Goal: Task Accomplishment & Management: Use online tool/utility

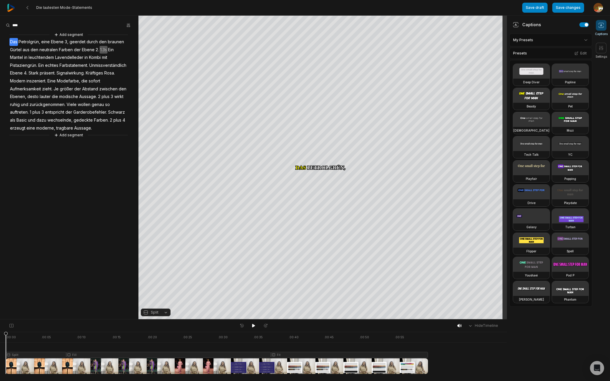
click at [32, 356] on div at bounding box center [217, 353] width 422 height 42
click at [166, 312] on button "Split" at bounding box center [156, 313] width 30 height 8
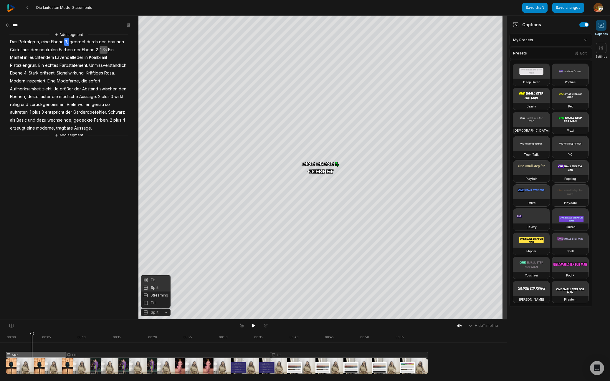
click at [160, 279] on div "Fit" at bounding box center [156, 280] width 30 height 8
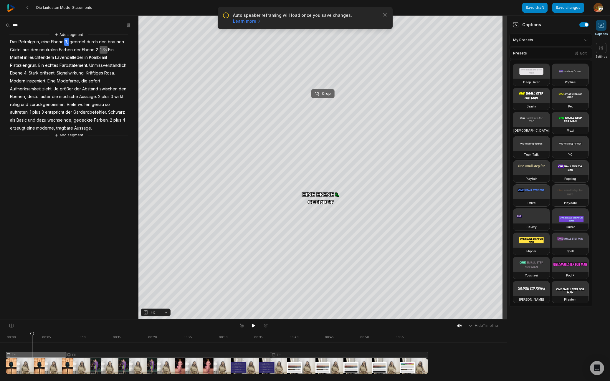
click at [325, 96] on div "Crop" at bounding box center [323, 93] width 16 height 5
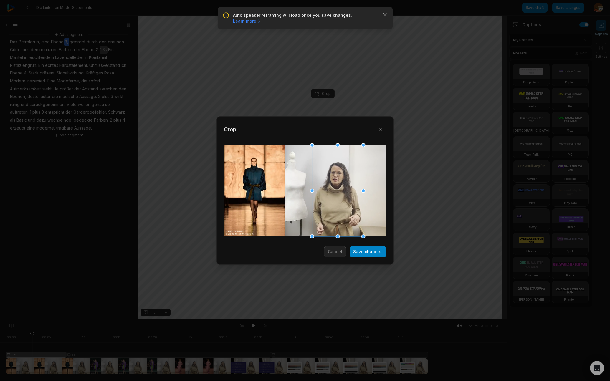
drag, startPoint x: 294, startPoint y: 202, endPoint x: 327, endPoint y: 199, distance: 32.8
click at [327, 199] on div at bounding box center [337, 190] width 51 height 91
drag, startPoint x: 363, startPoint y: 237, endPoint x: 347, endPoint y: 200, distance: 40.5
click at [364, 320] on div "Close Crop Save changes Cancel" at bounding box center [305, 320] width 610 height 0
drag, startPoint x: 335, startPoint y: 201, endPoint x: 339, endPoint y: 202, distance: 4.5
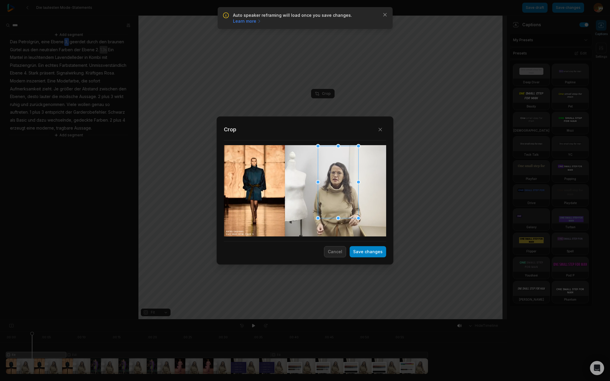
click at [339, 202] on div at bounding box center [338, 182] width 40 height 72
click at [374, 254] on button "Save changes" at bounding box center [368, 251] width 37 height 11
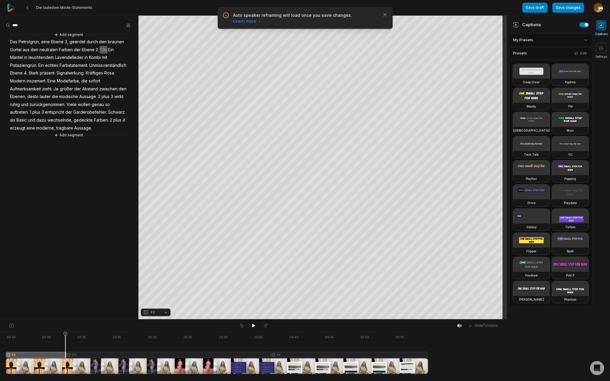
drag, startPoint x: 32, startPoint y: 334, endPoint x: 63, endPoint y: 333, distance: 31.2
click at [64, 333] on icon at bounding box center [66, 354] width 4 height 45
drag, startPoint x: 67, startPoint y: 333, endPoint x: 70, endPoint y: 333, distance: 3.0
click at [70, 333] on icon at bounding box center [70, 354] width 4 height 45
drag, startPoint x: 69, startPoint y: 334, endPoint x: 77, endPoint y: 333, distance: 7.4
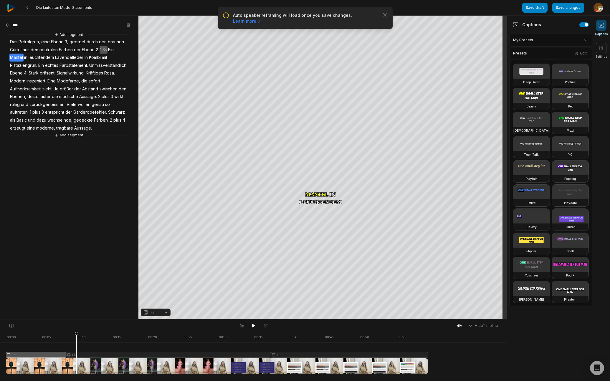
click at [77, 333] on icon at bounding box center [77, 354] width 4 height 45
click at [12, 120] on button "Cut" at bounding box center [20, 121] width 40 height 8
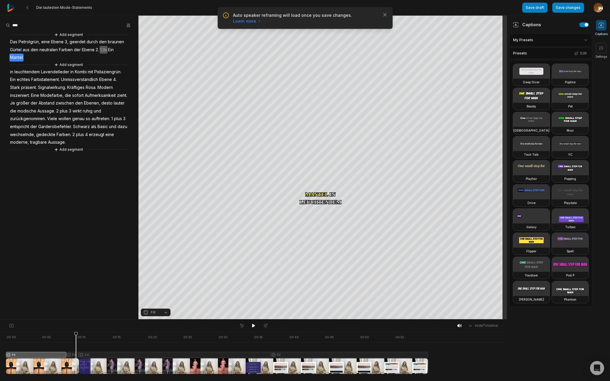
click at [72, 355] on div at bounding box center [217, 353] width 422 height 42
drag, startPoint x: 71, startPoint y: 335, endPoint x: 91, endPoint y: 337, distance: 20.4
click at [91, 337] on icon at bounding box center [92, 354] width 4 height 45
click at [100, 355] on div at bounding box center [217, 353] width 422 height 42
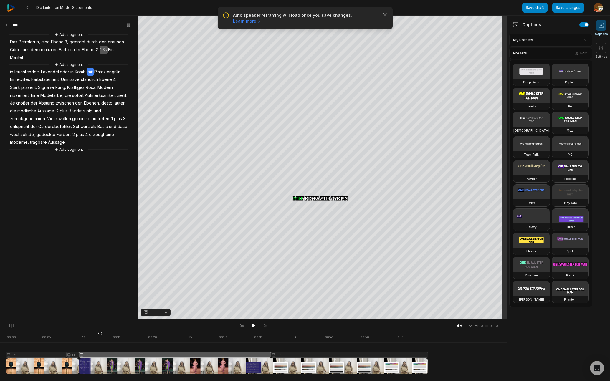
click at [165, 312] on button "Fill" at bounding box center [156, 313] width 30 height 8
click at [167, 314] on button "Fill" at bounding box center [156, 313] width 30 height 8
click at [144, 355] on div at bounding box center [217, 353] width 422 height 42
click at [166, 313] on button "Fill" at bounding box center [156, 313] width 30 height 8
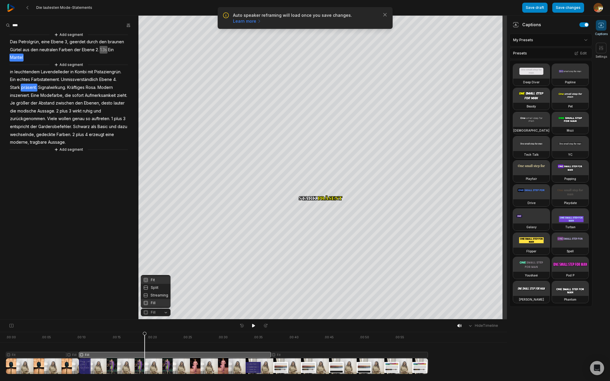
click at [156, 279] on div "Fit" at bounding box center [156, 280] width 30 height 8
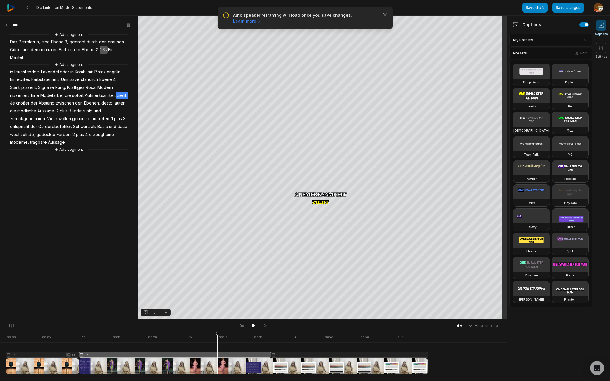
drag, startPoint x: 145, startPoint y: 335, endPoint x: 138, endPoint y: 345, distance: 12.4
click at [138, 345] on div at bounding box center [217, 353] width 422 height 42
click at [171, 354] on div at bounding box center [217, 353] width 422 height 42
click at [327, 94] on div "Crop" at bounding box center [323, 93] width 16 height 5
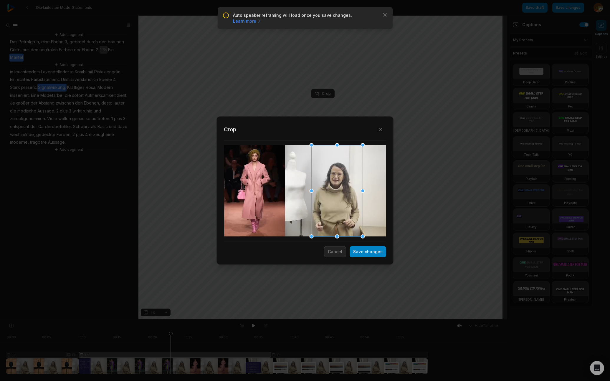
drag, startPoint x: 293, startPoint y: 191, endPoint x: 325, endPoint y: 190, distance: 32.1
click at [325, 190] on div at bounding box center [337, 190] width 51 height 91
drag, startPoint x: 311, startPoint y: 145, endPoint x: 317, endPoint y: 160, distance: 16.3
click at [317, 320] on div "Close Crop Save changes Cancel" at bounding box center [305, 320] width 610 height 0
drag, startPoint x: 342, startPoint y: 214, endPoint x: 340, endPoint y: 204, distance: 10.7
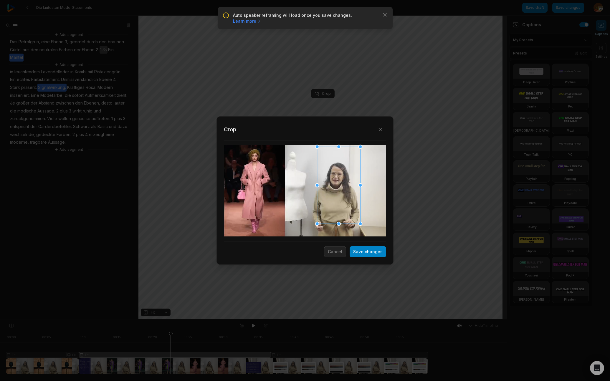
click at [340, 204] on div at bounding box center [338, 185] width 43 height 77
drag, startPoint x: 317, startPoint y: 147, endPoint x: 351, endPoint y: 195, distance: 58.8
click at [319, 320] on div "Close Crop Save changes Cancel" at bounding box center [305, 320] width 610 height 0
drag, startPoint x: 342, startPoint y: 209, endPoint x: 340, endPoint y: 204, distance: 4.9
click at [340, 204] on div at bounding box center [336, 183] width 39 height 70
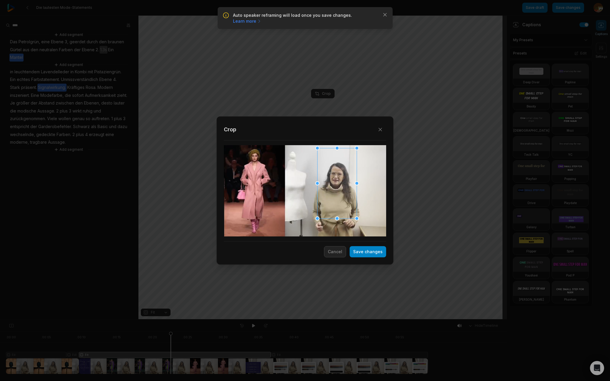
drag, startPoint x: 369, startPoint y: 251, endPoint x: 221, endPoint y: 302, distance: 157.0
click at [370, 251] on button "Save changes" at bounding box center [368, 251] width 37 height 11
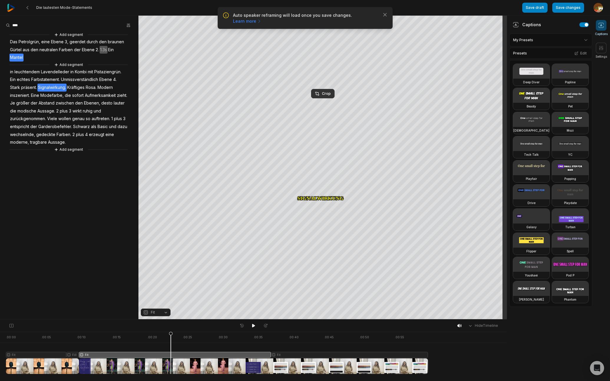
click at [36, 355] on div at bounding box center [217, 353] width 422 height 42
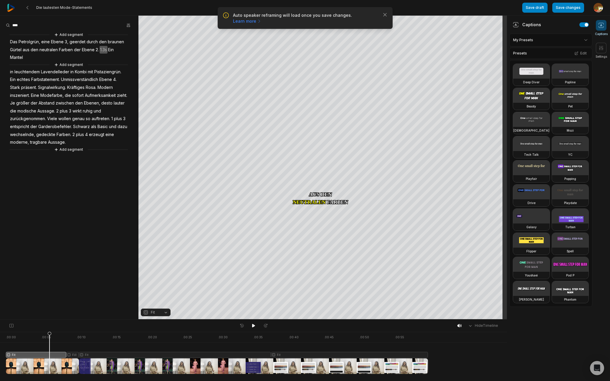
drag, startPoint x: 36, startPoint y: 333, endPoint x: 152, endPoint y: 328, distance: 116.1
click at [50, 336] on icon at bounding box center [50, 354] width 4 height 45
drag, startPoint x: 254, startPoint y: 325, endPoint x: 264, endPoint y: 324, distance: 11.0
click at [254, 325] on icon at bounding box center [253, 326] width 3 height 4
click at [255, 327] on icon at bounding box center [253, 325] width 5 height 5
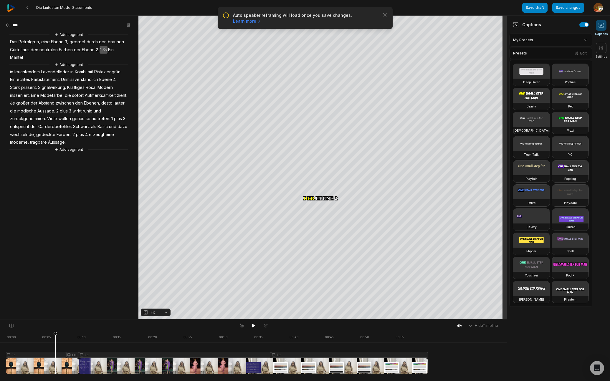
drag, startPoint x: 97, startPoint y: 335, endPoint x: 56, endPoint y: 337, distance: 41.0
click at [55, 337] on icon at bounding box center [55, 353] width 4 height 42
click at [253, 324] on icon at bounding box center [253, 325] width 5 height 5
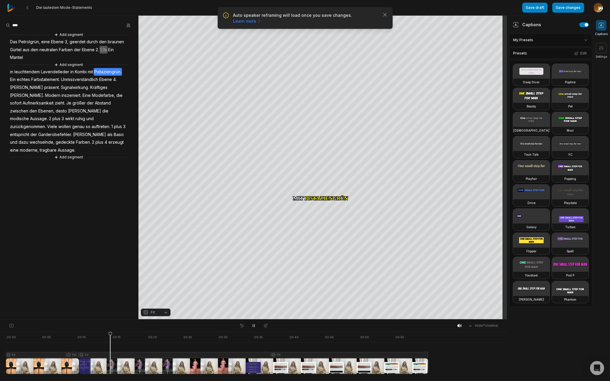
drag, startPoint x: 254, startPoint y: 326, endPoint x: 272, endPoint y: 320, distance: 19.6
click at [254, 326] on icon at bounding box center [253, 325] width 5 height 5
click at [55, 71] on span "Lavendelleder" at bounding box center [54, 72] width 29 height 8
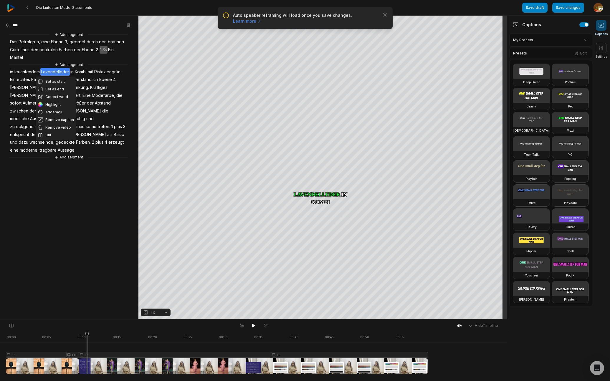
drag, startPoint x: 53, startPoint y: 97, endPoint x: 54, endPoint y: 93, distance: 3.6
click at [53, 97] on button "Correct word" at bounding box center [56, 97] width 40 height 8
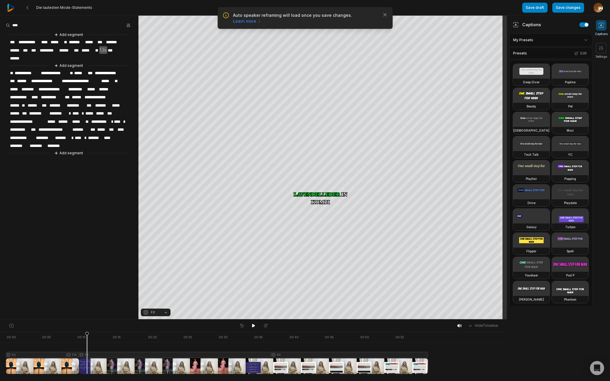
click at [63, 70] on span "**********" at bounding box center [54, 73] width 29 height 8
click at [71, 33] on button "Add segment" at bounding box center [68, 35] width 31 height 6
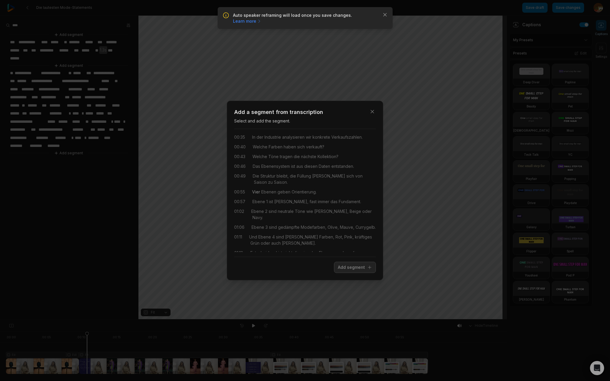
scroll to position [89, 0]
drag, startPoint x: 253, startPoint y: 197, endPoint x: 320, endPoint y: 198, distance: 66.3
click at [320, 194] on div "00:55 Vier Ebenen geben Orientierung." at bounding box center [305, 190] width 142 height 6
click at [357, 267] on button "Add segment" at bounding box center [355, 267] width 42 height 11
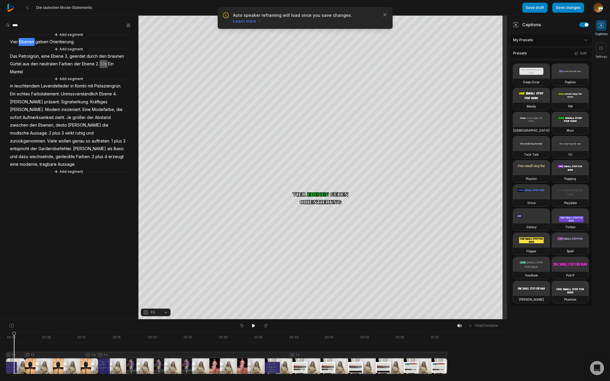
drag, startPoint x: 105, startPoint y: 333, endPoint x: 14, endPoint y: 352, distance: 93.1
click at [14, 352] on icon at bounding box center [14, 354] width 4 height 45
click at [167, 313] on button "Fit" at bounding box center [156, 313] width 30 height 8
click at [166, 313] on button "Fit" at bounding box center [156, 313] width 30 height 8
click at [165, 313] on button "Fit" at bounding box center [156, 313] width 30 height 8
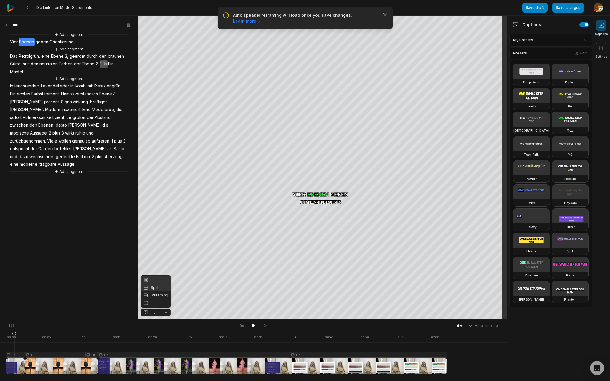
click at [154, 288] on div "Split" at bounding box center [156, 288] width 30 height 8
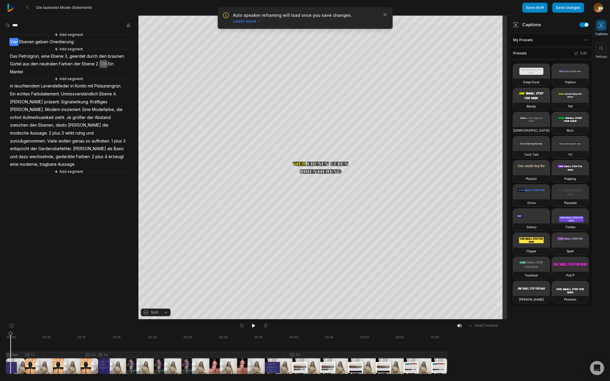
drag, startPoint x: 14, startPoint y: 334, endPoint x: 11, endPoint y: 335, distance: 3.8
click at [11, 335] on icon at bounding box center [11, 354] width 4 height 45
click at [326, 92] on div "Crop" at bounding box center [323, 93] width 16 height 5
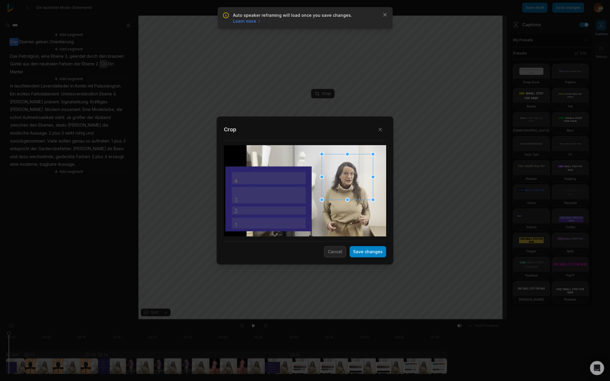
drag, startPoint x: 314, startPoint y: 190, endPoint x: 354, endPoint y: 176, distance: 42.0
click at [354, 176] on div at bounding box center [347, 177] width 51 height 46
drag, startPoint x: 321, startPoint y: 200, endPoint x: 330, endPoint y: 196, distance: 9.1
click at [330, 320] on div "Close Crop Save changes Cancel" at bounding box center [305, 320] width 610 height 0
drag, startPoint x: 356, startPoint y: 183, endPoint x: 353, endPoint y: 184, distance: 3.0
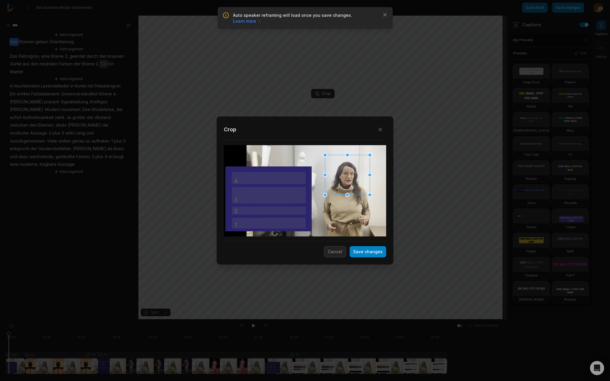
click at [353, 184] on div at bounding box center [347, 175] width 45 height 40
drag, startPoint x: 347, startPoint y: 196, endPoint x: 348, endPoint y: 199, distance: 3.6
click at [348, 201] on div at bounding box center [347, 200] width 4 height 4
drag, startPoint x: 351, startPoint y: 194, endPoint x: 322, endPoint y: 204, distance: 30.9
click at [351, 193] on div at bounding box center [348, 177] width 50 height 44
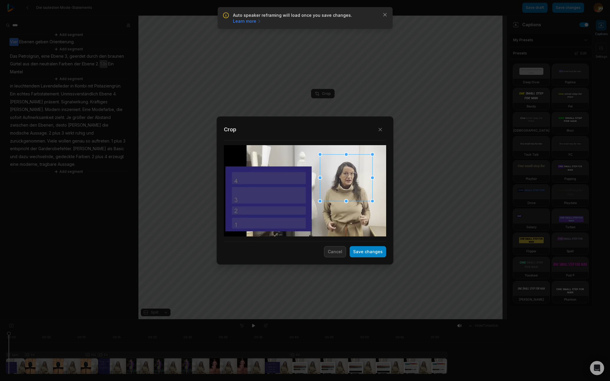
drag, startPoint x: 322, startPoint y: 204, endPoint x: 345, endPoint y: 200, distance: 23.6
click at [323, 320] on div "Close Crop Save changes Cancel" at bounding box center [305, 320] width 610 height 0
drag, startPoint x: 369, startPoint y: 251, endPoint x: 421, endPoint y: 240, distance: 53.0
click at [369, 251] on button "Save changes" at bounding box center [368, 251] width 37 height 11
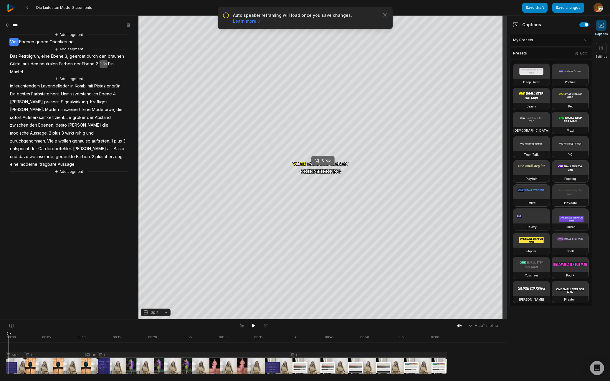
click at [326, 158] on div "Crop" at bounding box center [323, 160] width 16 height 5
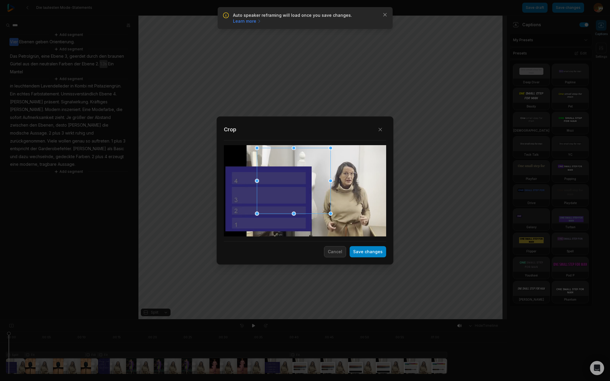
drag, startPoint x: 279, startPoint y: 168, endPoint x: 199, endPoint y: 152, distance: 81.9
click at [199, 320] on div "Close Crop Save changes Cancel" at bounding box center [305, 320] width 610 height 0
drag, startPoint x: 307, startPoint y: 195, endPoint x: 272, endPoint y: 212, distance: 39.0
click at [272, 212] on div at bounding box center [261, 199] width 74 height 66
drag, startPoint x: 301, startPoint y: 234, endPoint x: 313, endPoint y: 238, distance: 12.1
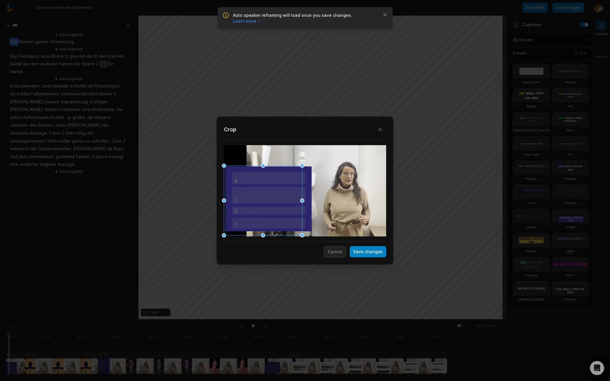
click at [313, 320] on div "Close Crop Save changes Cancel" at bounding box center [305, 320] width 610 height 0
drag, startPoint x: 302, startPoint y: 166, endPoint x: 316, endPoint y: 150, distance: 21.1
click at [316, 320] on div "Close Crop Save changes Cancel" at bounding box center [305, 320] width 610 height 0
click at [289, 188] on div at bounding box center [271, 192] width 94 height 84
click at [366, 252] on button "Save changes" at bounding box center [368, 251] width 37 height 11
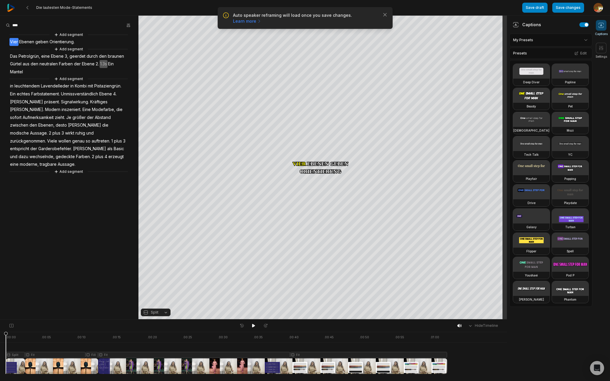
drag, startPoint x: 9, startPoint y: 334, endPoint x: -11, endPoint y: 333, distance: 20.0
click at [0, 333] on html "Auto speaker reframing will load once you save changes. Learn more Close Die la…" at bounding box center [305, 190] width 610 height 381
drag, startPoint x: 252, startPoint y: 326, endPoint x: 252, endPoint y: 321, distance: 5.4
click at [253, 325] on icon at bounding box center [253, 326] width 3 height 4
click at [254, 327] on icon at bounding box center [253, 325] width 5 height 5
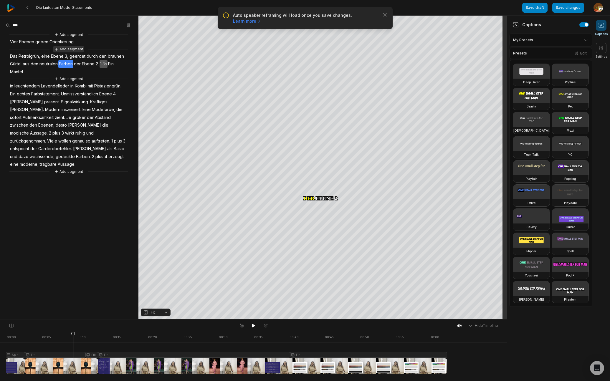
click at [66, 49] on button "Add segment" at bounding box center [68, 49] width 31 height 6
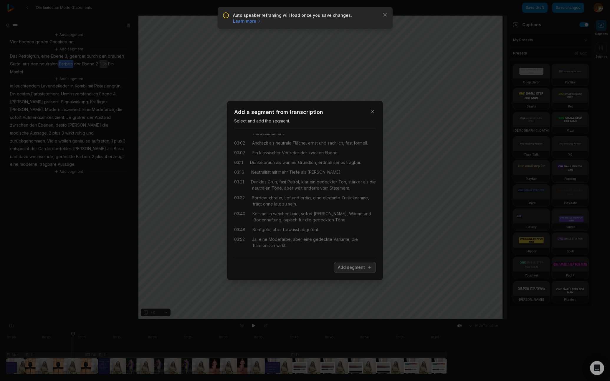
scroll to position [0, 0]
click at [72, 49] on div "Close Add a segment from transcription Select and add the segment. 00:57 Ebene …" at bounding box center [305, 190] width 610 height 381
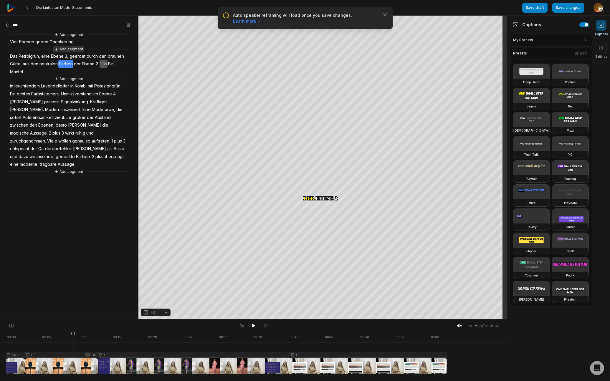
click at [73, 48] on button "Add segment" at bounding box center [68, 49] width 31 height 6
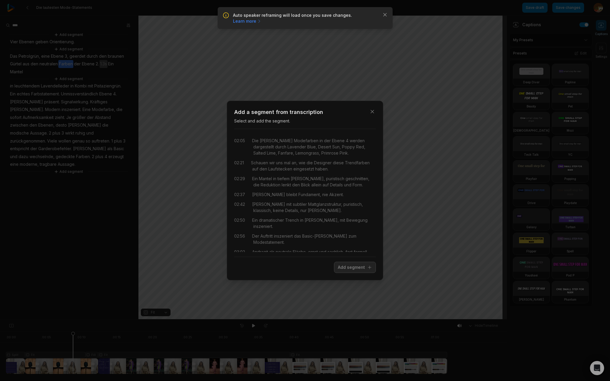
scroll to position [150, 0]
click at [373, 113] on icon "button" at bounding box center [372, 112] width 6 height 6
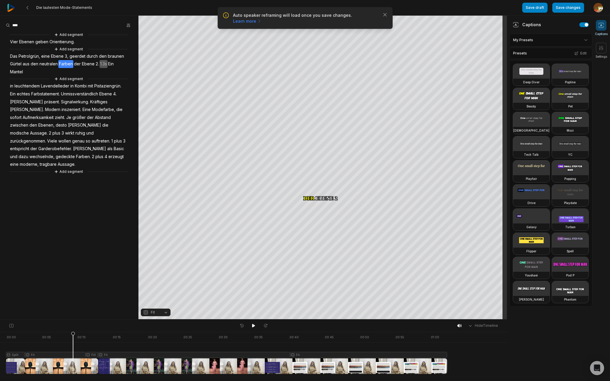
scroll to position [0, 0]
drag, startPoint x: 73, startPoint y: 335, endPoint x: -20, endPoint y: 338, distance: 92.5
click at [0, 338] on html "Auto speaker reframing will load once you save changes. Learn more Close Die la…" at bounding box center [305, 190] width 610 height 381
click at [255, 326] on icon at bounding box center [253, 325] width 5 height 5
click at [255, 327] on icon at bounding box center [253, 325] width 5 height 5
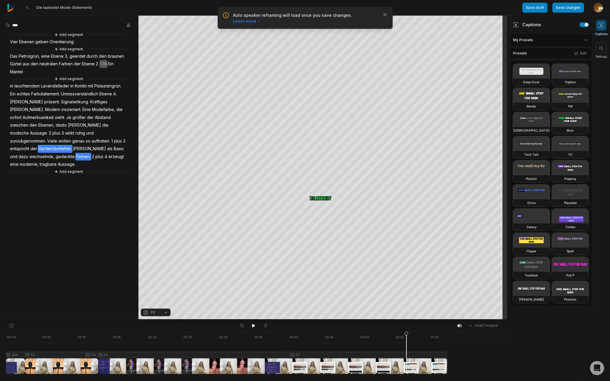
click at [47, 145] on span "Garderobefehler." at bounding box center [55, 149] width 35 height 8
click at [59, 93] on button "Correct word" at bounding box center [56, 94] width 40 height 8
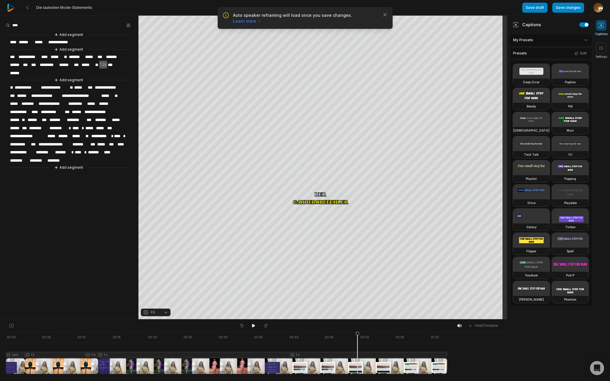
click at [59, 140] on span "**********" at bounding box center [55, 144] width 34 height 8
click at [99, 164] on div "Add segment" at bounding box center [68, 167] width 118 height 6
drag, startPoint x: 358, startPoint y: 335, endPoint x: 257, endPoint y: 341, distance: 100.9
click at [257, 341] on icon at bounding box center [256, 353] width 4 height 42
click at [18, 118] on span "******" at bounding box center [15, 120] width 12 height 8
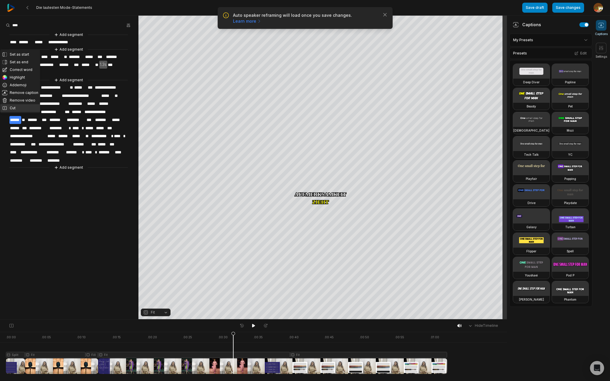
click at [13, 108] on button "Cut" at bounding box center [20, 108] width 40 height 8
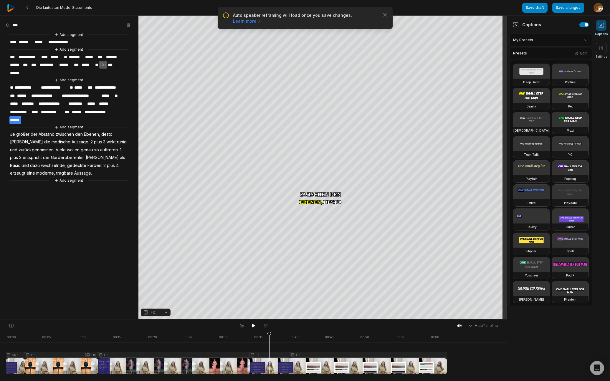
click at [269, 355] on div at bounding box center [226, 353] width 441 height 42
click at [326, 95] on div "Crop" at bounding box center [323, 93] width 16 height 5
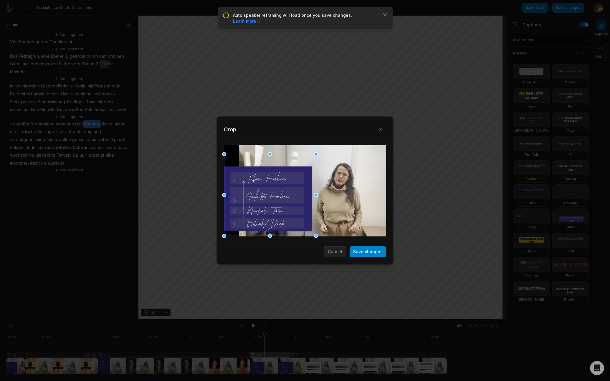
click at [261, 189] on div at bounding box center [270, 195] width 92 height 82
drag, startPoint x: 223, startPoint y: 153, endPoint x: 219, endPoint y: 146, distance: 8.0
click at [217, 320] on div "Close Crop Save changes Cancel" at bounding box center [305, 320] width 610 height 0
click at [371, 253] on button "Save changes" at bounding box center [368, 251] width 37 height 11
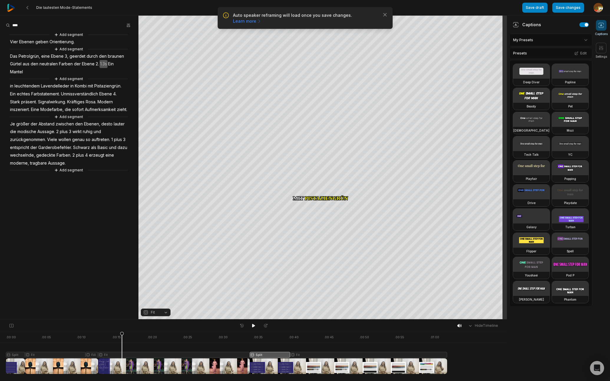
drag, startPoint x: 264, startPoint y: 334, endPoint x: 111, endPoint y: 325, distance: 154.1
click at [88, 353] on div at bounding box center [226, 353] width 441 height 42
drag, startPoint x: 111, startPoint y: 334, endPoint x: 32, endPoint y: 343, distance: 80.3
click at [32, 343] on icon at bounding box center [32, 354] width 4 height 45
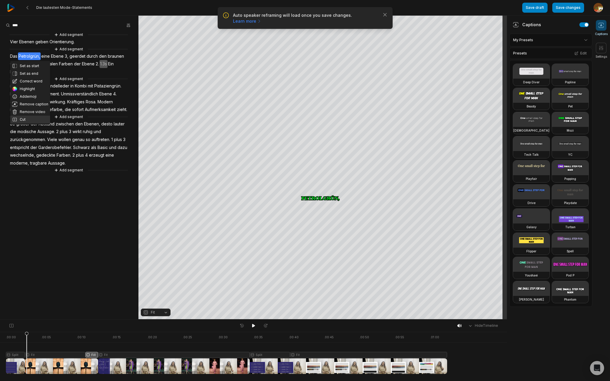
click at [24, 120] on button "Cut" at bounding box center [30, 120] width 40 height 8
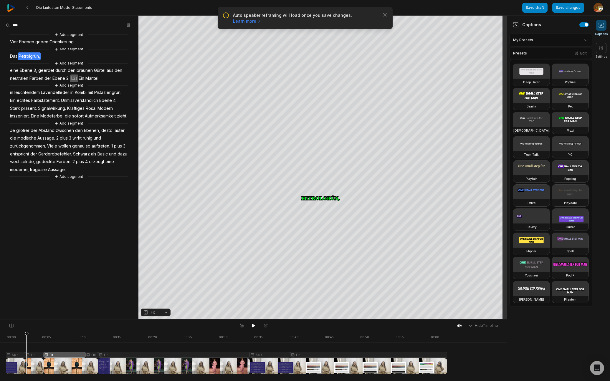
click at [36, 357] on div at bounding box center [226, 353] width 441 height 42
click at [167, 313] on button "Fit" at bounding box center [156, 313] width 30 height 8
click at [156, 287] on div "Split" at bounding box center [156, 288] width 30 height 8
click at [326, 95] on div "Crop" at bounding box center [323, 93] width 16 height 5
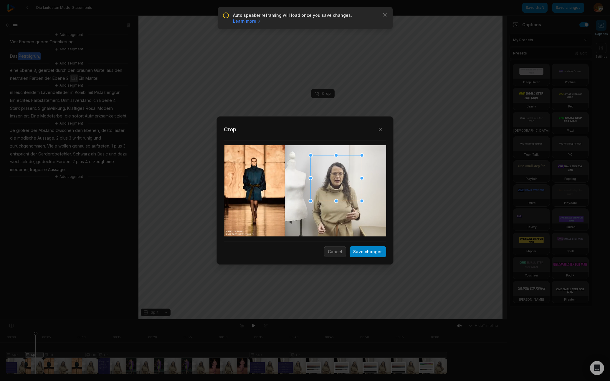
drag, startPoint x: 310, startPoint y: 204, endPoint x: 341, endPoint y: 191, distance: 33.0
click at [341, 191] on div at bounding box center [336, 179] width 51 height 46
drag, startPoint x: 310, startPoint y: 201, endPoint x: 339, endPoint y: 192, distance: 30.5
click at [319, 320] on div "Close Crop Save changes Cancel" at bounding box center [305, 320] width 610 height 0
click at [336, 194] on div at bounding box center [336, 177] width 44 height 39
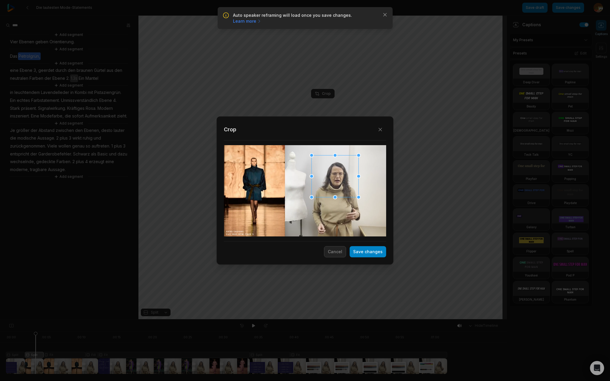
drag, startPoint x: 314, startPoint y: 158, endPoint x: 326, endPoint y: 169, distance: 16.9
click at [314, 320] on div "Close Crop Save changes Cancel" at bounding box center [305, 320] width 610 height 0
click at [328, 189] on div at bounding box center [335, 177] width 47 height 42
click at [372, 253] on button "Save changes" at bounding box center [368, 251] width 37 height 11
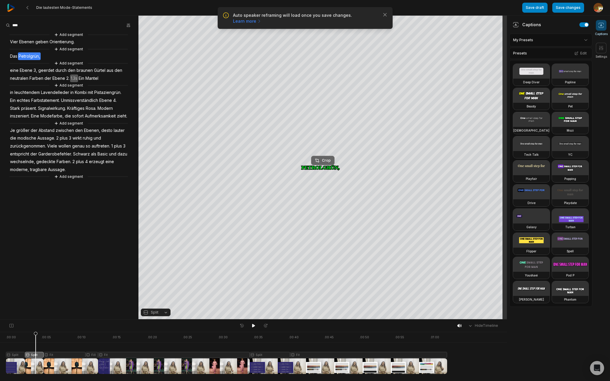
click at [327, 160] on div "Crop" at bounding box center [323, 160] width 16 height 5
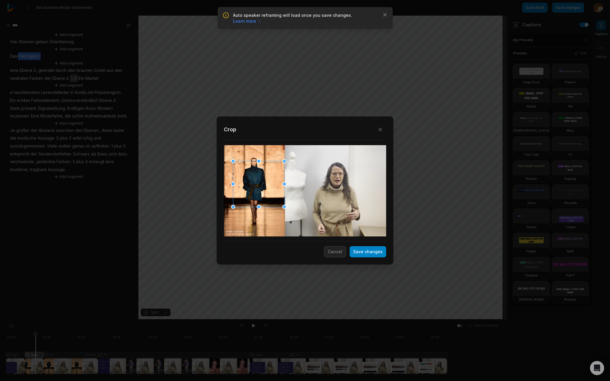
drag, startPoint x: 315, startPoint y: 188, endPoint x: 239, endPoint y: 166, distance: 79.1
click at [269, 181] on div at bounding box center [258, 184] width 51 height 46
drag, startPoint x: 233, startPoint y: 160, endPoint x: 272, endPoint y: 191, distance: 49.5
click at [272, 320] on div "Close Crop Save changes Cancel" at bounding box center [305, 320] width 610 height 0
drag, startPoint x: 272, startPoint y: 195, endPoint x: 256, endPoint y: 177, distance: 24.2
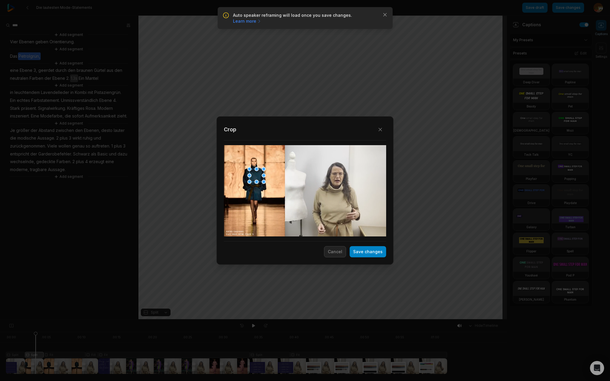
click at [256, 177] on div at bounding box center [256, 175] width 14 height 13
drag, startPoint x: 249, startPoint y: 170, endPoint x: 260, endPoint y: 177, distance: 13.3
click at [254, 174] on div at bounding box center [254, 173] width 4 height 4
drag, startPoint x: 257, startPoint y: 177, endPoint x: 254, endPoint y: 175, distance: 4.1
click at [254, 175] on div at bounding box center [255, 175] width 10 height 9
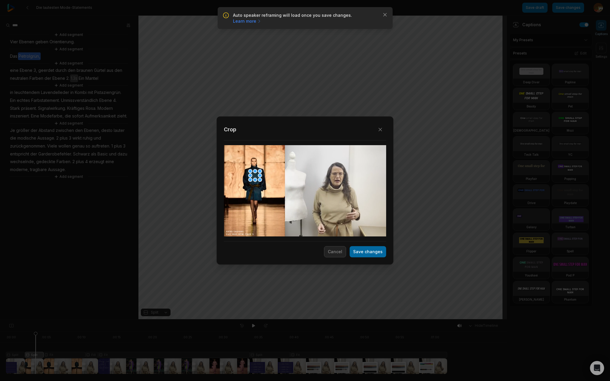
click at [375, 250] on button "Save changes" at bounding box center [368, 251] width 37 height 11
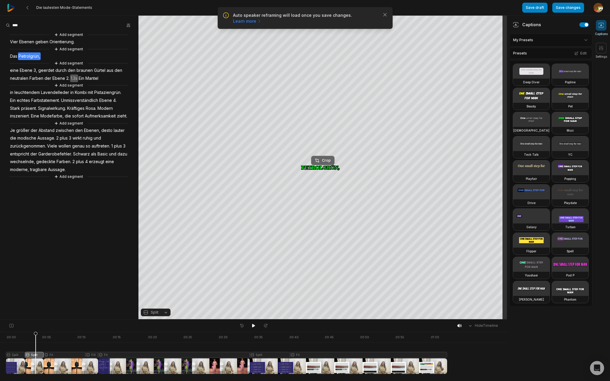
click at [326, 160] on div "Crop" at bounding box center [323, 160] width 16 height 5
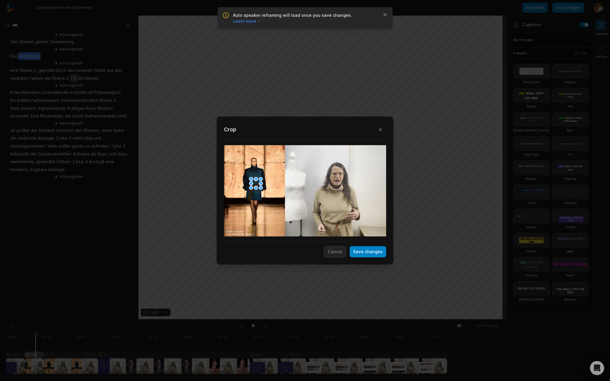
drag, startPoint x: 254, startPoint y: 176, endPoint x: 307, endPoint y: 212, distance: 64.0
click at [255, 184] on div at bounding box center [256, 183] width 10 height 9
click at [371, 253] on button "Save changes" at bounding box center [368, 251] width 37 height 11
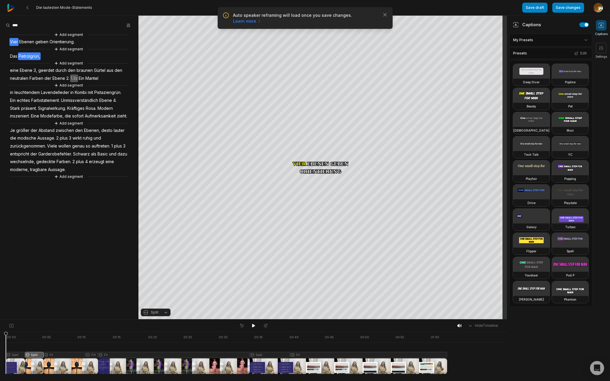
drag, startPoint x: 35, startPoint y: 334, endPoint x: 93, endPoint y: 332, distance: 57.8
click at [0, 338] on html "Auto speaker reframing will load once you save changes. Learn more Close Die la…" at bounding box center [305, 190] width 610 height 381
click at [256, 324] on icon at bounding box center [253, 325] width 5 height 5
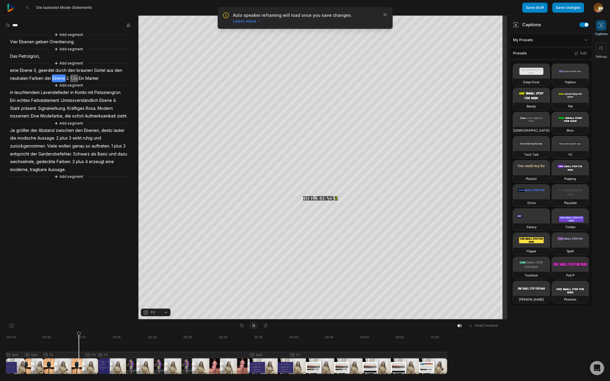
click at [254, 327] on icon at bounding box center [253, 326] width 1 height 3
drag, startPoint x: 81, startPoint y: 336, endPoint x: 35, endPoint y: 340, distance: 45.8
click at [35, 340] on icon at bounding box center [35, 353] width 4 height 42
click at [325, 162] on div "Crop" at bounding box center [323, 160] width 16 height 5
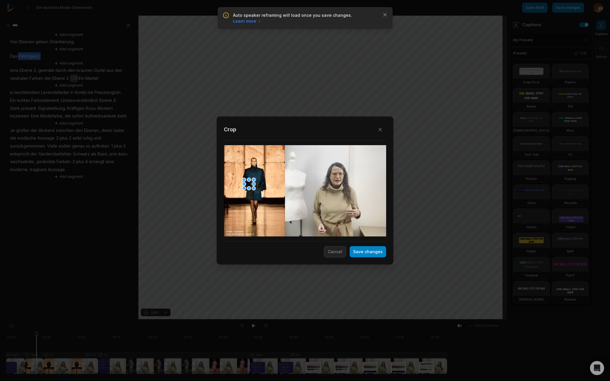
drag, startPoint x: 257, startPoint y: 184, endPoint x: 249, endPoint y: 185, distance: 7.1
click at [249, 185] on div at bounding box center [249, 184] width 10 height 9
click at [250, 185] on div at bounding box center [250, 184] width 10 height 9
drag, startPoint x: 366, startPoint y: 254, endPoint x: 249, endPoint y: 245, distance: 117.5
click at [366, 254] on button "Save changes" at bounding box center [368, 251] width 37 height 11
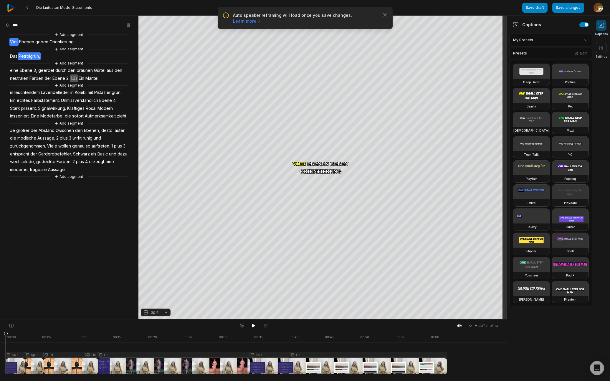
drag, startPoint x: 37, startPoint y: 335, endPoint x: -1, endPoint y: 340, distance: 37.3
click at [0, 340] on html "Auto speaker reframing will load once you save changes. Learn more Close Die la…" at bounding box center [305, 190] width 610 height 381
click at [254, 324] on icon at bounding box center [253, 325] width 5 height 5
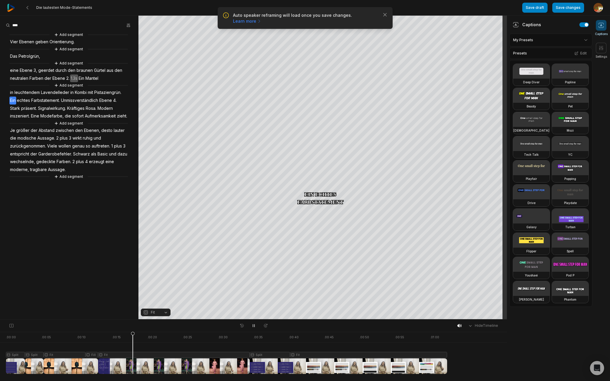
drag, startPoint x: 256, startPoint y: 326, endPoint x: 171, endPoint y: 357, distance: 90.8
click at [256, 326] on button at bounding box center [253, 326] width 8 height 8
click at [62, 93] on span "Lavendelleder" at bounding box center [54, 93] width 29 height 8
click at [54, 118] on button "Correct word" at bounding box center [56, 118] width 40 height 8
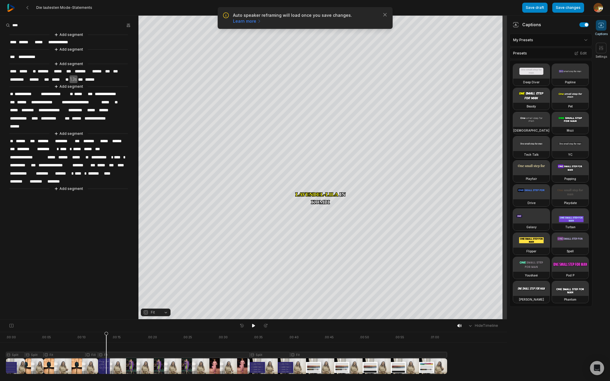
click at [58, 92] on span "**********" at bounding box center [54, 94] width 29 height 8
click at [64, 110] on span "**********" at bounding box center [53, 110] width 30 height 8
drag, startPoint x: 105, startPoint y: 333, endPoint x: 125, endPoint y: 334, distance: 20.0
click at [125, 334] on icon at bounding box center [125, 354] width 4 height 45
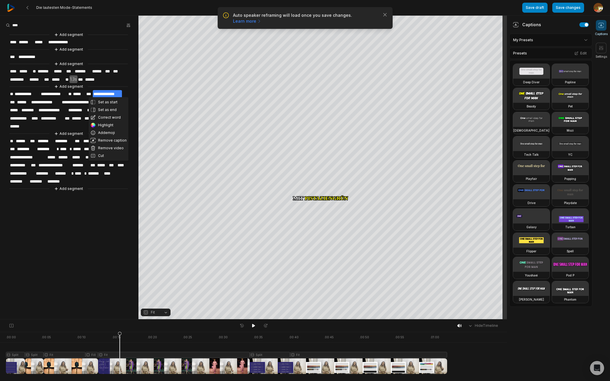
drag, startPoint x: 102, startPoint y: 155, endPoint x: 104, endPoint y: 152, distance: 4.0
click at [102, 155] on button "Cut" at bounding box center [109, 156] width 40 height 8
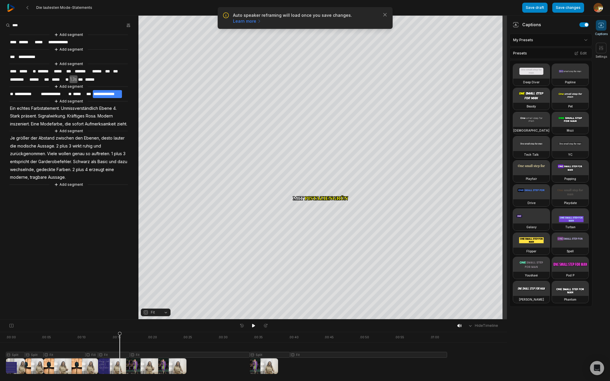
click at [55, 106] on span "Farbstatement." at bounding box center [46, 109] width 30 height 8
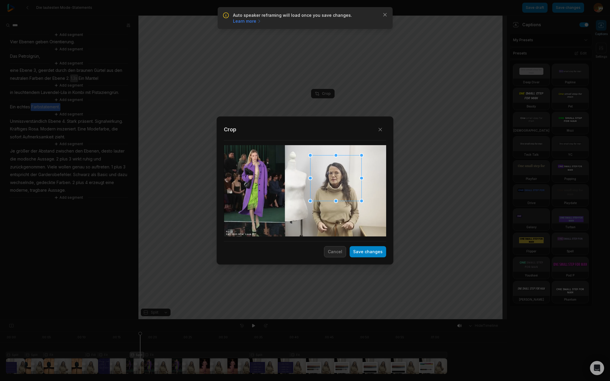
click at [333, 186] on div at bounding box center [335, 179] width 51 height 46
click at [371, 253] on button "Save changes" at bounding box center [368, 251] width 37 height 11
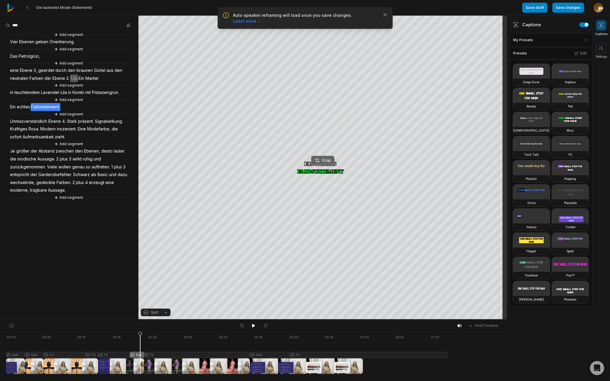
click at [326, 161] on div "Crop" at bounding box center [323, 160] width 16 height 5
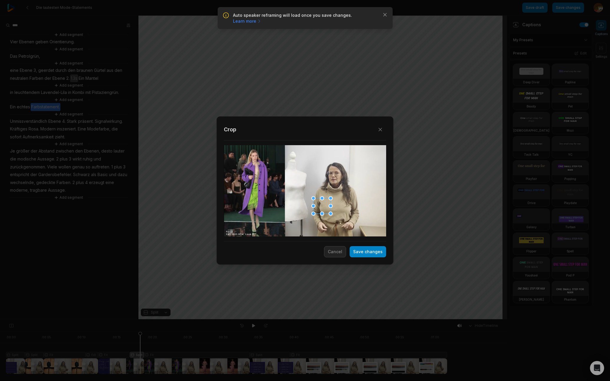
drag, startPoint x: 279, startPoint y: 168, endPoint x: 326, endPoint y: 208, distance: 61.6
click at [314, 198] on div at bounding box center [313, 198] width 4 height 4
drag, startPoint x: 317, startPoint y: 207, endPoint x: 258, endPoint y: 199, distance: 58.9
click at [258, 199] on div at bounding box center [256, 196] width 17 height 15
drag, startPoint x: 247, startPoint y: 190, endPoint x: 255, endPoint y: 194, distance: 8.2
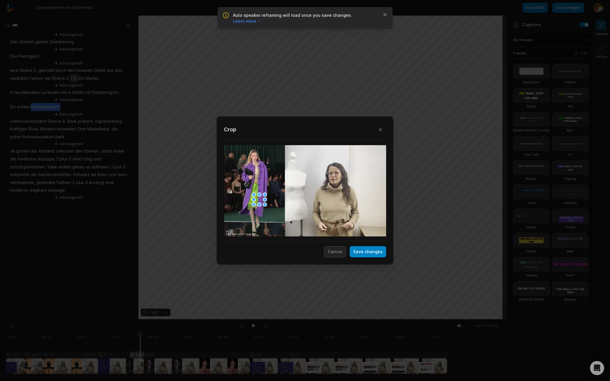
click at [255, 194] on div at bounding box center [254, 195] width 4 height 4
drag, startPoint x: 260, startPoint y: 201, endPoint x: 257, endPoint y: 199, distance: 3.5
click at [257, 199] on div at bounding box center [256, 197] width 11 height 10
drag, startPoint x: 366, startPoint y: 253, endPoint x: 448, endPoint y: 203, distance: 96.1
click at [367, 253] on button "Save changes" at bounding box center [368, 251] width 37 height 11
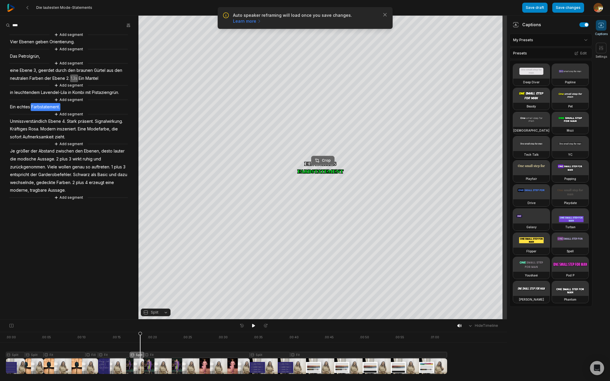
click at [323, 161] on div "Crop" at bounding box center [323, 160] width 16 height 5
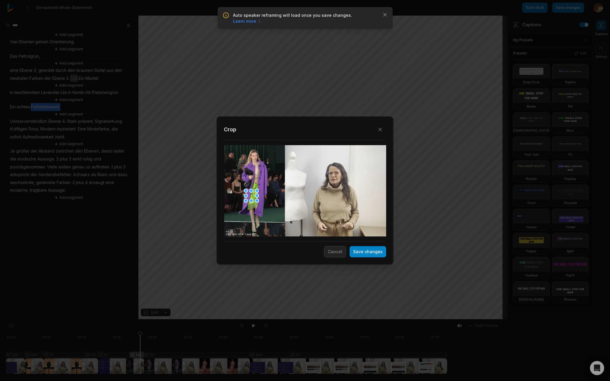
drag, startPoint x: 256, startPoint y: 198, endPoint x: 251, endPoint y: 197, distance: 5.5
click at [251, 197] on div at bounding box center [251, 196] width 11 height 10
click at [256, 200] on div at bounding box center [256, 199] width 4 height 4
click at [251, 198] on div at bounding box center [251, 199] width 4 height 4
drag, startPoint x: 370, startPoint y: 253, endPoint x: 446, endPoint y: 238, distance: 77.6
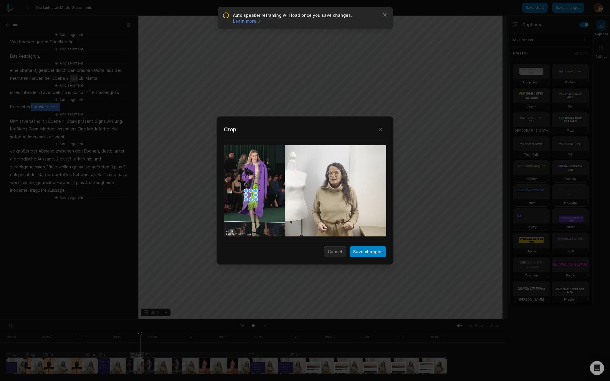
click at [370, 253] on button "Save changes" at bounding box center [368, 251] width 37 height 11
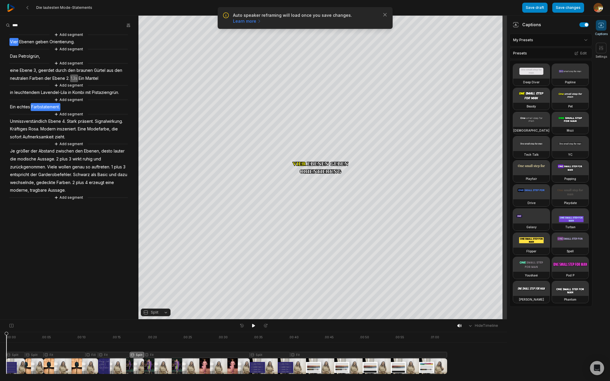
drag, startPoint x: 139, startPoint y: 334, endPoint x: 100, endPoint y: 348, distance: 41.6
click at [6, 347] on icon at bounding box center [7, 354] width 4 height 45
click at [255, 328] on button at bounding box center [253, 326] width 8 height 8
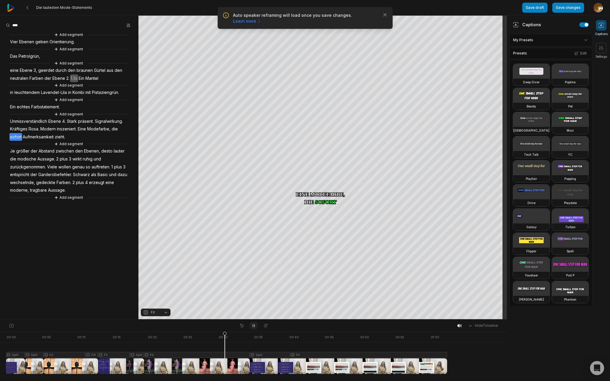
click at [254, 327] on icon at bounding box center [253, 325] width 5 height 5
click at [120, 122] on span "Signalwirkung." at bounding box center [108, 122] width 29 height 8
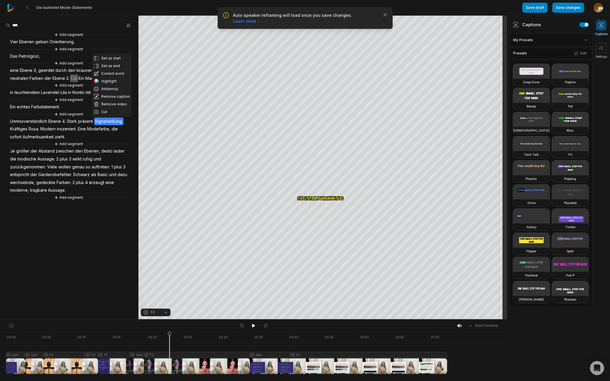
drag, startPoint x: 110, startPoint y: 112, endPoint x: 114, endPoint y: 112, distance: 3.8
click at [110, 112] on button "Cut" at bounding box center [112, 112] width 40 height 8
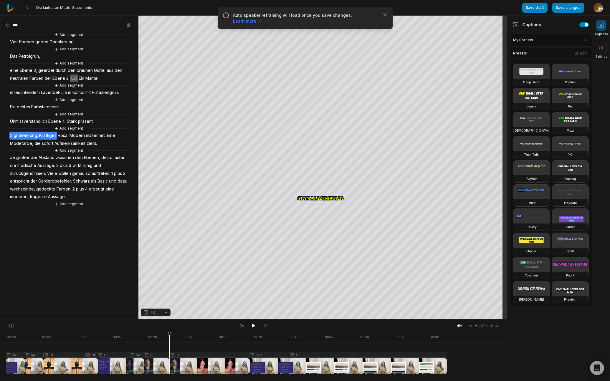
click at [48, 136] on span "Kräftiges" at bounding box center [48, 136] width 19 height 8
click at [42, 125] on button "Cut" at bounding box center [50, 126] width 40 height 8
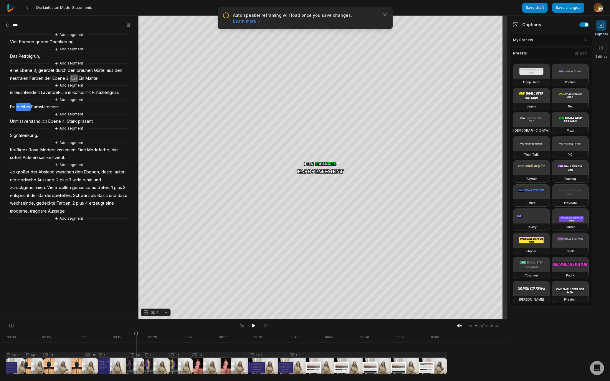
drag, startPoint x: 193, startPoint y: 333, endPoint x: 171, endPoint y: 333, distance: 22.4
click at [136, 337] on icon at bounding box center [136, 354] width 4 height 45
drag, startPoint x: 253, startPoint y: 326, endPoint x: 254, endPoint y: 322, distance: 4.8
click at [253, 325] on icon at bounding box center [253, 326] width 3 height 4
drag, startPoint x: 252, startPoint y: 325, endPoint x: 255, endPoint y: 320, distance: 6.7
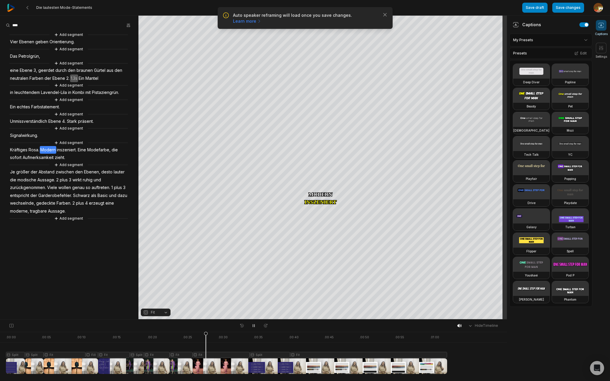
click at [252, 325] on icon at bounding box center [253, 325] width 5 height 5
click at [38, 150] on span "Rosa." at bounding box center [34, 150] width 12 height 8
click at [32, 140] on button "Cut" at bounding box center [35, 141] width 40 height 8
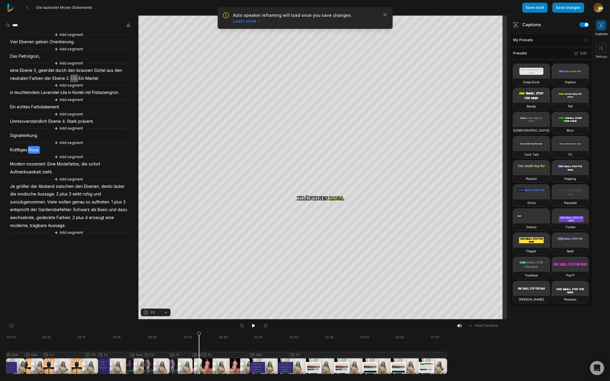
click at [199, 356] on div at bounding box center [226, 353] width 441 height 42
click at [166, 312] on button "Fit" at bounding box center [156, 313] width 30 height 8
click at [153, 286] on div "Split" at bounding box center [156, 288] width 30 height 8
click at [328, 94] on div "Crop" at bounding box center [323, 93] width 16 height 5
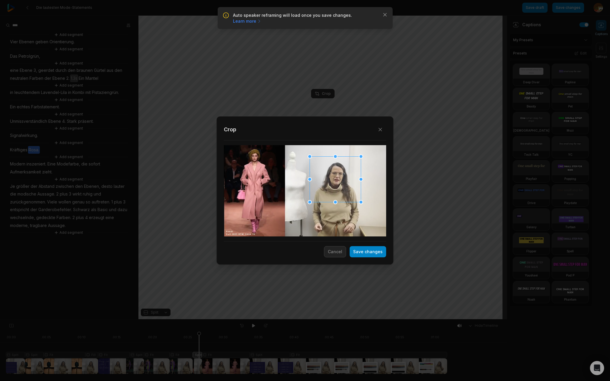
click at [337, 184] on div at bounding box center [335, 180] width 51 height 46
click at [312, 157] on div at bounding box center [311, 158] width 4 height 4
click at [340, 193] on div at bounding box center [335, 177] width 49 height 44
drag, startPoint x: 310, startPoint y: 155, endPoint x: 323, endPoint y: 166, distance: 17.3
click at [311, 156] on div at bounding box center [312, 156] width 4 height 4
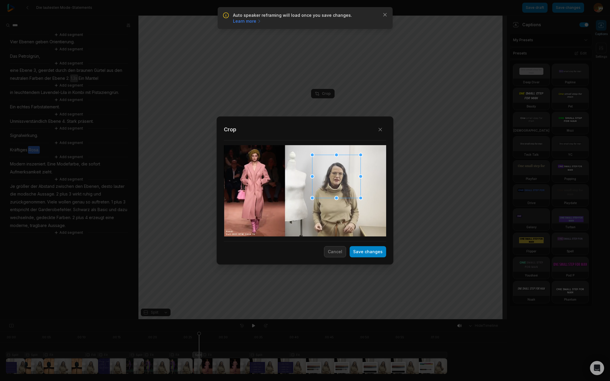
click at [328, 180] on div at bounding box center [336, 176] width 48 height 43
click at [376, 255] on button "Save changes" at bounding box center [368, 251] width 37 height 11
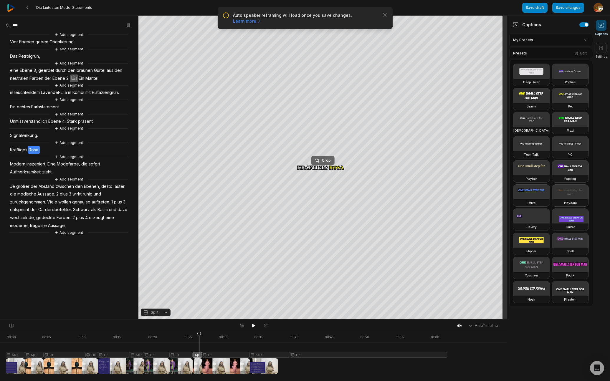
click at [327, 161] on div "Crop" at bounding box center [323, 160] width 16 height 5
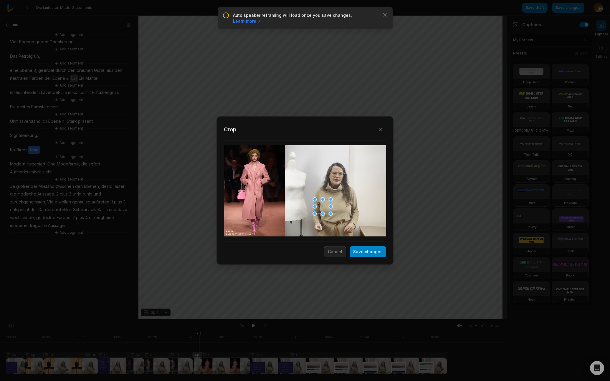
drag, startPoint x: 280, startPoint y: 168, endPoint x: 317, endPoint y: 198, distance: 47.3
click at [317, 320] on div "Close Crop Save changes Cancel" at bounding box center [305, 320] width 610 height 0
drag, startPoint x: 322, startPoint y: 208, endPoint x: 253, endPoint y: 200, distance: 68.8
click at [253, 200] on div at bounding box center [254, 198] width 16 height 14
click at [367, 253] on button "Save changes" at bounding box center [368, 251] width 37 height 11
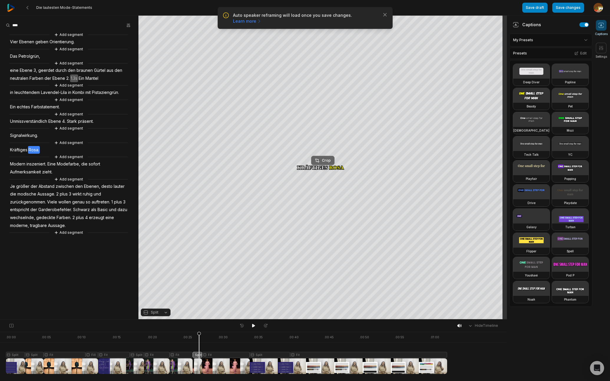
click at [328, 161] on div "Crop" at bounding box center [323, 160] width 16 height 5
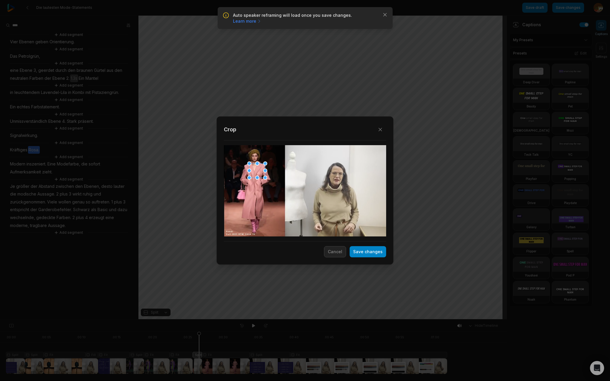
drag, startPoint x: 254, startPoint y: 195, endPoint x: 258, endPoint y: 168, distance: 27.3
click at [258, 168] on div at bounding box center [257, 170] width 16 height 14
drag, startPoint x: 374, startPoint y: 253, endPoint x: 430, endPoint y: 223, distance: 63.8
click at [375, 253] on button "Save changes" at bounding box center [368, 251] width 37 height 11
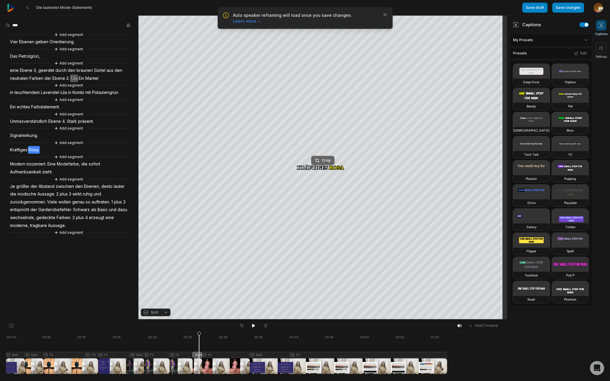
click at [323, 159] on div "Crop" at bounding box center [323, 160] width 16 height 5
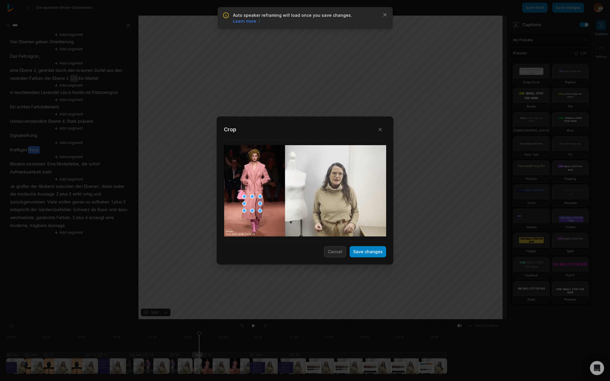
drag, startPoint x: 259, startPoint y: 171, endPoint x: 254, endPoint y: 204, distance: 33.4
click at [254, 204] on div at bounding box center [252, 203] width 16 height 14
drag, startPoint x: 260, startPoint y: 211, endPoint x: 256, endPoint y: 208, distance: 4.7
click at [256, 208] on div at bounding box center [256, 207] width 4 height 4
drag, startPoint x: 251, startPoint y: 205, endPoint x: 257, endPoint y: 204, distance: 6.5
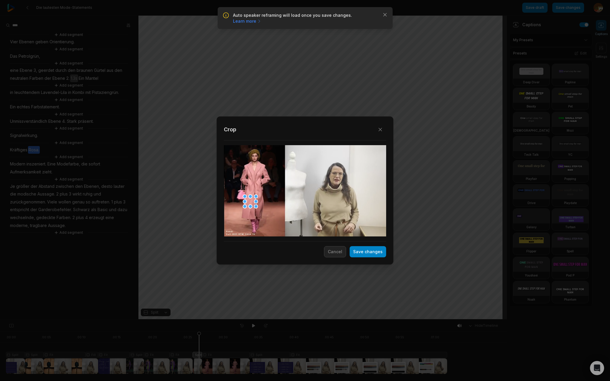
click at [257, 320] on div "Close Crop Save changes Cancel" at bounding box center [305, 320] width 610 height 0
click at [371, 252] on button "Save changes" at bounding box center [368, 251] width 37 height 11
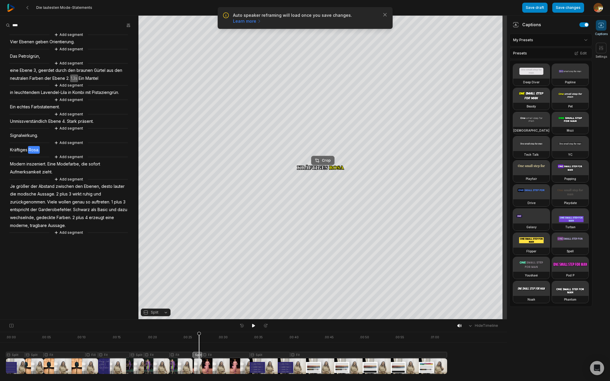
click at [323, 161] on div "Crop" at bounding box center [323, 160] width 16 height 5
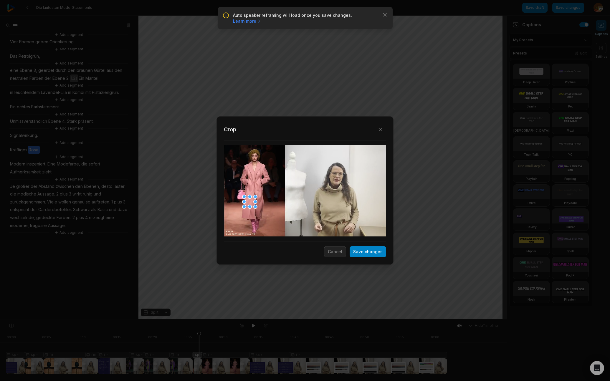
click at [250, 202] on div at bounding box center [249, 202] width 11 height 10
click at [245, 198] on div at bounding box center [245, 198] width 4 height 4
drag, startPoint x: 378, startPoint y: 253, endPoint x: 437, endPoint y: 252, distance: 58.6
click at [378, 253] on button "Save changes" at bounding box center [368, 251] width 37 height 11
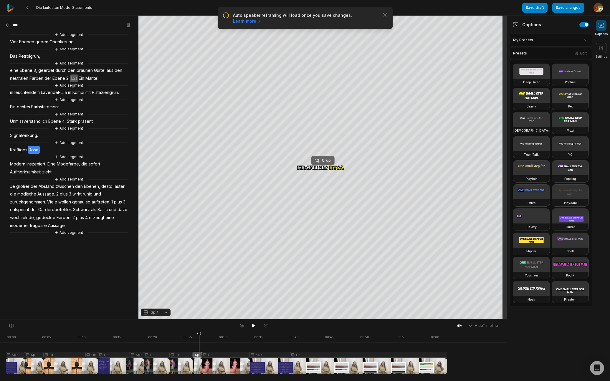
click at [326, 161] on div "Crop" at bounding box center [323, 160] width 16 height 5
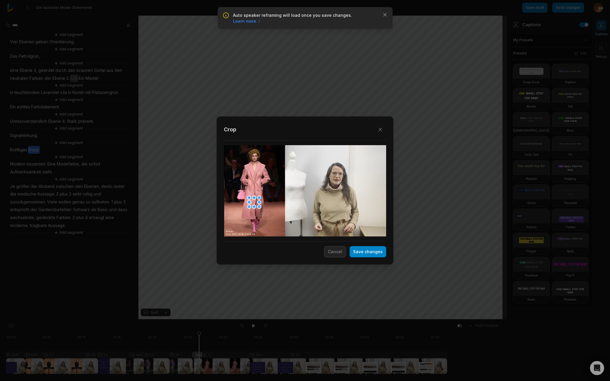
drag, startPoint x: 253, startPoint y: 198, endPoint x: 255, endPoint y: 201, distance: 3.3
click at [255, 201] on div at bounding box center [254, 202] width 10 height 9
drag, startPoint x: 364, startPoint y: 250, endPoint x: 460, endPoint y: 206, distance: 106.2
click at [364, 250] on button "Save changes" at bounding box center [368, 251] width 37 height 11
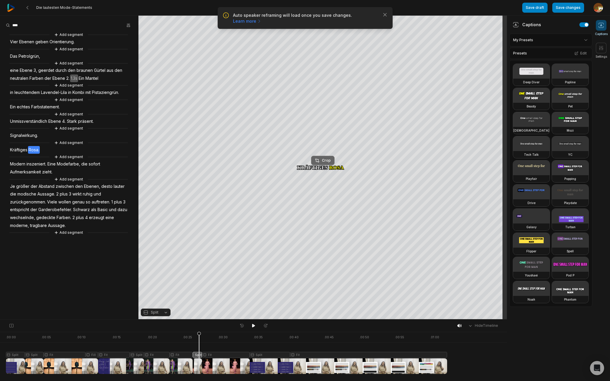
click at [321, 161] on div "Crop" at bounding box center [323, 160] width 16 height 5
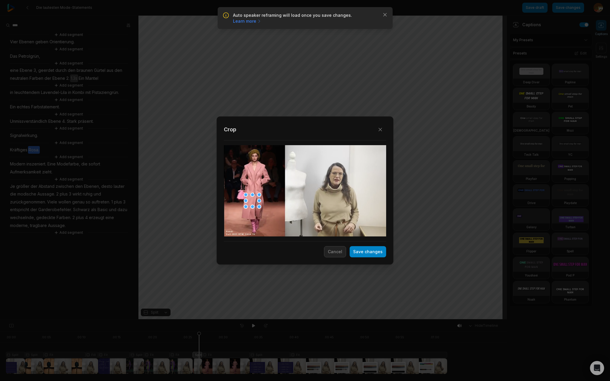
drag, startPoint x: 249, startPoint y: 199, endPoint x: 245, endPoint y: 196, distance: 4.3
click at [244, 320] on div "Close Crop Save changes Cancel" at bounding box center [305, 320] width 610 height 0
click at [253, 199] on div at bounding box center [254, 198] width 14 height 12
click at [367, 252] on button "Save changes" at bounding box center [368, 251] width 37 height 11
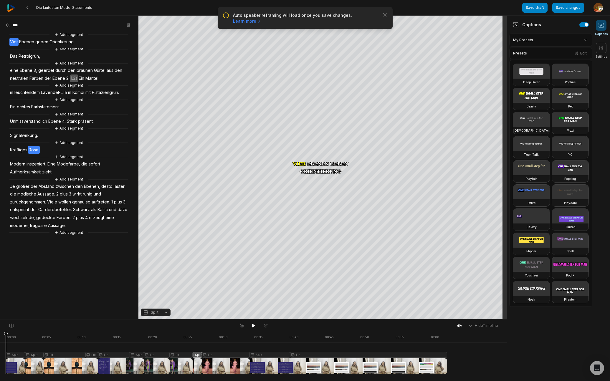
drag, startPoint x: 199, startPoint y: 333, endPoint x: 66, endPoint y: 335, distance: 132.6
click at [0, 341] on html "Auto speaker reframing will load once you save changes. Learn more Close Die la…" at bounding box center [305, 190] width 610 height 381
drag, startPoint x: 252, startPoint y: 326, endPoint x: 271, endPoint y: 320, distance: 20.0
click at [254, 325] on icon at bounding box center [253, 326] width 3 height 4
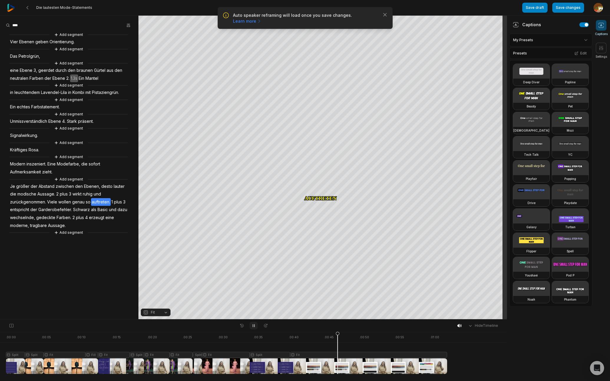
click at [255, 327] on icon at bounding box center [253, 325] width 5 height 5
drag, startPoint x: 320, startPoint y: 336, endPoint x: 291, endPoint y: 339, distance: 29.9
click at [291, 339] on div at bounding box center [226, 353] width 441 height 42
click at [306, 356] on div at bounding box center [226, 353] width 441 height 42
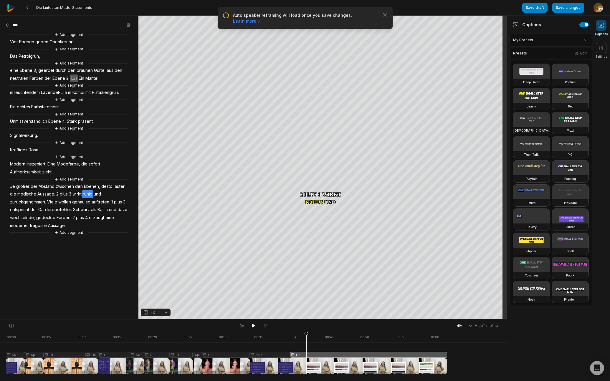
click at [166, 313] on button "Fit" at bounding box center [156, 313] width 30 height 8
click at [153, 303] on div "Fill" at bounding box center [156, 303] width 30 height 8
drag, startPoint x: 305, startPoint y: 334, endPoint x: 279, endPoint y: 320, distance: 30.3
click at [273, 337] on icon at bounding box center [273, 354] width 4 height 45
drag, startPoint x: 254, startPoint y: 326, endPoint x: 265, endPoint y: 320, distance: 12.9
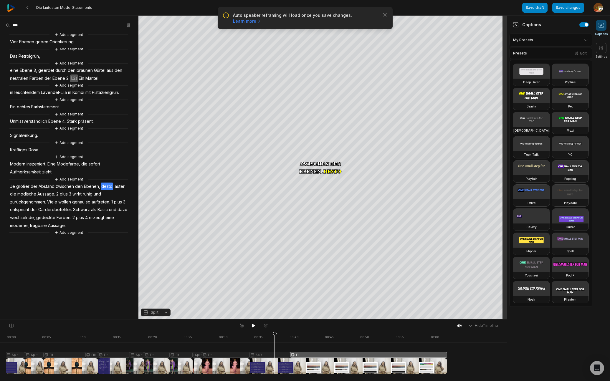
click at [254, 326] on icon at bounding box center [253, 326] width 3 height 4
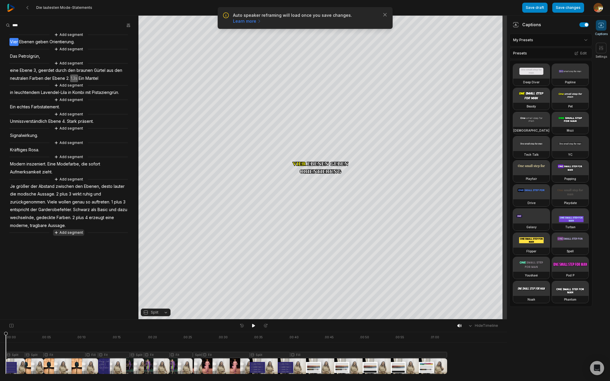
click at [72, 233] on button "Add segment" at bounding box center [68, 232] width 31 height 6
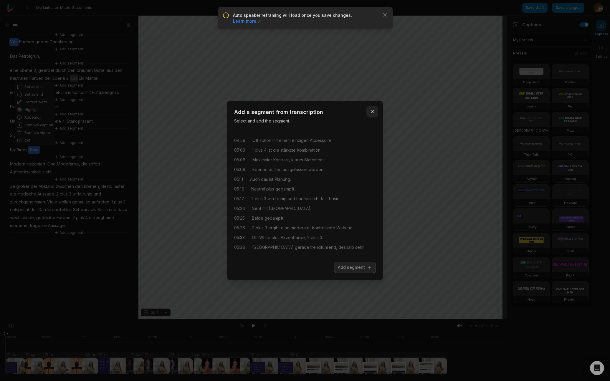
click at [373, 111] on icon "button" at bounding box center [372, 112] width 6 height 6
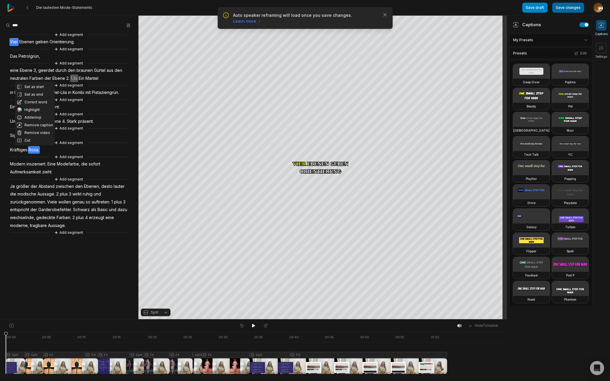
click at [573, 8] on button "Save changes" at bounding box center [568, 8] width 32 height 10
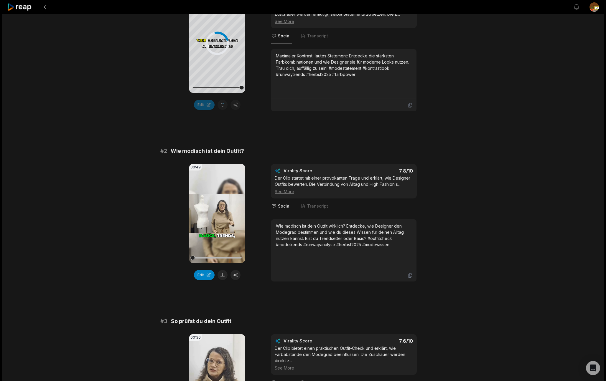
click at [216, 213] on icon at bounding box center [217, 213] width 4 height 5
click at [223, 276] on button at bounding box center [222, 275] width 10 height 10
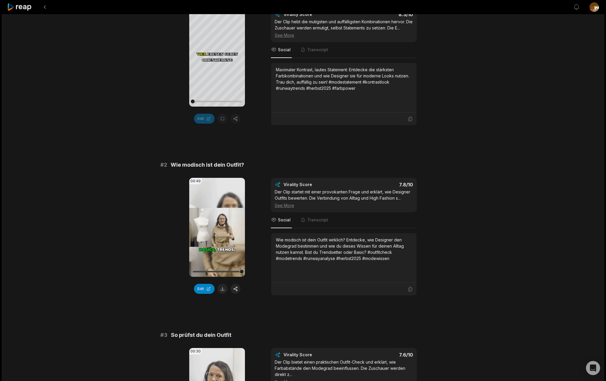
scroll to position [82, 0]
drag, startPoint x: 216, startPoint y: 57, endPoint x: 286, endPoint y: 57, distance: 70.1
click at [217, 57] on icon at bounding box center [217, 57] width 4 height 5
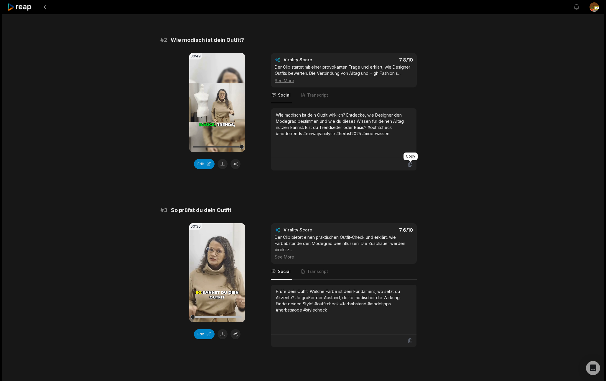
scroll to position [224, 0]
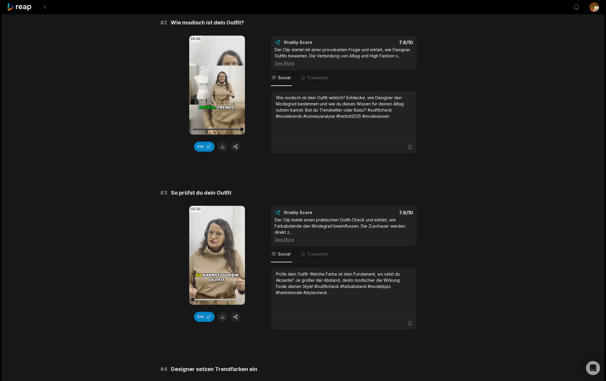
drag, startPoint x: 216, startPoint y: 86, endPoint x: 286, endPoint y: 95, distance: 71.1
click at [216, 86] on icon at bounding box center [217, 84] width 4 height 5
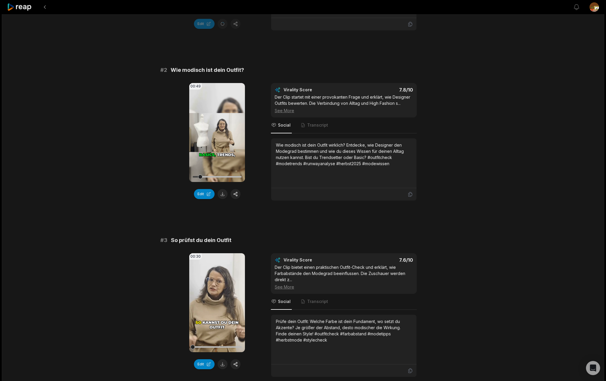
scroll to position [191, 0]
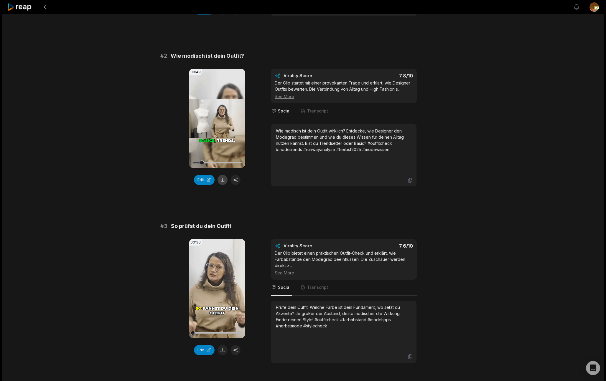
click at [224, 182] on button at bounding box center [222, 180] width 10 height 10
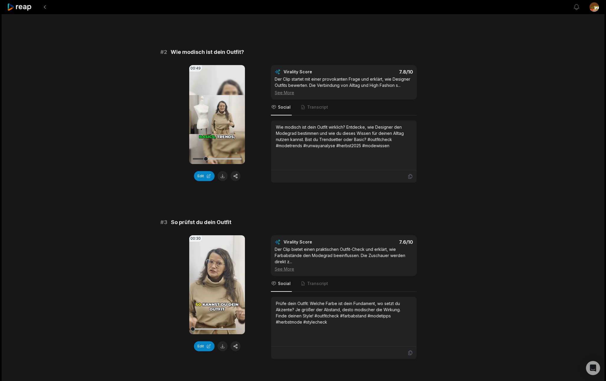
scroll to position [190, 0]
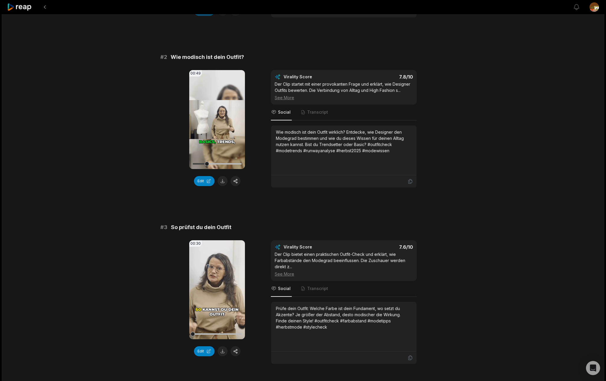
drag, startPoint x: 219, startPoint y: 119, endPoint x: 365, endPoint y: 135, distance: 147.0
click at [219, 119] on icon at bounding box center [217, 119] width 7 height 7
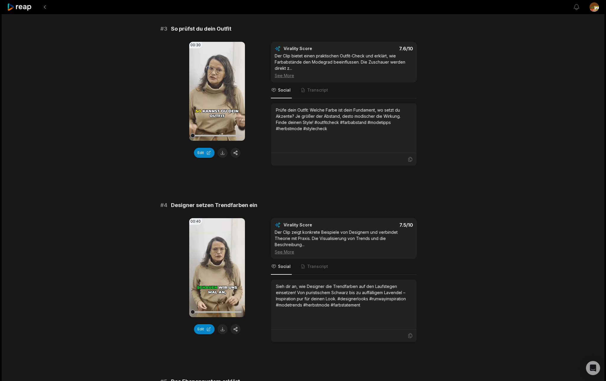
scroll to position [402, 0]
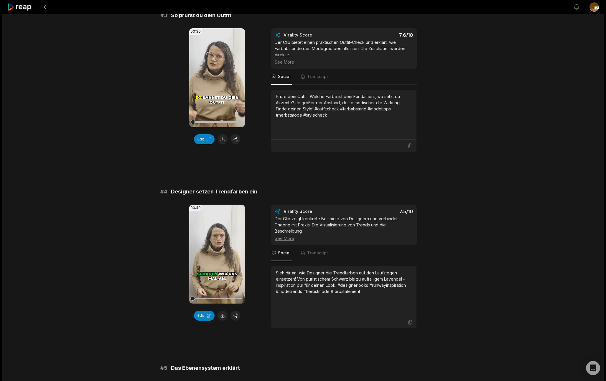
drag, startPoint x: 217, startPoint y: 78, endPoint x: 251, endPoint y: 79, distance: 33.6
click at [218, 78] on icon at bounding box center [217, 77] width 4 height 5
click at [206, 140] on button "Edit" at bounding box center [204, 139] width 21 height 10
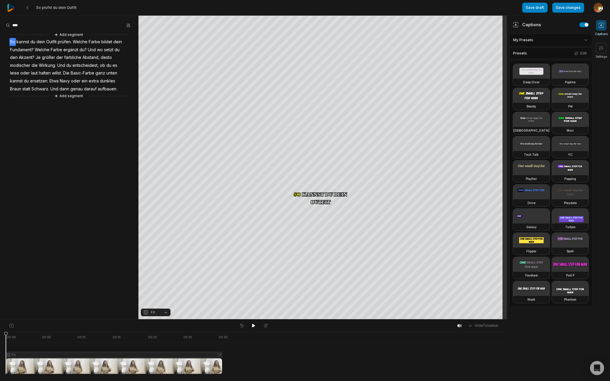
click at [6, 44] on div "Add segment So kannst du dein Outfit prüfen. Welche Farbe bildet dein Fundament…" at bounding box center [69, 66] width 138 height 68
click at [8, 41] on div "Set as start Set as end Correct word Highlight Add emoji Remove caption Remove …" at bounding box center [69, 66] width 138 height 68
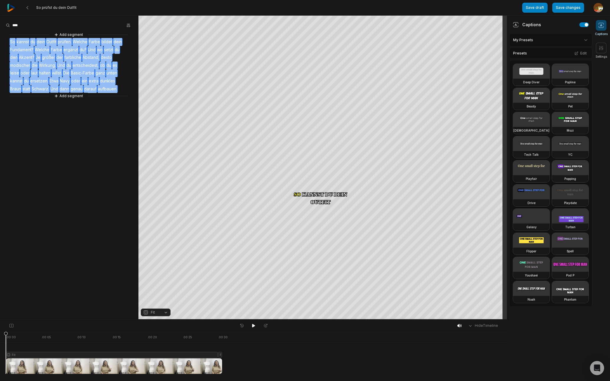
drag, startPoint x: 7, startPoint y: 40, endPoint x: 121, endPoint y: 92, distance: 125.7
click at [121, 92] on div "Add segment So kannst du dein Outfit prüfen. Welche Farbe bildet dein Fundament…" at bounding box center [69, 66] width 138 height 68
copy div "So kannst du dein Outfit prüfen. Welche Farbe bildet dein Fundament? Welche Far…"
click at [29, 8] on icon at bounding box center [27, 7] width 5 height 5
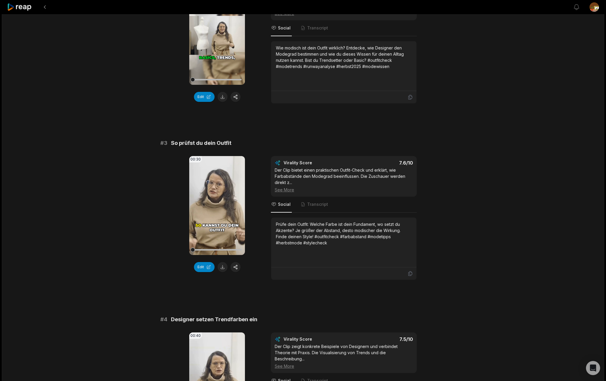
scroll to position [282, 0]
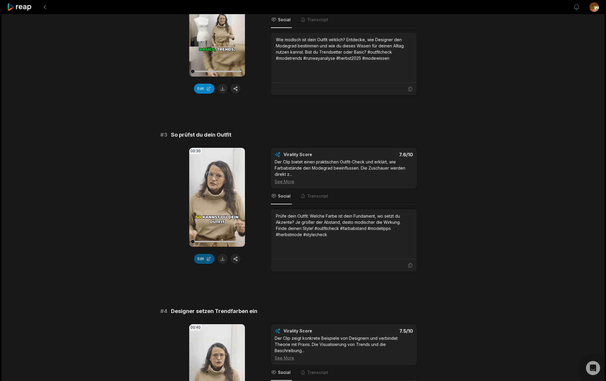
click at [206, 260] on button "Edit" at bounding box center [204, 259] width 21 height 10
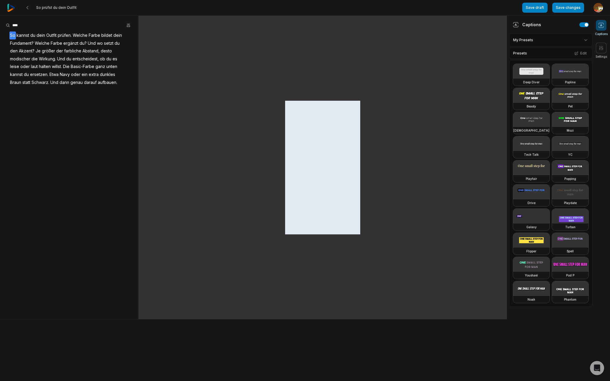
click at [326, 165] on div at bounding box center [322, 167] width 75 height 133
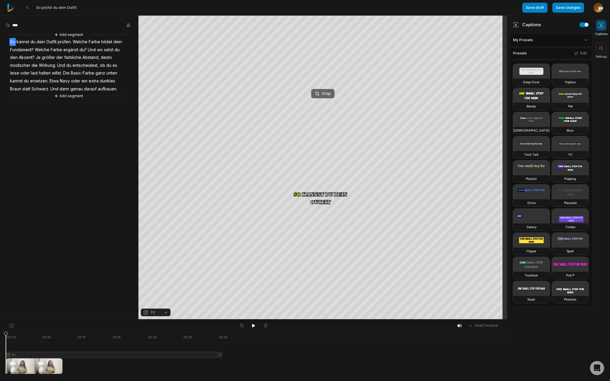
click at [327, 93] on div "Crop" at bounding box center [323, 93] width 16 height 5
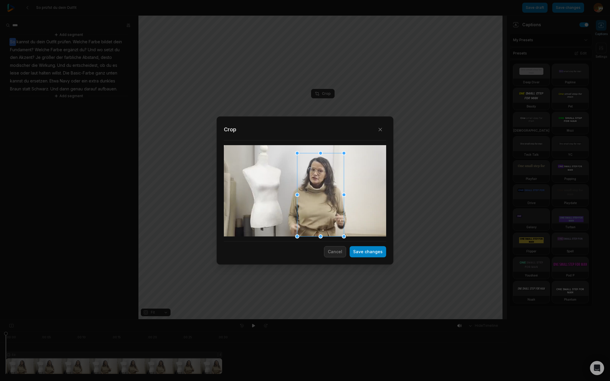
drag, startPoint x: 292, startPoint y: 146, endPoint x: 308, endPoint y: 179, distance: 37.2
click at [297, 153] on div at bounding box center [297, 153] width 0 height 0
drag, startPoint x: 315, startPoint y: 216, endPoint x: 313, endPoint y: 207, distance: 8.8
click at [313, 207] on div at bounding box center [318, 187] width 47 height 83
drag, startPoint x: 296, startPoint y: 147, endPoint x: 300, endPoint y: 153, distance: 7.5
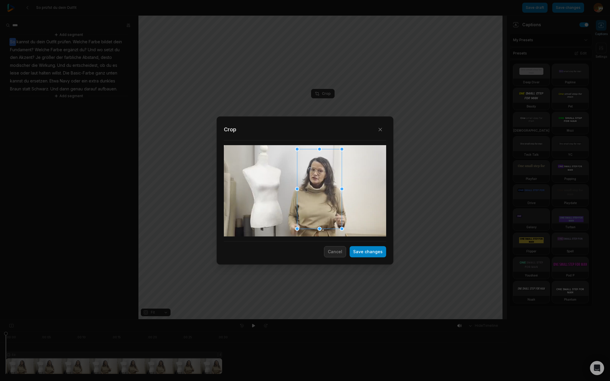
click at [298, 150] on div at bounding box center [297, 149] width 4 height 4
drag, startPoint x: 309, startPoint y: 191, endPoint x: 307, endPoint y: 183, distance: 9.1
click at [308, 185] on div at bounding box center [317, 186] width 44 height 80
drag, startPoint x: 295, startPoint y: 225, endPoint x: 296, endPoint y: 218, distance: 7.2
click at [296, 320] on div "Close Crop Save changes Cancel" at bounding box center [305, 320] width 610 height 0
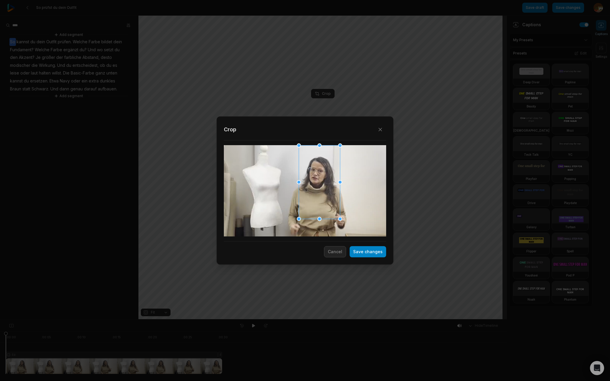
drag, startPoint x: 375, startPoint y: 253, endPoint x: 439, endPoint y: 248, distance: 65.0
click at [375, 253] on button "Save changes" at bounding box center [368, 251] width 37 height 11
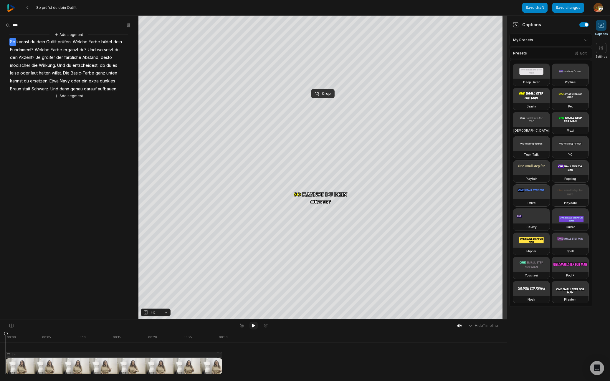
click at [254, 325] on icon at bounding box center [253, 326] width 3 height 4
click at [221, 354] on div at bounding box center [114, 353] width 216 height 42
click at [166, 314] on button "Fit" at bounding box center [156, 313] width 30 height 8
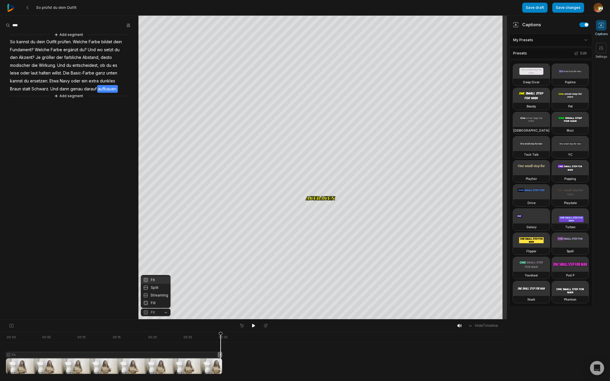
click at [328, 151] on div "Your browser does not support mp4 format. Your browser does not support mp4 for…" at bounding box center [253, 168] width 507 height 304
click at [326, 93] on div "Crop" at bounding box center [323, 93] width 16 height 5
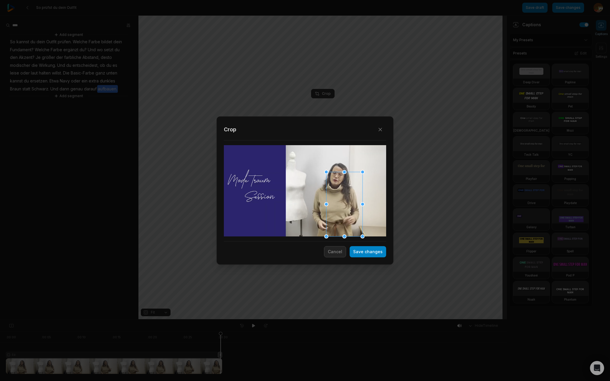
drag, startPoint x: 311, startPoint y: 146, endPoint x: 326, endPoint y: 174, distance: 31.7
click at [326, 174] on div at bounding box center [326, 172] width 4 height 4
click at [334, 191] on div at bounding box center [338, 184] width 36 height 64
drag, startPoint x: 372, startPoint y: 249, endPoint x: 275, endPoint y: 330, distance: 125.7
click at [372, 249] on button "Save changes" at bounding box center [368, 251] width 37 height 11
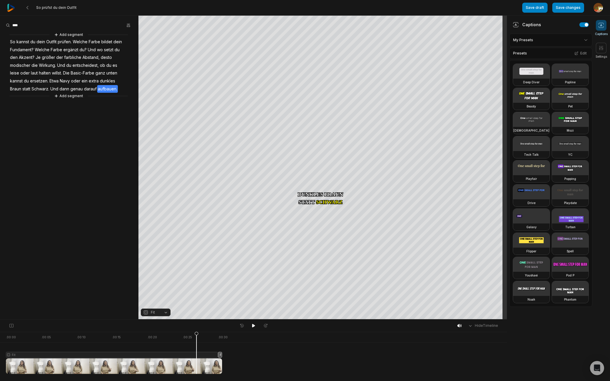
drag, startPoint x: 221, startPoint y: 333, endPoint x: 232, endPoint y: 326, distance: 13.5
click at [197, 335] on icon at bounding box center [197, 354] width 4 height 45
drag, startPoint x: 253, startPoint y: 325, endPoint x: 254, endPoint y: 321, distance: 3.6
click at [254, 324] on icon at bounding box center [253, 325] width 5 height 5
click at [577, 8] on button "Save changes" at bounding box center [568, 8] width 32 height 10
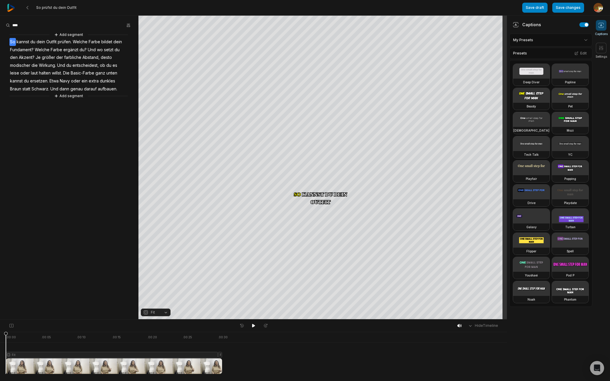
drag, startPoint x: 530, startPoint y: 9, endPoint x: 97, endPoint y: 27, distance: 433.4
click at [530, 9] on button "Save draft" at bounding box center [534, 8] width 25 height 10
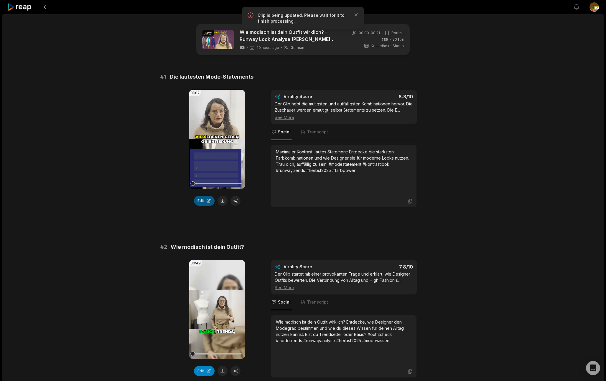
click at [203, 201] on button "Edit" at bounding box center [204, 201] width 21 height 10
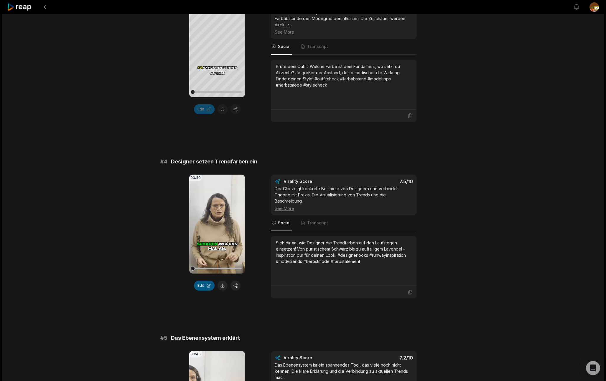
scroll to position [433, 0]
click at [216, 221] on icon at bounding box center [217, 223] width 4 height 5
click at [217, 224] on icon at bounding box center [217, 223] width 7 height 7
click at [203, 284] on button "Edit" at bounding box center [204, 285] width 21 height 10
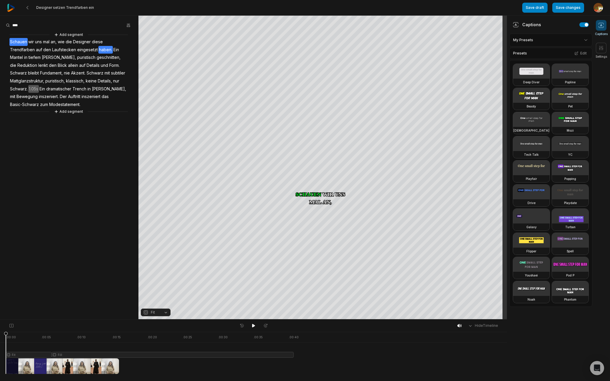
click at [103, 50] on span "haben." at bounding box center [105, 50] width 14 height 8
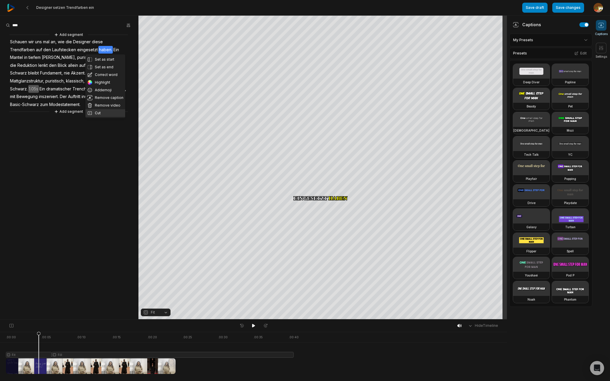
click at [100, 113] on button "Cut" at bounding box center [105, 113] width 40 height 8
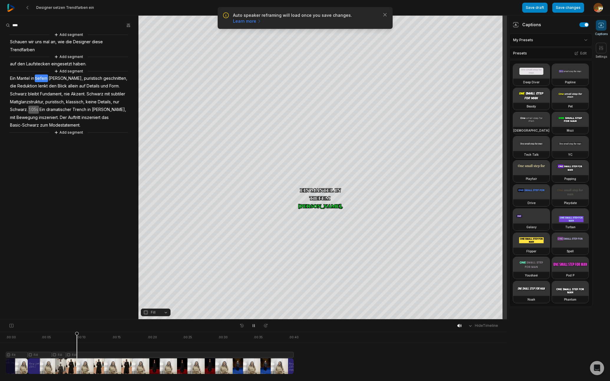
drag, startPoint x: 252, startPoint y: 326, endPoint x: 170, endPoint y: 351, distance: 85.8
click at [252, 326] on icon at bounding box center [253, 325] width 5 height 5
drag, startPoint x: 77, startPoint y: 334, endPoint x: 60, endPoint y: 338, distance: 18.1
click at [60, 338] on icon at bounding box center [60, 354] width 4 height 45
click at [62, 356] on div at bounding box center [150, 353] width 288 height 42
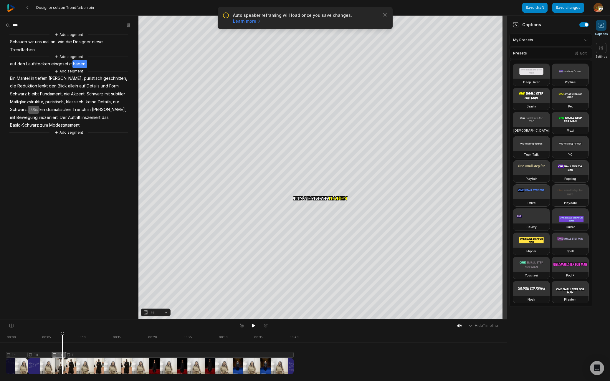
click at [166, 313] on button "Fill" at bounding box center [156, 313] width 30 height 8
click at [155, 289] on div "Split" at bounding box center [156, 288] width 30 height 8
click at [325, 94] on div "Crop" at bounding box center [323, 93] width 16 height 5
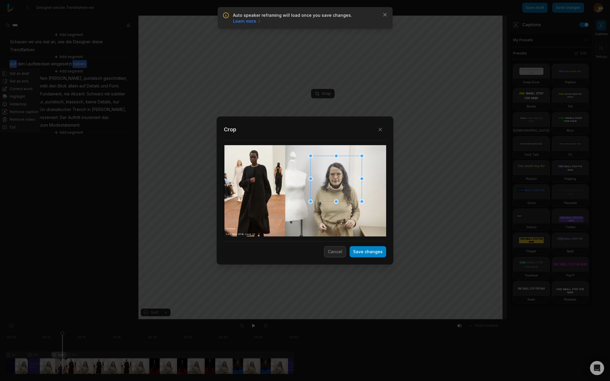
drag, startPoint x: 318, startPoint y: 203, endPoint x: 334, endPoint y: 191, distance: 20.2
click at [334, 191] on div at bounding box center [336, 179] width 51 height 46
click at [376, 253] on button "Save changes" at bounding box center [368, 251] width 37 height 11
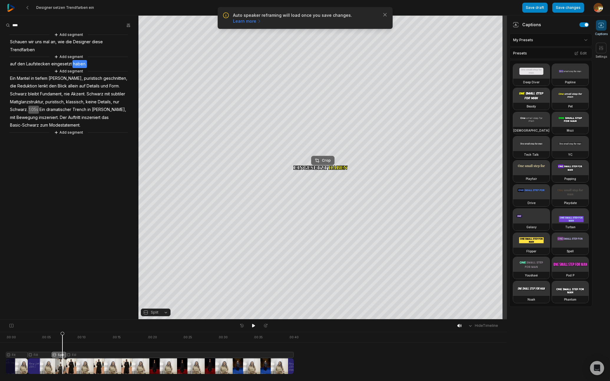
click at [327, 160] on div "Crop" at bounding box center [323, 160] width 16 height 5
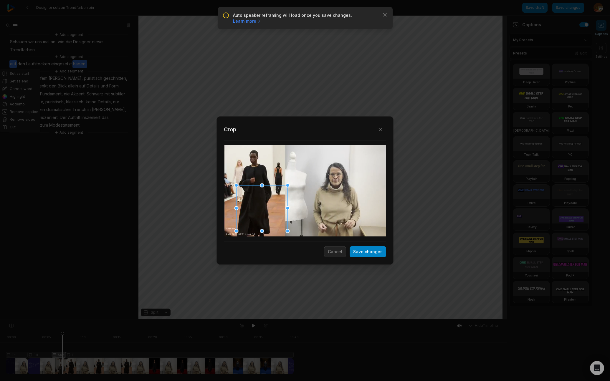
drag, startPoint x: 308, startPoint y: 192, endPoint x: 270, endPoint y: 205, distance: 41.2
click at [271, 207] on div at bounding box center [262, 209] width 51 height 46
drag, startPoint x: 237, startPoint y: 186, endPoint x: 275, endPoint y: 215, distance: 47.8
click at [264, 320] on div "Close Crop Save changes Cancel" at bounding box center [305, 320] width 610 height 0
drag, startPoint x: 277, startPoint y: 219, endPoint x: 255, endPoint y: 214, distance: 22.1
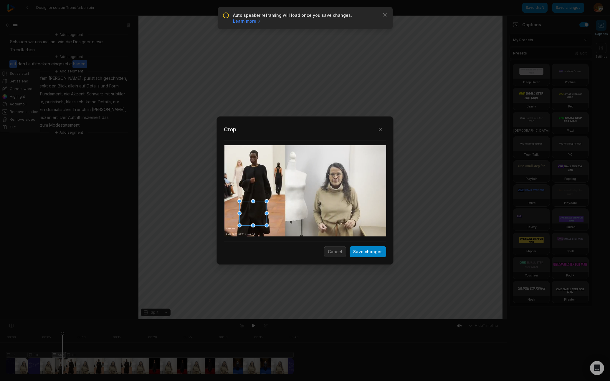
click at [257, 214] on div at bounding box center [252, 213] width 27 height 24
click at [241, 204] on div at bounding box center [241, 203] width 4 height 4
click at [376, 252] on button "Save changes" at bounding box center [368, 251] width 37 height 11
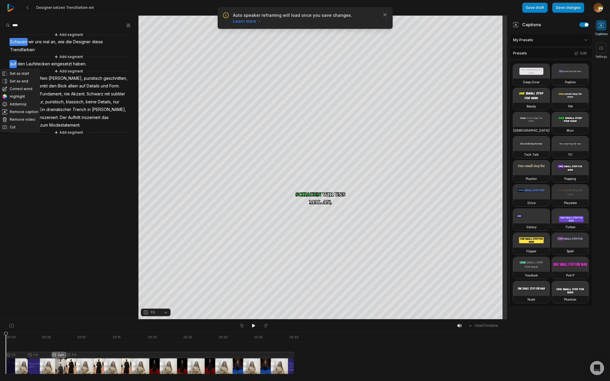
drag, startPoint x: 40, startPoint y: 335, endPoint x: 118, endPoint y: 323, distance: 79.0
click at [0, 340] on html "Auto speaker reframing will load once you save changes. Learn more Close Design…" at bounding box center [305, 190] width 610 height 381
click at [254, 325] on icon at bounding box center [253, 326] width 3 height 4
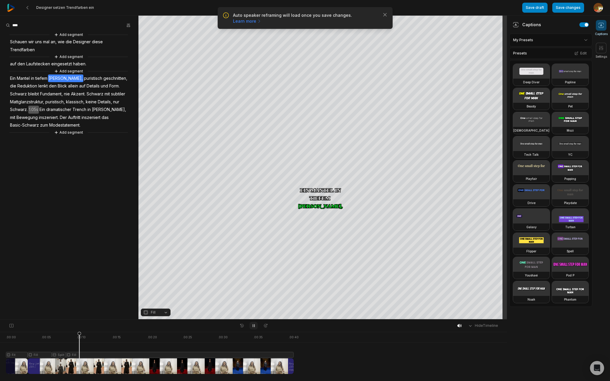
click at [254, 326] on icon at bounding box center [253, 326] width 1 height 3
click at [19, 354] on div at bounding box center [150, 353] width 288 height 42
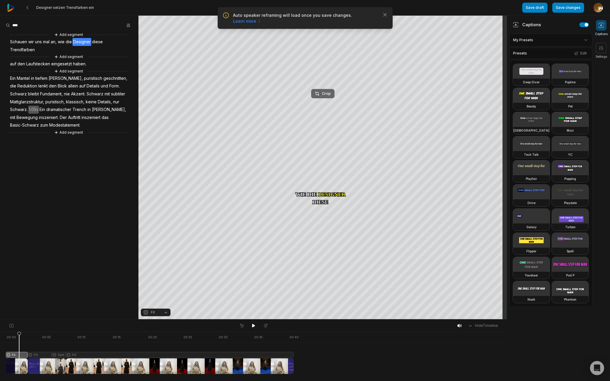
click at [326, 94] on div "Crop" at bounding box center [323, 93] width 16 height 5
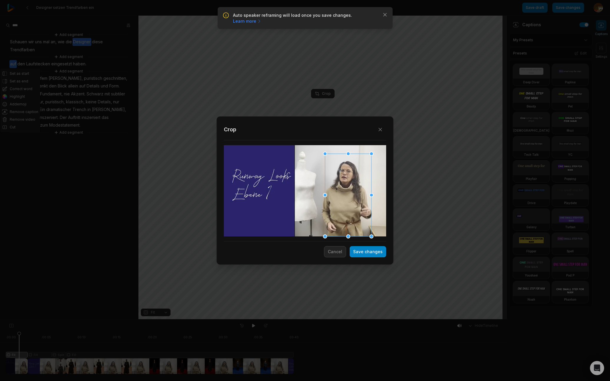
drag, startPoint x: 320, startPoint y: 147, endPoint x: 323, endPoint y: 154, distance: 8.0
click at [323, 154] on div at bounding box center [325, 154] width 4 height 4
drag, startPoint x: 344, startPoint y: 199, endPoint x: 343, endPoint y: 196, distance: 3.2
click at [343, 196] on div at bounding box center [346, 192] width 47 height 83
click at [371, 254] on button "Save changes" at bounding box center [368, 251] width 37 height 11
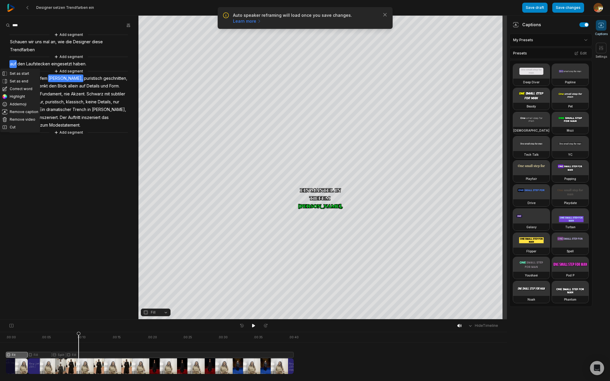
click at [79, 356] on div at bounding box center [150, 353] width 288 height 42
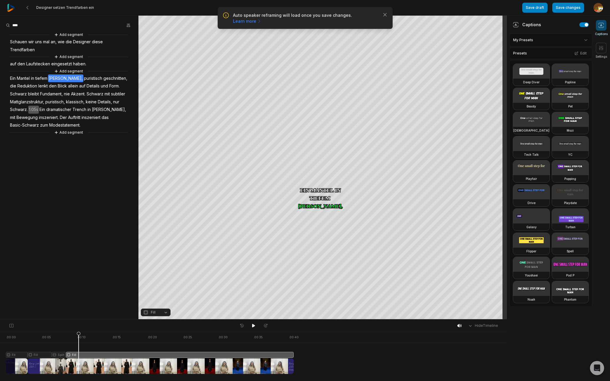
click at [77, 94] on span "Akzent." at bounding box center [78, 94] width 16 height 8
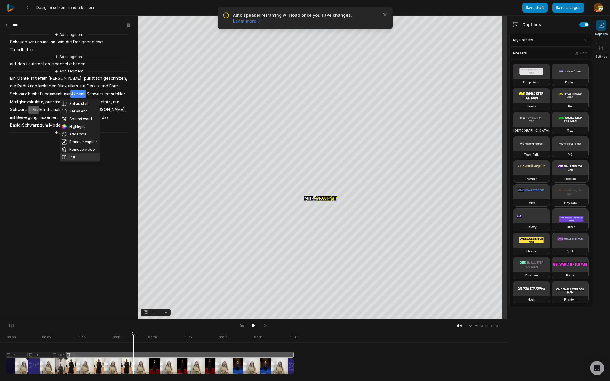
click at [73, 156] on button "Cut" at bounding box center [80, 157] width 40 height 8
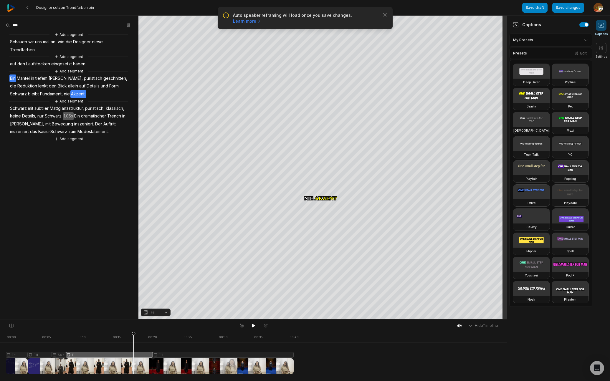
click at [13, 79] on span "Ein" at bounding box center [12, 79] width 7 height 8
click at [90, 355] on div at bounding box center [150, 353] width 288 height 42
click at [166, 313] on button "Fill" at bounding box center [156, 313] width 30 height 8
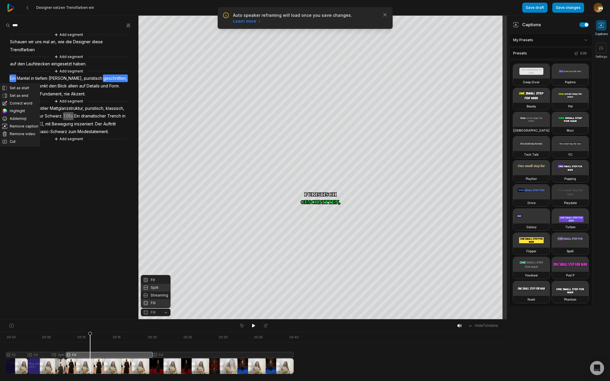
click at [157, 287] on div "Split" at bounding box center [156, 288] width 30 height 8
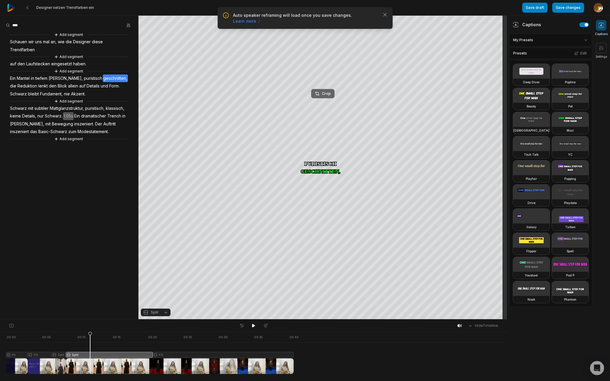
click at [327, 95] on div "Crop" at bounding box center [323, 93] width 16 height 5
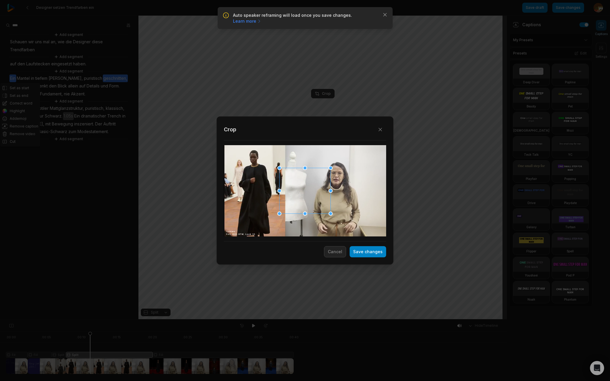
click at [331, 177] on div at bounding box center [305, 191] width 51 height 46
drag, startPoint x: 331, startPoint y: 181, endPoint x: 328, endPoint y: 182, distance: 3.1
click at [335, 179] on div at bounding box center [305, 190] width 162 height 91
drag, startPoint x: 339, startPoint y: 186, endPoint x: 338, endPoint y: 189, distance: 3.4
click at [338, 189] on div at bounding box center [337, 179] width 51 height 46
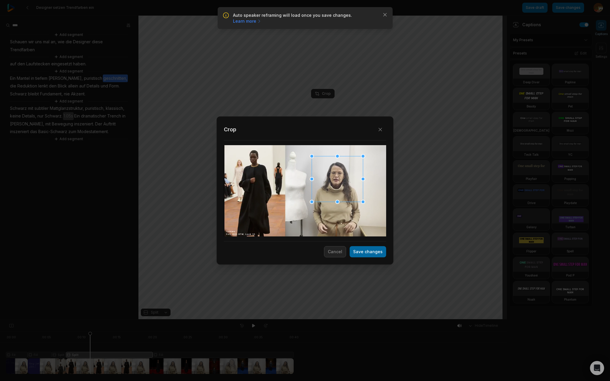
click at [377, 252] on button "Save changes" at bounding box center [368, 251] width 37 height 11
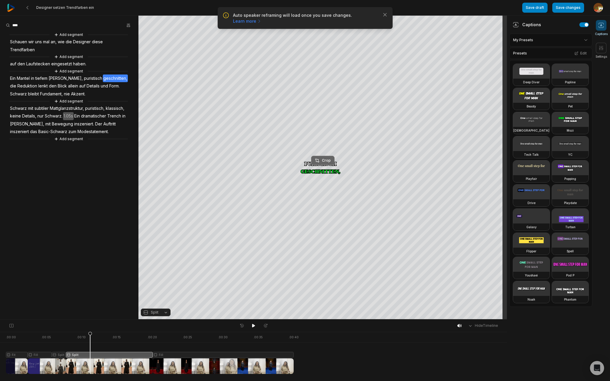
click at [325, 161] on div "Crop" at bounding box center [323, 160] width 16 height 5
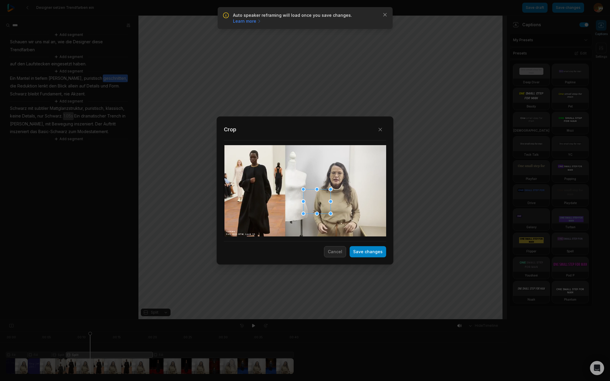
drag, startPoint x: 279, startPoint y: 168, endPoint x: 313, endPoint y: 206, distance: 51.8
click at [303, 190] on div at bounding box center [303, 189] width 4 height 4
drag, startPoint x: 293, startPoint y: 213, endPoint x: 251, endPoint y: 224, distance: 43.2
click at [251, 224] on div at bounding box center [253, 218] width 27 height 24
click at [242, 208] on div at bounding box center [241, 207] width 4 height 4
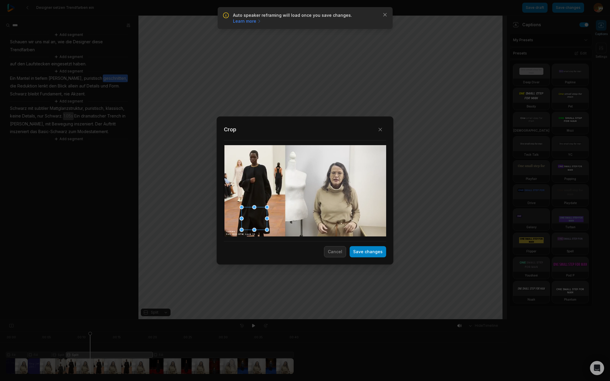
drag, startPoint x: 366, startPoint y: 252, endPoint x: 431, endPoint y: 241, distance: 65.2
click at [366, 252] on button "Save changes" at bounding box center [368, 251] width 37 height 11
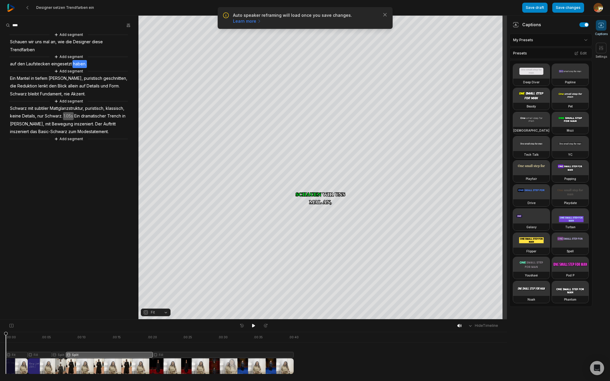
drag, startPoint x: 90, startPoint y: 334, endPoint x: 2, endPoint y: 354, distance: 89.5
click at [0, 357] on html "Auto speaker reframing will load once you save changes. Learn more Close Design…" at bounding box center [305, 190] width 610 height 381
click at [254, 326] on icon at bounding box center [253, 326] width 3 height 4
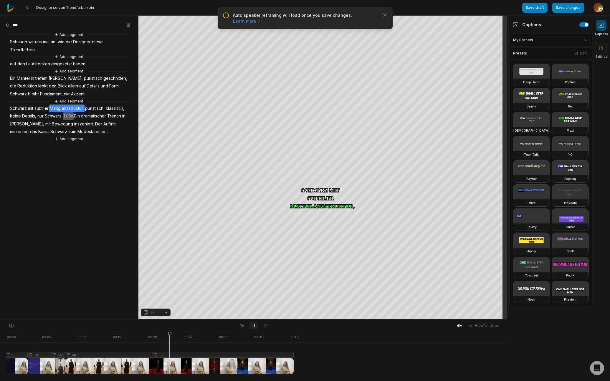
click at [254, 326] on icon at bounding box center [253, 325] width 5 height 5
drag, startPoint x: 156, startPoint y: 336, endPoint x: 161, endPoint y: 336, distance: 4.7
click at [161, 336] on icon at bounding box center [161, 354] width 4 height 45
click at [172, 355] on div at bounding box center [150, 353] width 288 height 42
click at [167, 312] on button "Fill" at bounding box center [156, 313] width 30 height 8
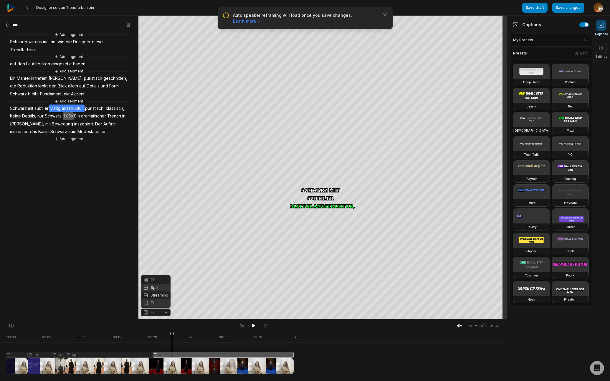
click at [157, 288] on div "Split" at bounding box center [156, 288] width 30 height 8
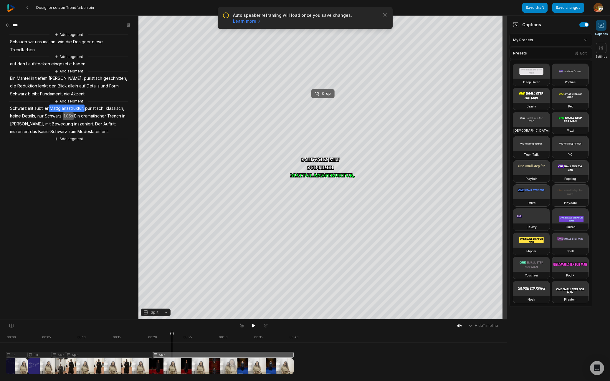
click at [324, 94] on div "Crop" at bounding box center [323, 93] width 16 height 5
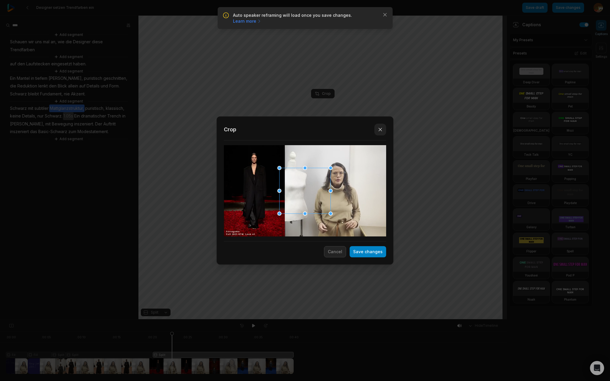
click at [380, 129] on icon "button" at bounding box center [380, 130] width 6 height 6
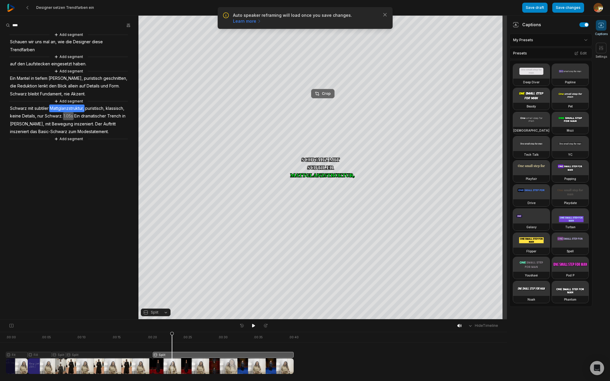
click at [327, 94] on div "Crop" at bounding box center [323, 93] width 16 height 5
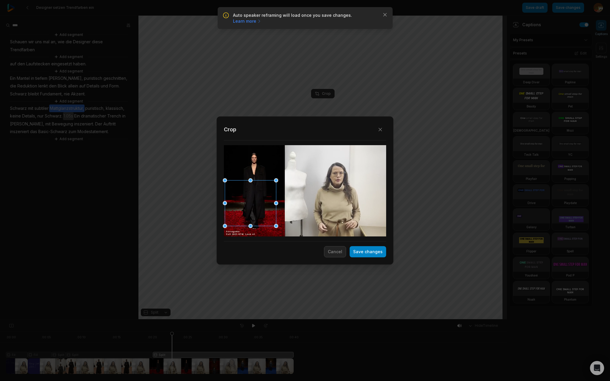
drag, startPoint x: 312, startPoint y: 191, endPoint x: 231, endPoint y: 188, distance: 81.0
click at [258, 203] on div at bounding box center [250, 204] width 51 height 46
drag, startPoint x: 225, startPoint y: 180, endPoint x: 258, endPoint y: 199, distance: 38.3
click at [256, 320] on div "Close Crop Save changes Cancel" at bounding box center [305, 320] width 610 height 0
drag, startPoint x: 264, startPoint y: 215, endPoint x: 262, endPoint y: 206, distance: 9.5
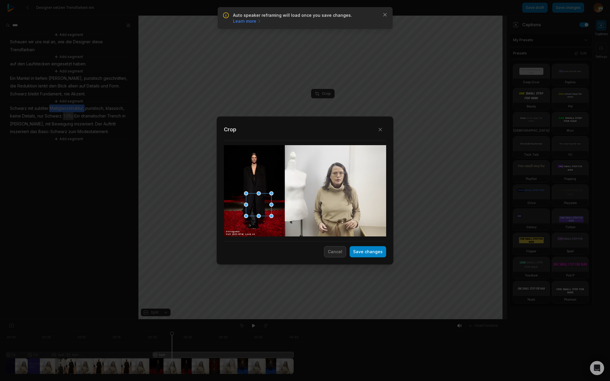
click at [260, 206] on div at bounding box center [258, 205] width 25 height 23
drag, startPoint x: 271, startPoint y: 216, endPoint x: 260, endPoint y: 207, distance: 13.2
click at [262, 320] on div "Close Crop Save changes Cancel" at bounding box center [305, 320] width 610 height 0
click at [258, 205] on div at bounding box center [254, 204] width 19 height 17
click at [257, 205] on div at bounding box center [254, 204] width 19 height 17
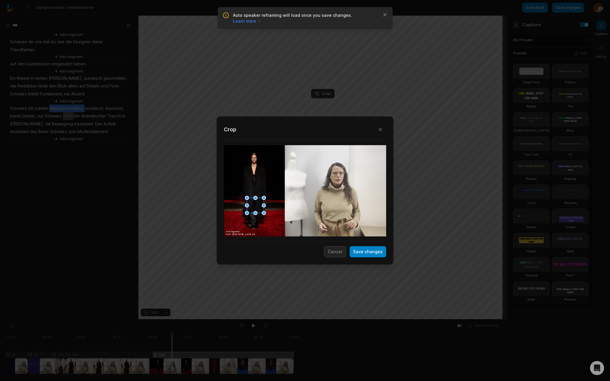
click at [247, 199] on div at bounding box center [247, 198] width 4 height 4
click at [256, 206] on div at bounding box center [254, 206] width 17 height 15
drag, startPoint x: 371, startPoint y: 254, endPoint x: 449, endPoint y: 251, distance: 79.0
click at [371, 254] on button "Save changes" at bounding box center [368, 251] width 37 height 11
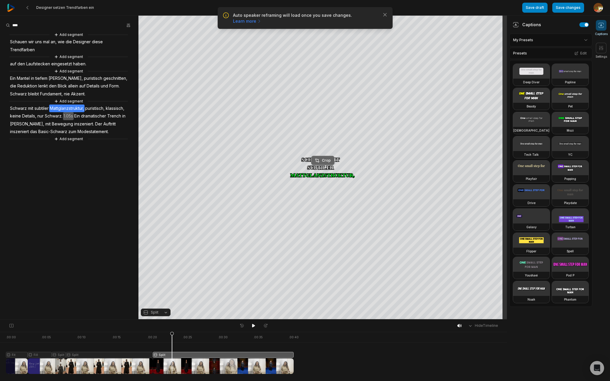
click at [327, 161] on div "Crop" at bounding box center [323, 160] width 16 height 5
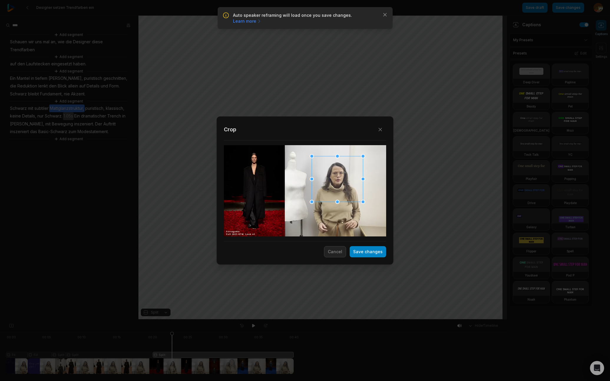
drag, startPoint x: 297, startPoint y: 197, endPoint x: 348, endPoint y: 201, distance: 51.7
click at [329, 185] on div at bounding box center [337, 179] width 51 height 46
click at [377, 253] on button "Save changes" at bounding box center [368, 251] width 37 height 11
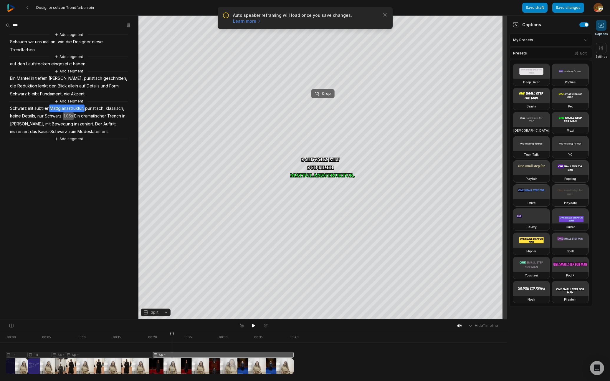
click at [329, 93] on div "Crop" at bounding box center [323, 93] width 16 height 5
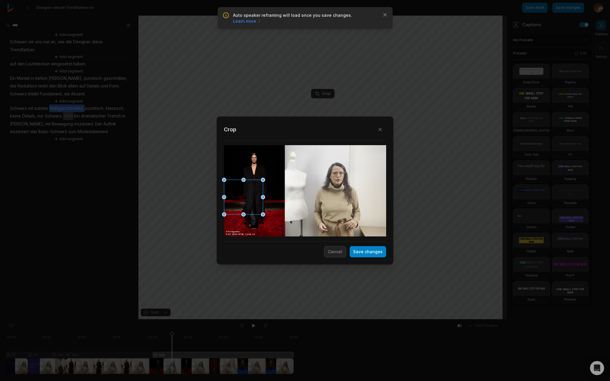
drag, startPoint x: 246, startPoint y: 199, endPoint x: 243, endPoint y: 195, distance: 5.3
click at [214, 320] on div "Close Crop Save changes Cancel" at bounding box center [305, 320] width 610 height 0
drag, startPoint x: 317, startPoint y: 189, endPoint x: 339, endPoint y: 185, distance: 22.2
click at [340, 178] on div at bounding box center [337, 176] width 39 height 35
drag, startPoint x: 318, startPoint y: 194, endPoint x: 331, endPoint y: 193, distance: 13.6
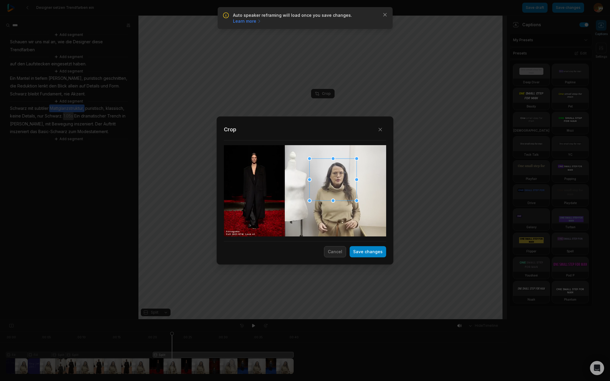
click at [309, 320] on div "Close Crop Save changes Cancel" at bounding box center [305, 320] width 610 height 0
click at [334, 190] on div at bounding box center [338, 177] width 46 height 41
click at [378, 254] on button "Save changes" at bounding box center [368, 251] width 37 height 11
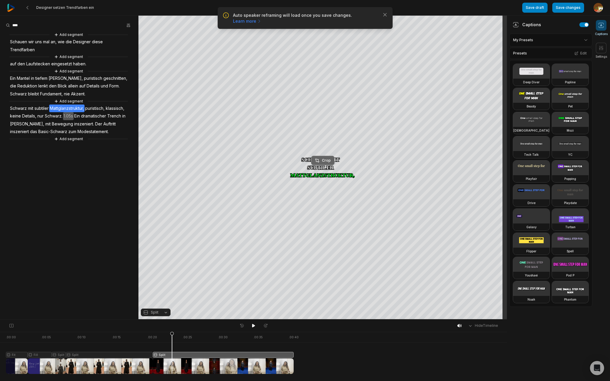
click at [328, 159] on div "Crop" at bounding box center [323, 160] width 16 height 5
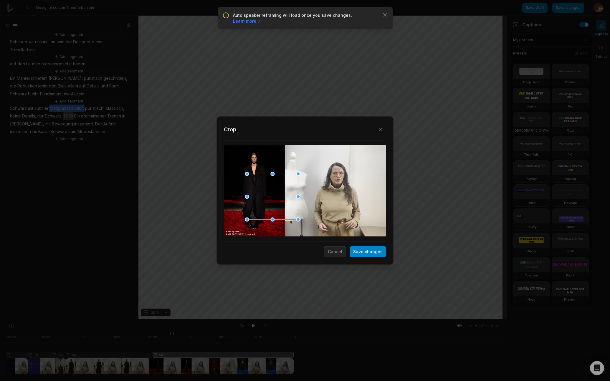
drag, startPoint x: 334, startPoint y: 192, endPoint x: 280, endPoint y: 211, distance: 57.0
click at [269, 210] on div at bounding box center [272, 197] width 51 height 46
drag, startPoint x: 299, startPoint y: 220, endPoint x: 262, endPoint y: 193, distance: 45.3
click at [263, 320] on div "Close Crop Save changes Cancel" at bounding box center [305, 320] width 610 height 0
click at [260, 190] on div at bounding box center [254, 184] width 19 height 17
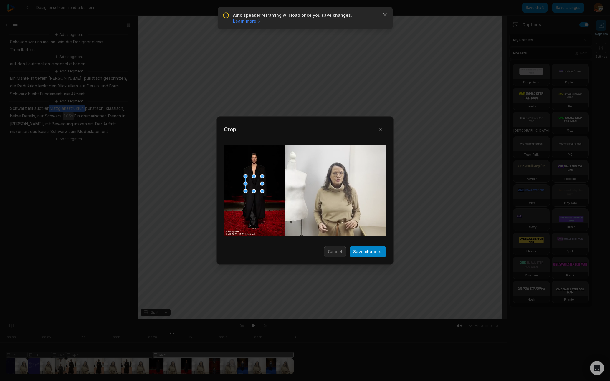
drag, startPoint x: 265, startPoint y: 194, endPoint x: 260, endPoint y: 188, distance: 8.0
click at [262, 192] on div at bounding box center [262, 191] width 4 height 4
click at [260, 189] on div at bounding box center [254, 185] width 16 height 15
drag, startPoint x: 372, startPoint y: 253, endPoint x: 446, endPoint y: 232, distance: 76.8
click at [372, 253] on button "Save changes" at bounding box center [368, 251] width 37 height 11
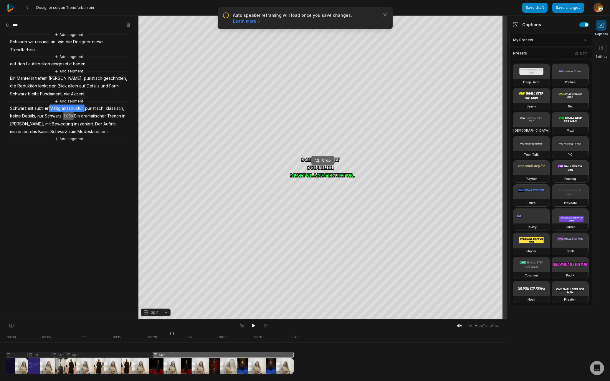
click at [327, 161] on div "Crop" at bounding box center [323, 160] width 16 height 5
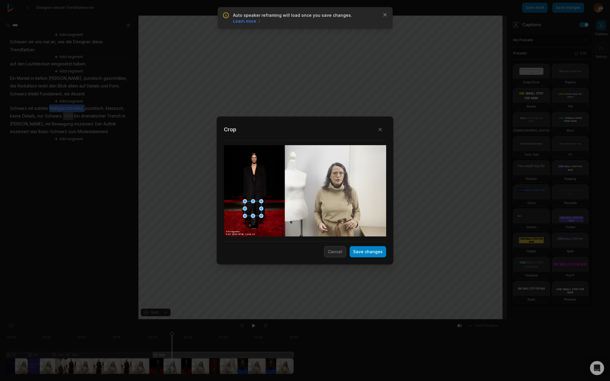
drag, startPoint x: 256, startPoint y: 188, endPoint x: 255, endPoint y: 211, distance: 23.6
click at [255, 211] on div at bounding box center [253, 208] width 16 height 15
drag, startPoint x: 373, startPoint y: 255, endPoint x: 463, endPoint y: 227, distance: 94.3
click at [373, 255] on button "Save changes" at bounding box center [368, 251] width 37 height 11
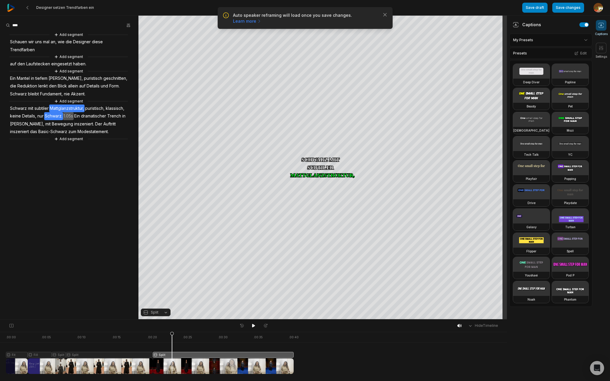
click at [63, 117] on span "Schwarz." at bounding box center [53, 116] width 19 height 8
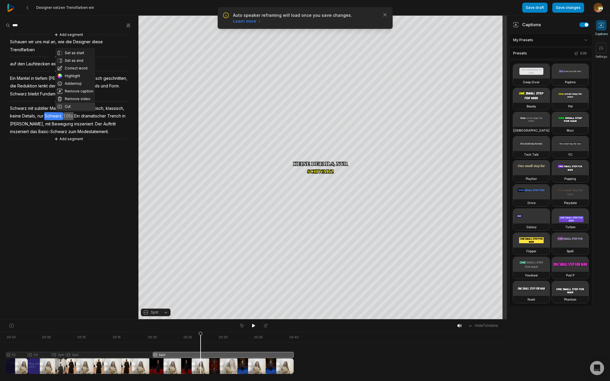
click at [76, 108] on button "Cut" at bounding box center [75, 107] width 40 height 8
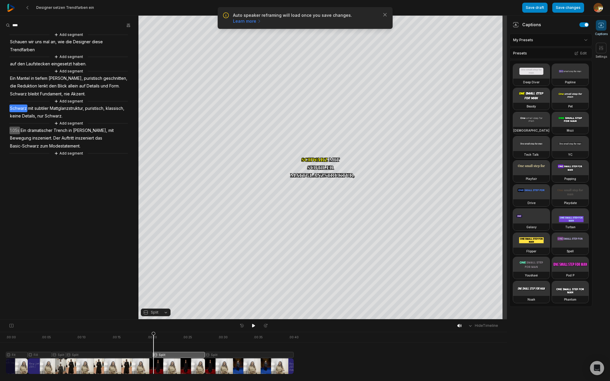
drag, startPoint x: 201, startPoint y: 334, endPoint x: 153, endPoint y: 343, distance: 48.3
click at [153, 343] on icon at bounding box center [154, 354] width 4 height 45
drag, startPoint x: 253, startPoint y: 327, endPoint x: 302, endPoint y: 320, distance: 49.9
click at [253, 327] on icon at bounding box center [253, 326] width 3 height 4
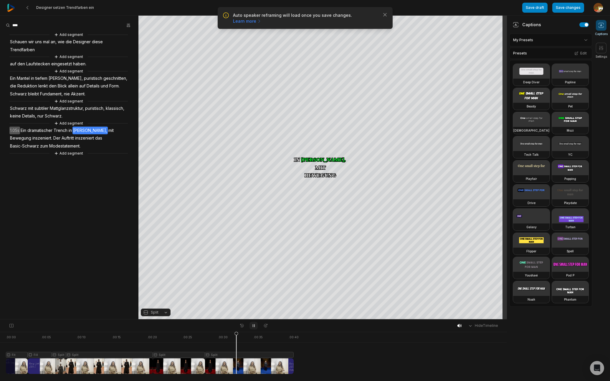
click at [255, 325] on icon at bounding box center [253, 325] width 5 height 5
click at [229, 355] on div at bounding box center [150, 353] width 288 height 42
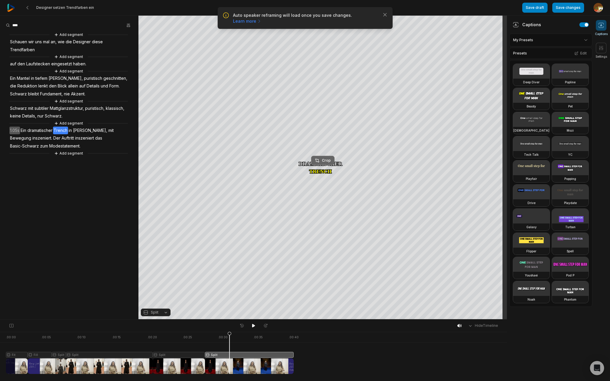
click at [325, 160] on div "Crop" at bounding box center [323, 160] width 16 height 5
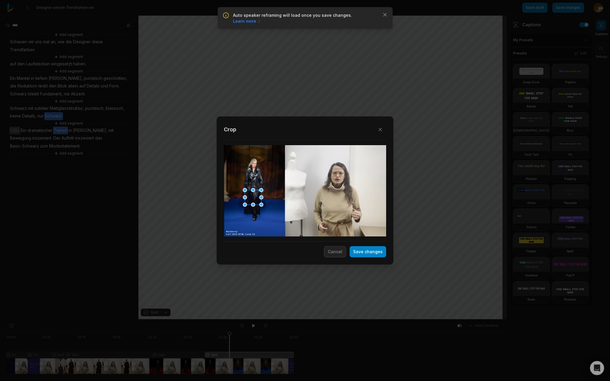
drag, startPoint x: 254, startPoint y: 208, endPoint x: 248, endPoint y: 191, distance: 18.1
click at [254, 197] on div at bounding box center [253, 197] width 16 height 15
drag, startPoint x: 245, startPoint y: 190, endPoint x: 259, endPoint y: 200, distance: 16.7
click at [250, 320] on div "Close Crop Save changes Cancel" at bounding box center [305, 320] width 610 height 0
drag, startPoint x: 368, startPoint y: 253, endPoint x: 414, endPoint y: 276, distance: 51.6
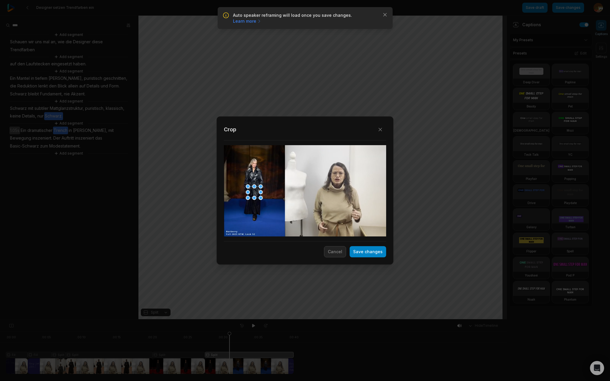
click at [368, 253] on button "Save changes" at bounding box center [368, 251] width 37 height 11
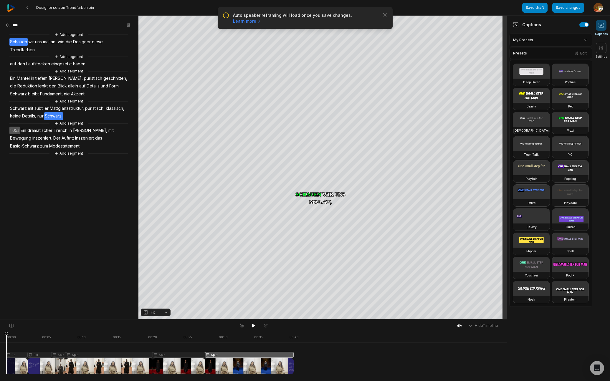
drag, startPoint x: 229, startPoint y: 335, endPoint x: 105, endPoint y: 340, distance: 124.4
click at [8, 345] on icon at bounding box center [7, 354] width 4 height 45
drag, startPoint x: 251, startPoint y: 325, endPoint x: 256, endPoint y: 323, distance: 5.4
click at [256, 323] on button at bounding box center [253, 326] width 8 height 8
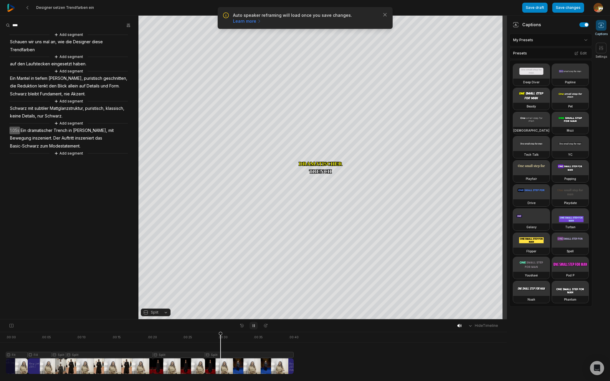
drag, startPoint x: 253, startPoint y: 328, endPoint x: 256, endPoint y: 325, distance: 4.2
click at [254, 327] on icon at bounding box center [253, 325] width 5 height 5
click at [82, 95] on span "Akzent." at bounding box center [78, 94] width 16 height 8
click at [254, 326] on icon at bounding box center [253, 326] width 3 height 4
click at [254, 326] on icon at bounding box center [253, 325] width 5 height 5
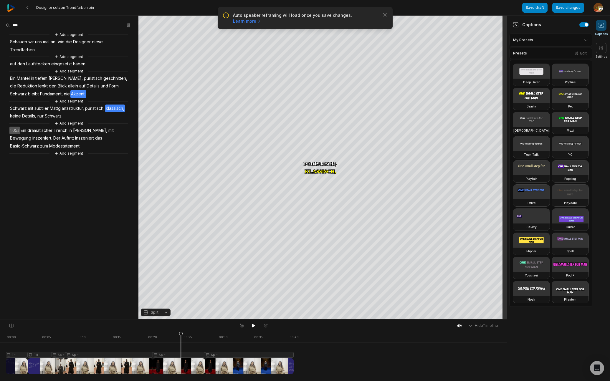
click at [77, 92] on span "Akzent." at bounding box center [78, 94] width 16 height 8
click at [76, 156] on button "Cut" at bounding box center [80, 157] width 40 height 8
drag, startPoint x: 153, startPoint y: 355, endPoint x: 146, endPoint y: 356, distance: 7.1
click at [138, 353] on div at bounding box center [150, 353] width 288 height 42
drag, startPoint x: 153, startPoint y: 354, endPoint x: 268, endPoint y: 331, distance: 116.7
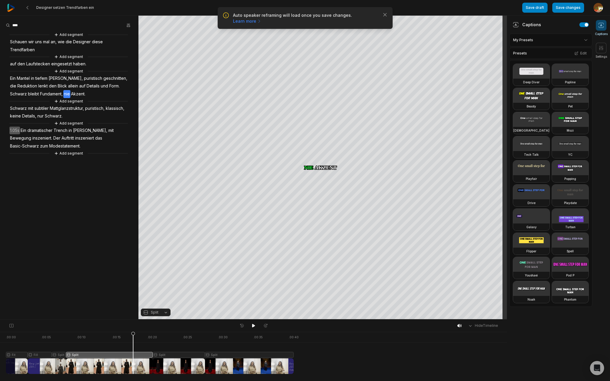
click at [134, 352] on div at bounding box center [150, 353] width 288 height 42
drag, startPoint x: 254, startPoint y: 326, endPoint x: 276, endPoint y: 323, distance: 22.2
click at [254, 325] on icon at bounding box center [253, 326] width 3 height 4
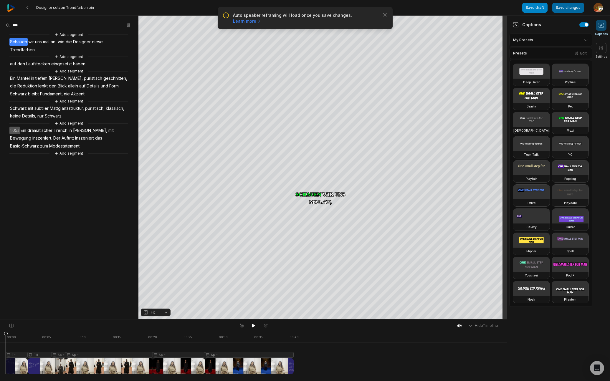
click at [572, 10] on button "Save changes" at bounding box center [568, 8] width 32 height 10
click at [386, 15] on icon "button" at bounding box center [385, 15] width 6 height 6
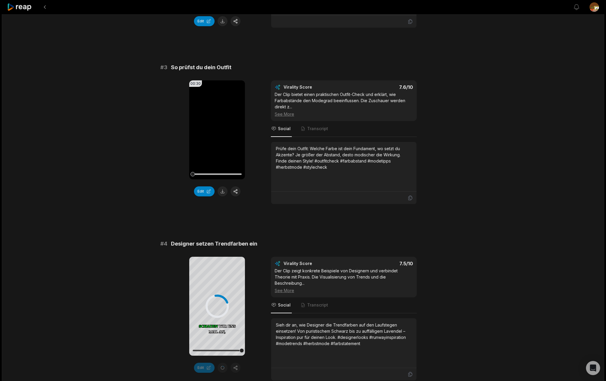
scroll to position [352, 0]
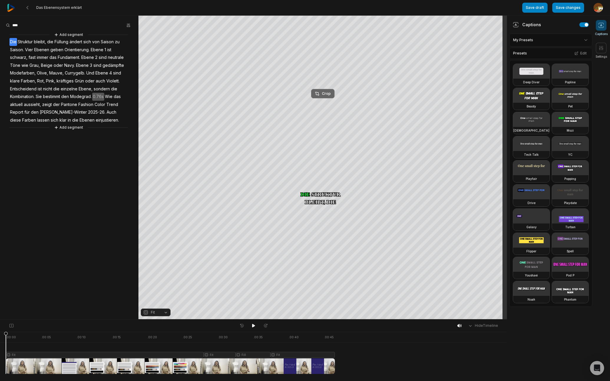
click at [329, 93] on div "Crop" at bounding box center [323, 93] width 16 height 5
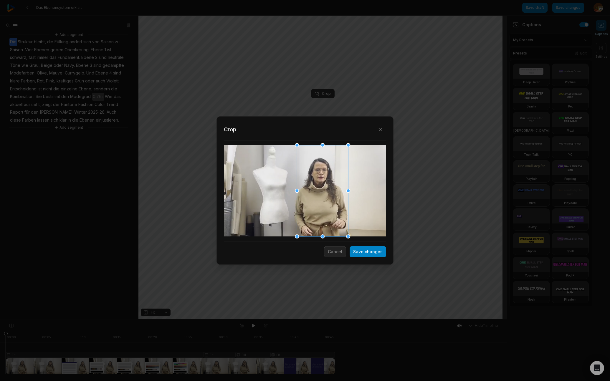
drag, startPoint x: 337, startPoint y: 206, endPoint x: 313, endPoint y: 205, distance: 23.9
click at [313, 205] on div at bounding box center [322, 190] width 51 height 91
drag, startPoint x: 296, startPoint y: 145, endPoint x: 304, endPoint y: 157, distance: 13.8
click at [304, 157] on div at bounding box center [303, 157] width 4 height 4
drag, startPoint x: 333, startPoint y: 213, endPoint x: 328, endPoint y: 207, distance: 7.4
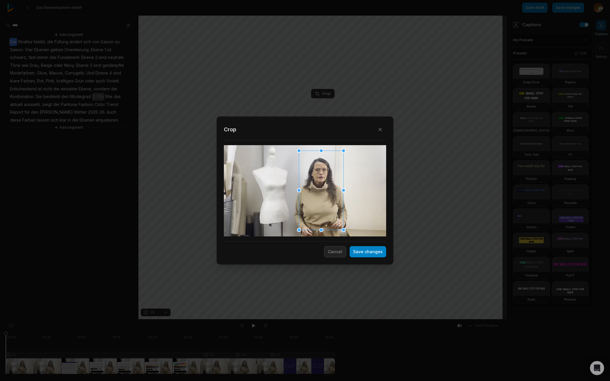
click at [328, 207] on div at bounding box center [321, 190] width 44 height 79
click at [383, 252] on button "Save changes" at bounding box center [368, 251] width 37 height 11
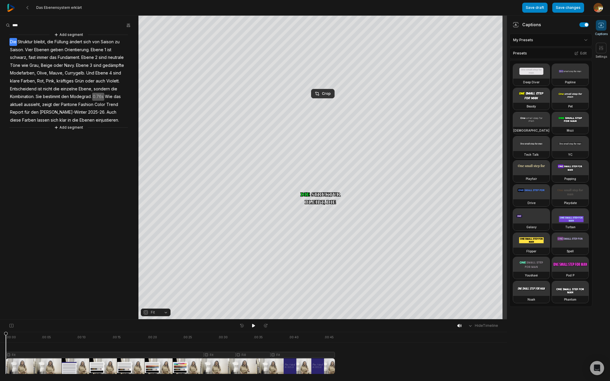
drag, startPoint x: 254, startPoint y: 327, endPoint x: 267, endPoint y: 321, distance: 14.8
click at [254, 326] on icon at bounding box center [253, 325] width 5 height 5
drag, startPoint x: 252, startPoint y: 326, endPoint x: 255, endPoint y: 324, distance: 3.6
click at [252, 325] on icon at bounding box center [253, 325] width 5 height 5
click at [19, 50] on span "Saison." at bounding box center [16, 50] width 15 height 8
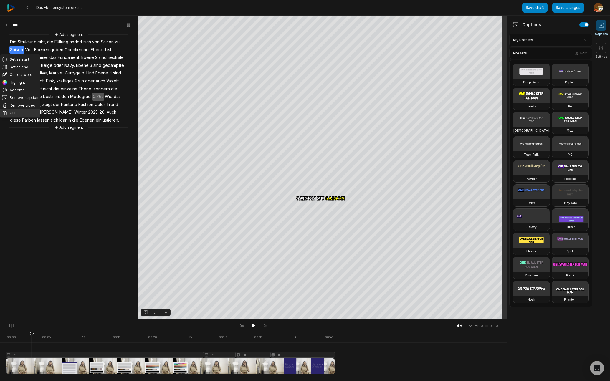
click at [14, 113] on button "Cut" at bounding box center [20, 113] width 40 height 8
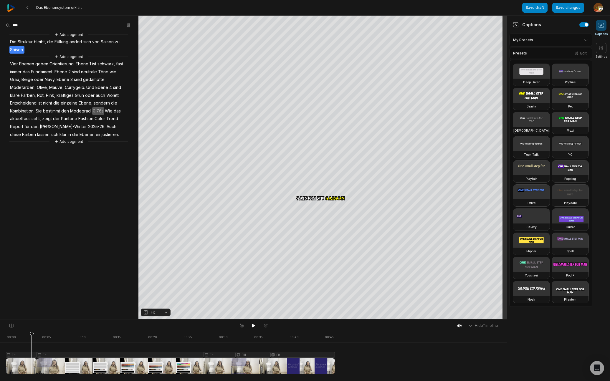
click at [14, 62] on span "Vier" at bounding box center [13, 64] width 9 height 8
click at [167, 313] on button "Fit" at bounding box center [156, 313] width 30 height 8
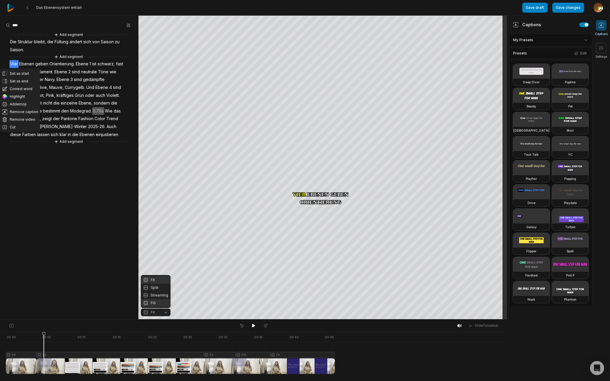
click at [155, 303] on div "Fill" at bounding box center [156, 303] width 30 height 8
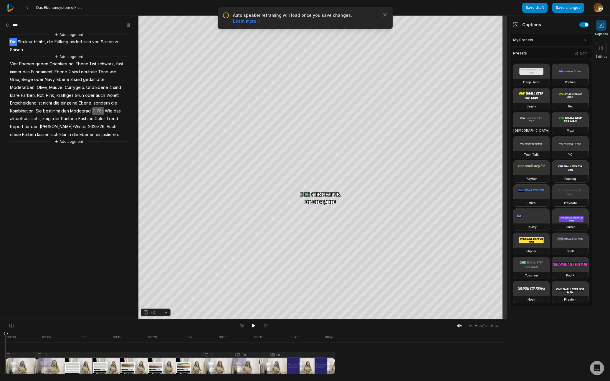
drag, startPoint x: 42, startPoint y: 335, endPoint x: -2, endPoint y: 339, distance: 44.1
click at [0, 339] on html "Auto speaker reframing will load once you save changes. Learn more Close Das Eb…" at bounding box center [305, 190] width 610 height 381
click at [254, 327] on icon at bounding box center [253, 325] width 5 height 5
drag, startPoint x: 253, startPoint y: 326, endPoint x: 254, endPoint y: 323, distance: 3.9
click at [254, 326] on icon at bounding box center [253, 325] width 5 height 5
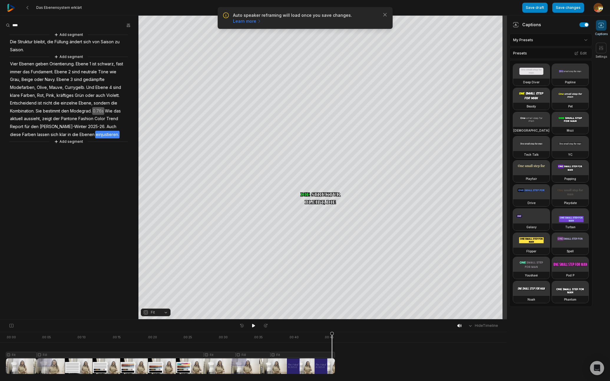
click at [87, 128] on span "2025-26." at bounding box center [96, 127] width 19 height 8
click at [80, 79] on button "Correct word" at bounding box center [78, 79] width 40 height 8
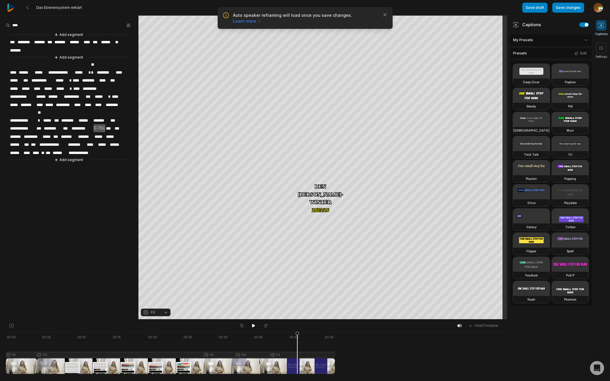
click at [100, 135] on div "**********" at bounding box center [69, 98] width 138 height 132
click at [253, 326] on icon at bounding box center [253, 326] width 3 height 4
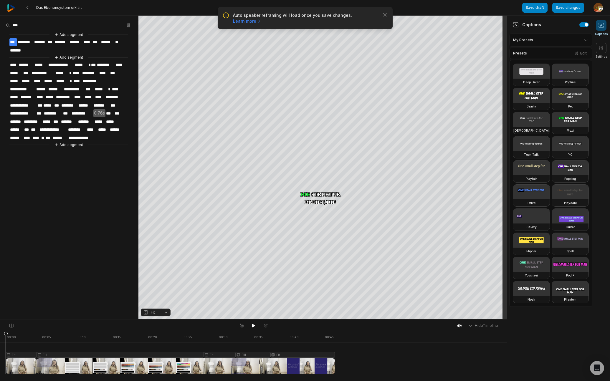
click at [84, 134] on span "**********" at bounding box center [80, 138] width 25 height 8
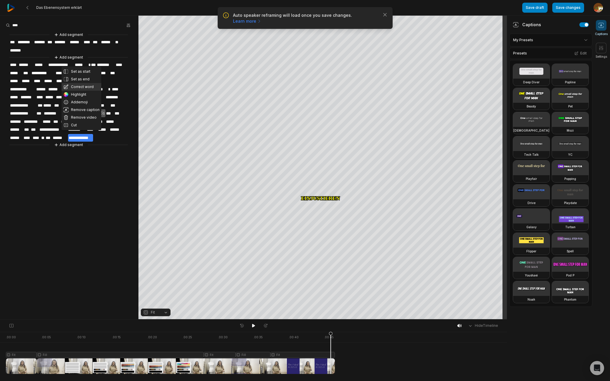
click at [81, 85] on button "Correct word" at bounding box center [82, 87] width 40 height 8
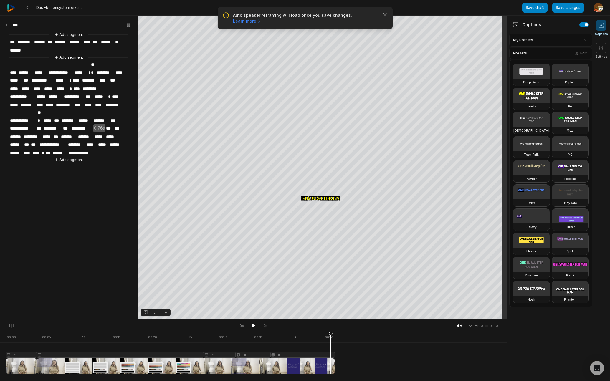
click at [80, 149] on span "**********" at bounding box center [80, 153] width 25 height 8
click at [121, 135] on div "**********" at bounding box center [69, 98] width 138 height 132
click at [19, 117] on span "**********" at bounding box center [23, 121] width 28 height 8
click at [113, 101] on span "********" at bounding box center [112, 105] width 15 height 8
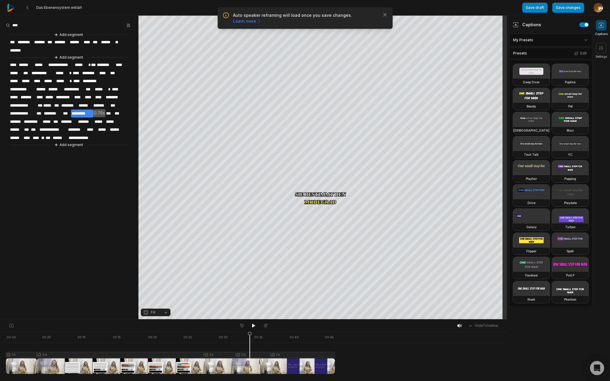
drag, startPoint x: 331, startPoint y: 335, endPoint x: 250, endPoint y: 349, distance: 82.8
click at [250, 349] on icon at bounding box center [250, 353] width 4 height 42
click at [253, 325] on icon at bounding box center [253, 326] width 3 height 4
click at [253, 325] on icon at bounding box center [253, 325] width 5 height 5
click at [253, 325] on icon at bounding box center [253, 326] width 3 height 4
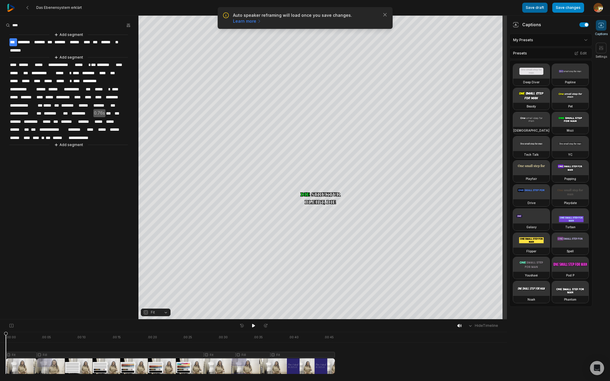
drag, startPoint x: 568, startPoint y: 5, endPoint x: 531, endPoint y: 8, distance: 36.6
click at [568, 5] on button "Save changes" at bounding box center [568, 8] width 32 height 10
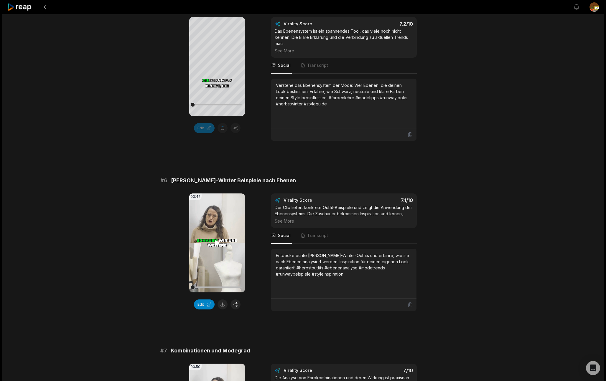
scroll to position [766, 0]
click at [217, 240] on icon at bounding box center [217, 242] width 4 height 5
click at [204, 299] on button "Edit" at bounding box center [204, 304] width 21 height 10
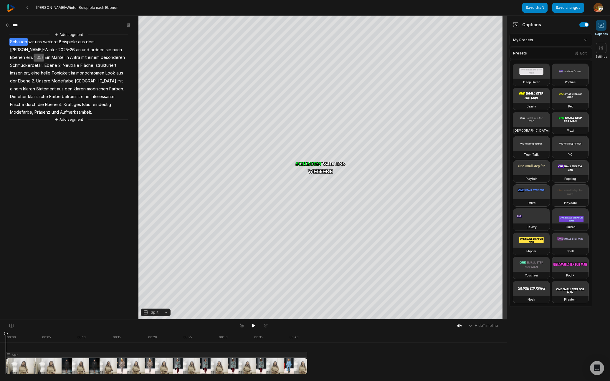
click at [166, 313] on button "Split" at bounding box center [156, 313] width 30 height 8
click at [153, 279] on div "Fit" at bounding box center [156, 280] width 30 height 8
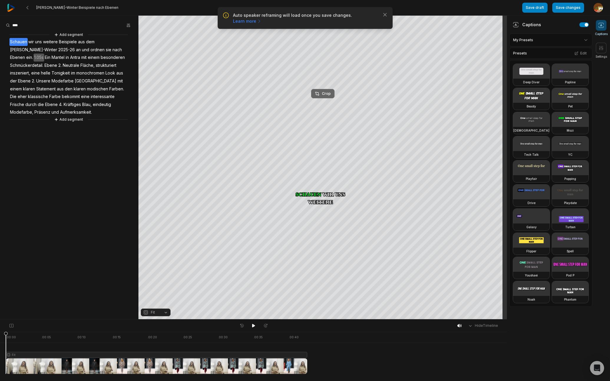
click at [327, 95] on div "Crop" at bounding box center [323, 93] width 16 height 5
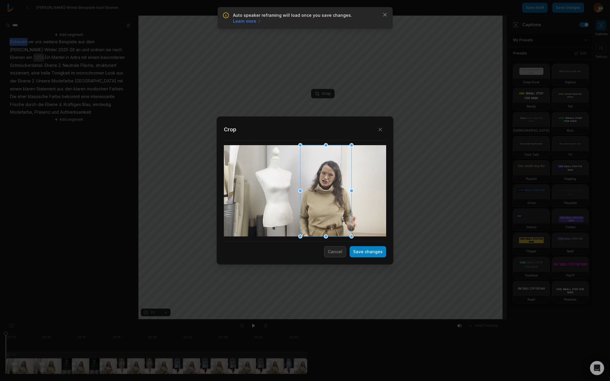
drag, startPoint x: 294, startPoint y: 206, endPoint x: 315, endPoint y: 204, distance: 21.0
click at [315, 204] on div at bounding box center [325, 190] width 51 height 91
drag, startPoint x: 301, startPoint y: 146, endPoint x: 302, endPoint y: 150, distance: 4.5
click at [302, 150] on div at bounding box center [302, 149] width 4 height 4
click at [319, 201] on div at bounding box center [324, 192] width 49 height 88
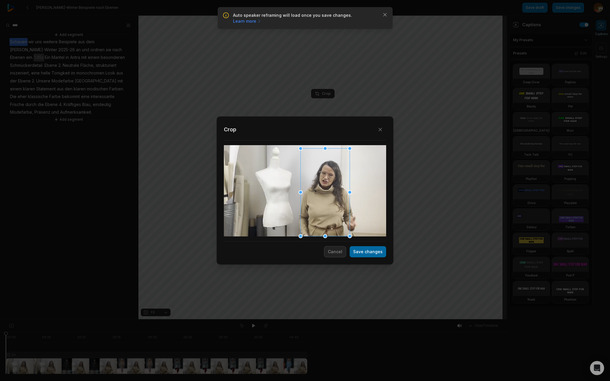
click at [376, 255] on button "Save changes" at bounding box center [368, 251] width 37 height 11
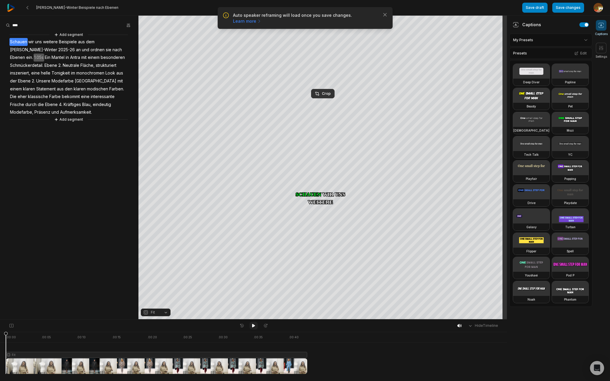
click at [254, 327] on icon at bounding box center [253, 325] width 5 height 5
drag, startPoint x: 254, startPoint y: 326, endPoint x: 264, endPoint y: 322, distance: 10.4
click at [256, 326] on button at bounding box center [253, 326] width 8 height 8
click at [58, 50] on span "2025-26" at bounding box center [67, 50] width 18 height 8
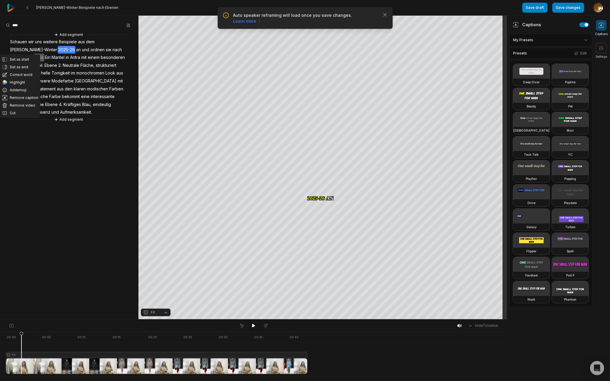
click at [19, 74] on button "Correct word" at bounding box center [20, 75] width 40 height 8
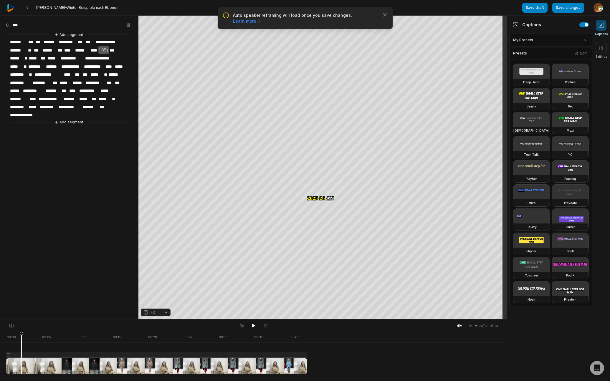
click at [22, 48] on span "*******" at bounding box center [18, 51] width 18 height 8
click at [48, 55] on span "*****" at bounding box center [53, 58] width 13 height 8
drag, startPoint x: 252, startPoint y: 326, endPoint x: 252, endPoint y: 322, distance: 4.1
click at [252, 326] on icon at bounding box center [253, 325] width 5 height 5
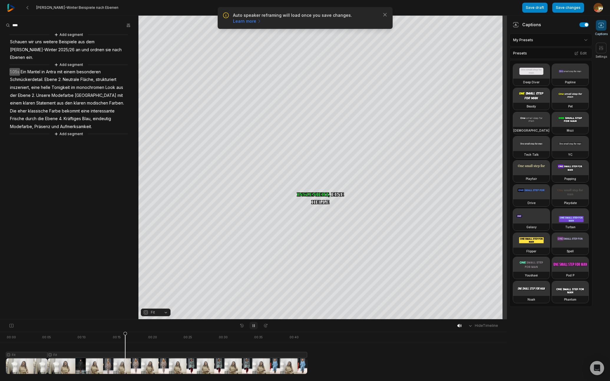
click at [251, 325] on icon at bounding box center [253, 325] width 5 height 5
click at [57, 76] on span "Ebene" at bounding box center [51, 80] width 14 height 8
click at [60, 76] on span "2." at bounding box center [60, 80] width 4 height 8
click at [54, 134] on button "Cut" at bounding box center [61, 135] width 40 height 8
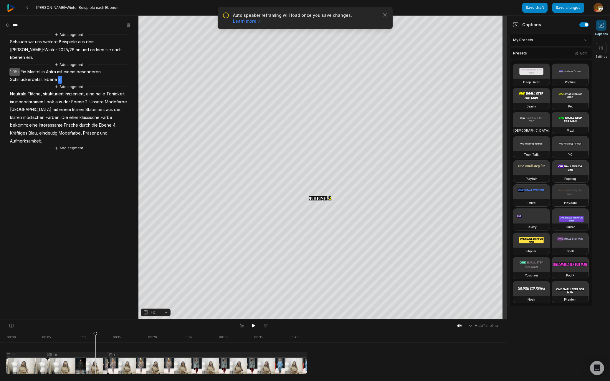
click at [35, 68] on span "Mantel" at bounding box center [34, 72] width 14 height 8
click at [98, 71] on div "Set as start Set as end Correct word Highlight Add emoji Remove caption Remove …" at bounding box center [69, 92] width 138 height 120
click at [83, 355] on div at bounding box center [156, 353] width 301 height 42
click at [167, 314] on button "Fit" at bounding box center [156, 313] width 30 height 8
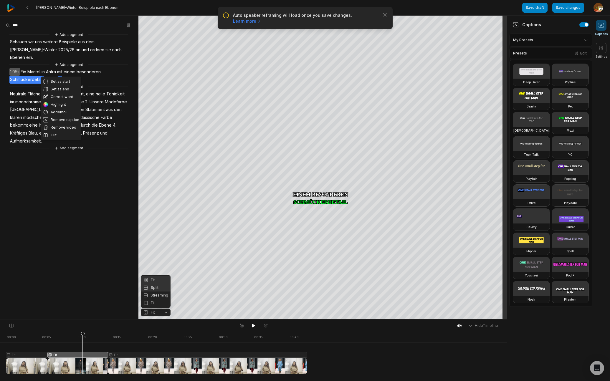
click at [155, 287] on div "Split" at bounding box center [156, 288] width 30 height 8
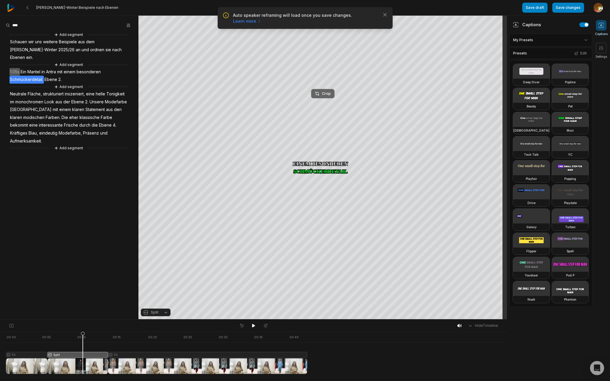
click at [328, 93] on div "Crop" at bounding box center [323, 93] width 16 height 5
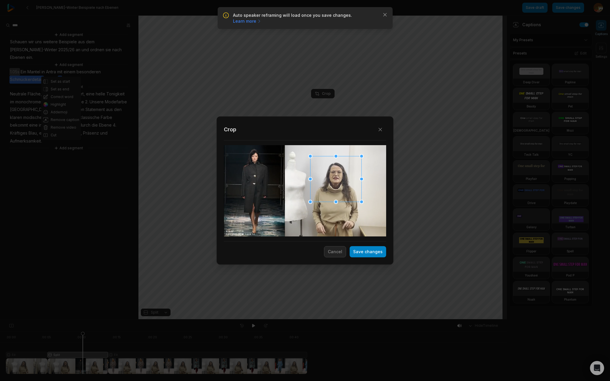
drag, startPoint x: 312, startPoint y: 196, endPoint x: 328, endPoint y: 185, distance: 20.0
click at [328, 185] on div at bounding box center [335, 179] width 51 height 46
click at [366, 254] on button "Save changes" at bounding box center [368, 251] width 37 height 11
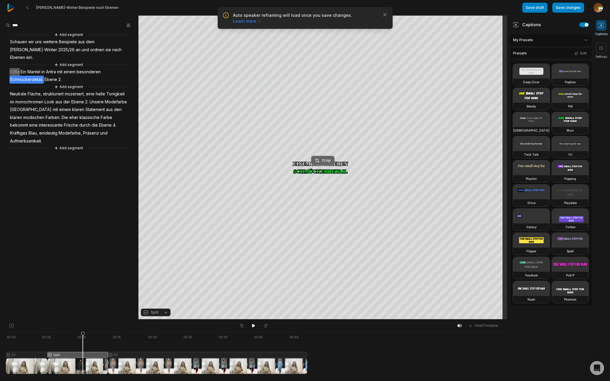
click at [326, 161] on div "Crop" at bounding box center [323, 160] width 16 height 5
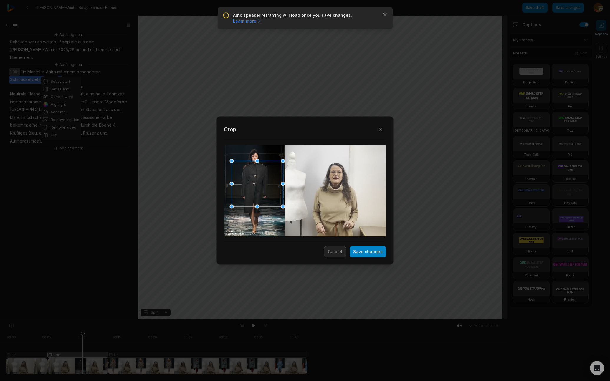
drag, startPoint x: 319, startPoint y: 187, endPoint x: 243, endPoint y: 161, distance: 80.8
click at [271, 180] on div at bounding box center [257, 184] width 51 height 46
drag, startPoint x: 234, startPoint y: 161, endPoint x: 270, endPoint y: 189, distance: 45.5
click at [264, 320] on div "Close Crop Save changes Cancel" at bounding box center [305, 320] width 610 height 0
drag, startPoint x: 273, startPoint y: 193, endPoint x: 262, endPoint y: 166, distance: 28.6
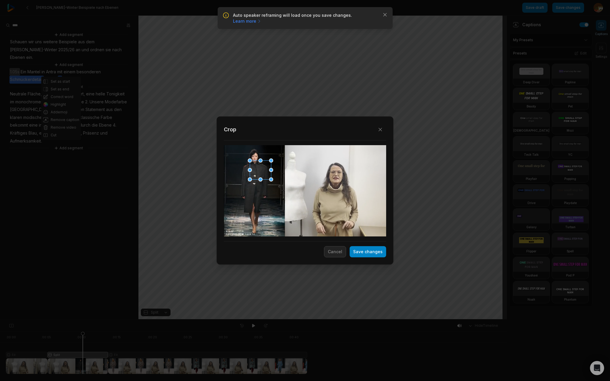
click at [262, 166] on div at bounding box center [260, 170] width 21 height 19
drag, startPoint x: 251, startPoint y: 161, endPoint x: 259, endPoint y: 168, distance: 11.1
click at [259, 168] on div at bounding box center [258, 168] width 4 height 4
drag, startPoint x: 263, startPoint y: 173, endPoint x: 294, endPoint y: 194, distance: 37.4
click at [258, 173] on div at bounding box center [258, 172] width 13 height 11
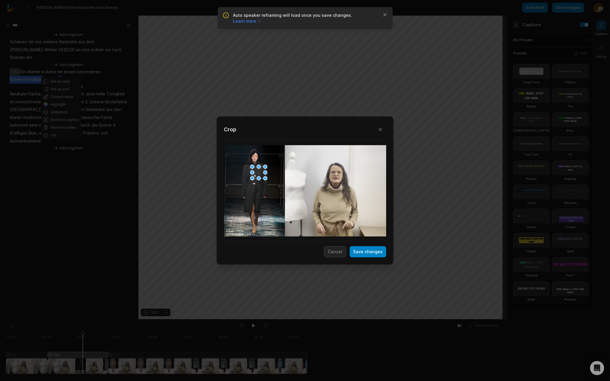
drag, startPoint x: 371, startPoint y: 252, endPoint x: 437, endPoint y: 225, distance: 71.4
click at [373, 252] on button "Save changes" at bounding box center [368, 251] width 37 height 11
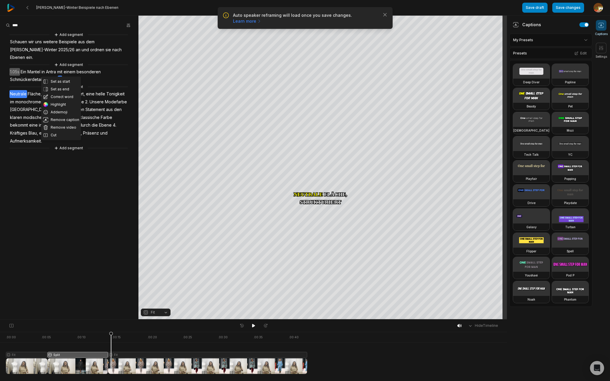
drag, startPoint x: 83, startPoint y: 334, endPoint x: 111, endPoint y: 334, distance: 27.7
click at [111, 334] on icon at bounding box center [111, 354] width 4 height 45
drag, startPoint x: 255, startPoint y: 326, endPoint x: 260, endPoint y: 323, distance: 5.8
click at [255, 325] on icon at bounding box center [253, 325] width 5 height 5
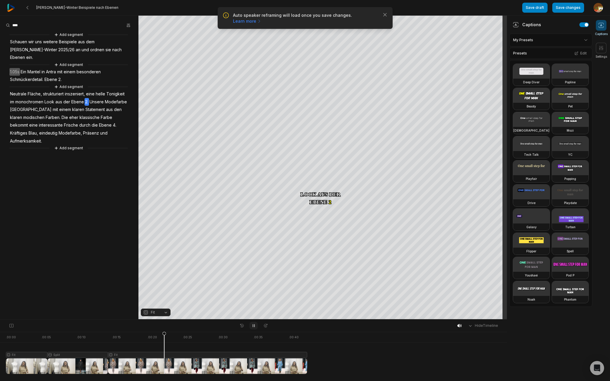
click at [253, 326] on icon at bounding box center [253, 326] width 1 height 3
click at [81, 158] on button "Cut" at bounding box center [88, 157] width 40 height 8
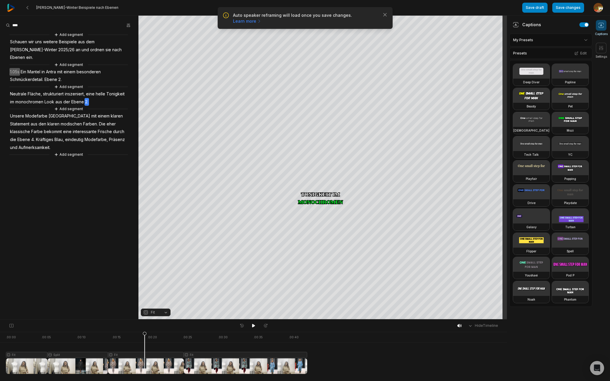
click at [145, 355] on div at bounding box center [156, 353] width 301 height 42
click at [166, 312] on button "Fit" at bounding box center [156, 313] width 30 height 8
drag, startPoint x: 157, startPoint y: 286, endPoint x: 166, endPoint y: 285, distance: 9.6
click at [157, 286] on div "Split" at bounding box center [156, 288] width 30 height 8
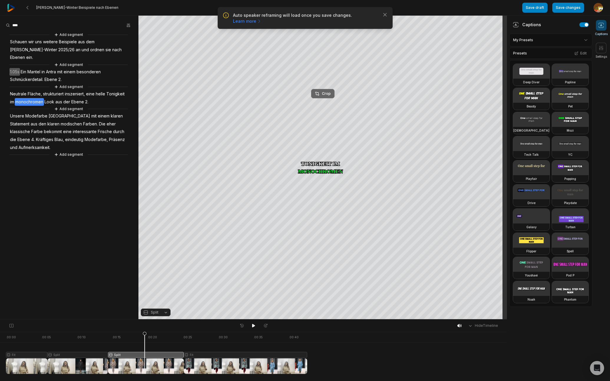
click at [327, 92] on div "Crop" at bounding box center [323, 93] width 16 height 5
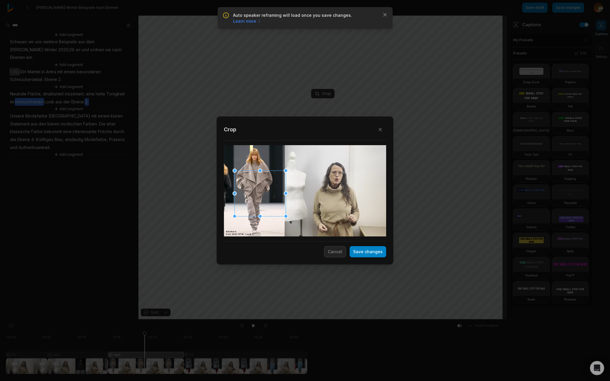
drag, startPoint x: 316, startPoint y: 197, endPoint x: 254, endPoint y: 190, distance: 62.5
click at [271, 199] on div at bounding box center [260, 194] width 51 height 46
drag, startPoint x: 234, startPoint y: 169, endPoint x: 270, endPoint y: 196, distance: 44.8
click at [268, 320] on div "Close Crop Save changes Cancel" at bounding box center [305, 320] width 610 height 0
drag, startPoint x: 270, startPoint y: 205, endPoint x: 246, endPoint y: 190, distance: 28.2
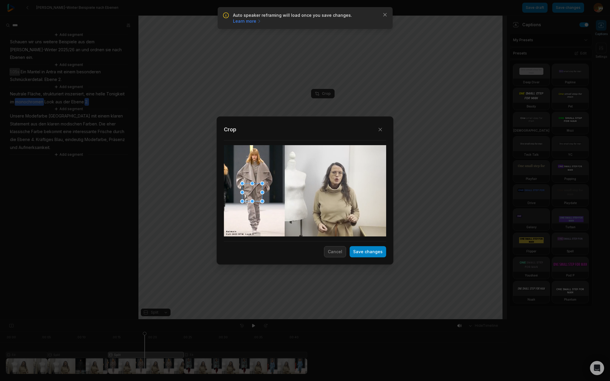
click at [249, 192] on div at bounding box center [252, 192] width 20 height 18
drag, startPoint x: 241, startPoint y: 183, endPoint x: 247, endPoint y: 187, distance: 6.6
click at [247, 187] on div at bounding box center [247, 188] width 4 height 4
drag, startPoint x: 374, startPoint y: 254, endPoint x: 429, endPoint y: 253, distance: 54.2
click at [374, 254] on button "Save changes" at bounding box center [368, 251] width 37 height 11
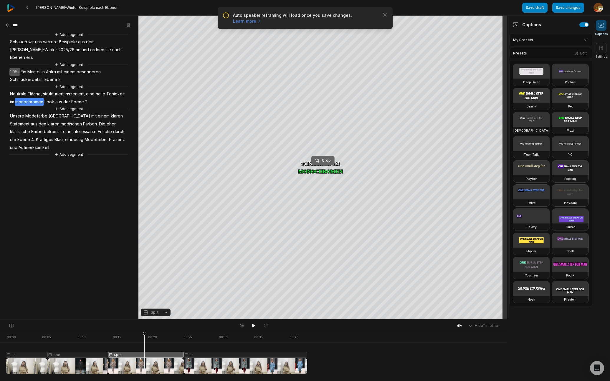
click at [328, 159] on div "Crop" at bounding box center [323, 160] width 16 height 5
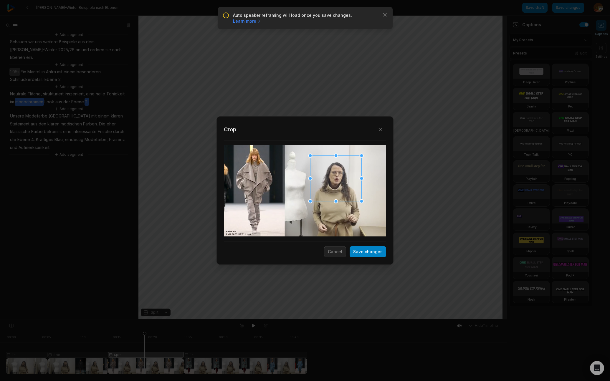
drag, startPoint x: 307, startPoint y: 194, endPoint x: 338, endPoint y: 182, distance: 32.9
click at [338, 182] on div at bounding box center [335, 179] width 51 height 46
drag, startPoint x: 309, startPoint y: 155, endPoint x: 319, endPoint y: 162, distance: 11.8
click at [313, 156] on div at bounding box center [313, 158] width 4 height 4
click at [338, 188] on div at bounding box center [335, 178] width 48 height 43
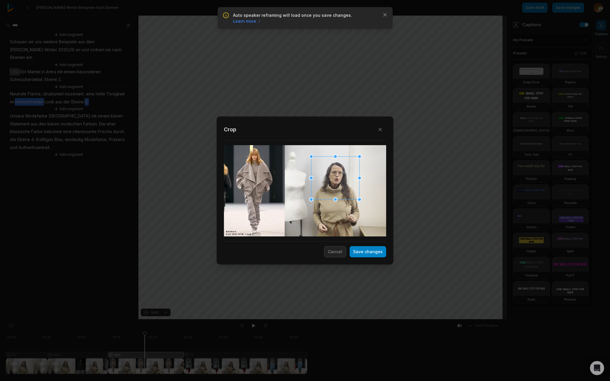
drag, startPoint x: 378, startPoint y: 254, endPoint x: 343, endPoint y: 290, distance: 49.8
click at [378, 254] on button "Save changes" at bounding box center [368, 251] width 37 height 11
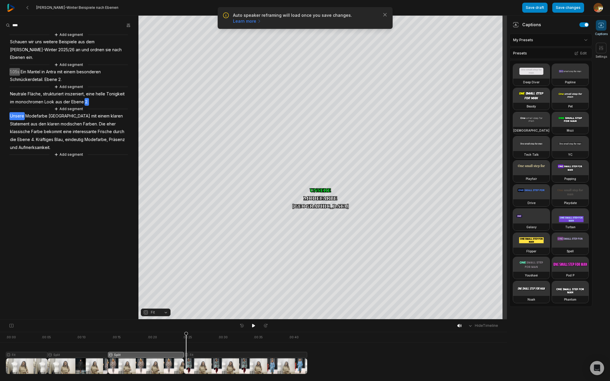
drag, startPoint x: 146, startPoint y: 335, endPoint x: 186, endPoint y: 334, distance: 39.8
click at [186, 334] on icon at bounding box center [186, 354] width 4 height 45
click at [198, 355] on div at bounding box center [156, 353] width 301 height 42
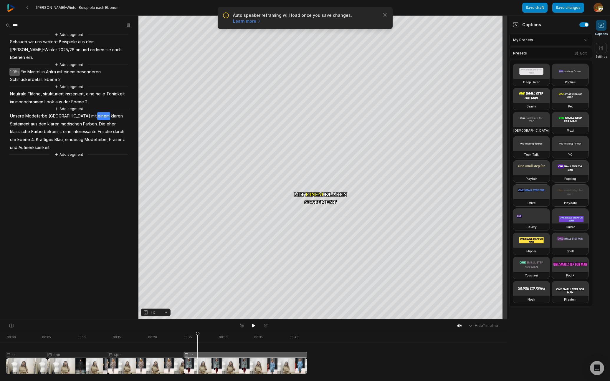
click at [166, 314] on button "Fit" at bounding box center [156, 313] width 30 height 8
click at [158, 287] on div "Split" at bounding box center [156, 288] width 30 height 8
click at [326, 93] on div "Crop" at bounding box center [323, 93] width 16 height 5
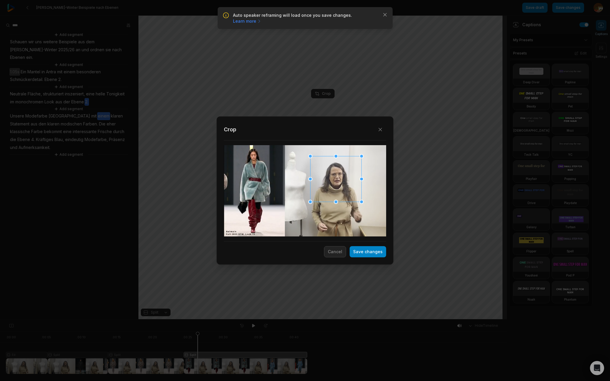
drag, startPoint x: 312, startPoint y: 192, endPoint x: 343, endPoint y: 180, distance: 33.1
click at [343, 180] on div at bounding box center [335, 179] width 51 height 46
drag, startPoint x: 365, startPoint y: 251, endPoint x: 262, endPoint y: 193, distance: 118.0
click at [365, 251] on button "Save changes" at bounding box center [368, 251] width 37 height 11
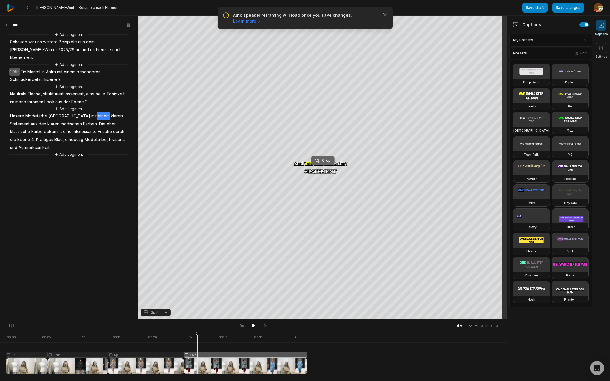
click at [324, 160] on div "Crop" at bounding box center [323, 160] width 16 height 5
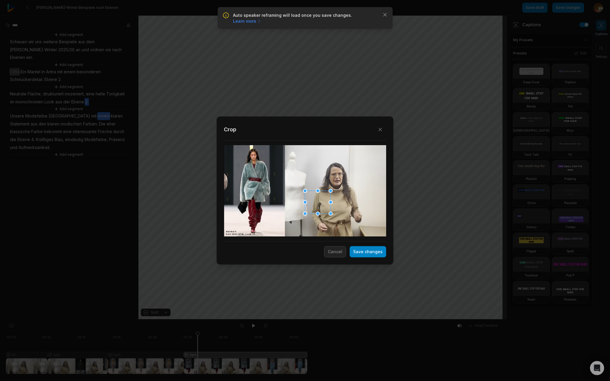
drag, startPoint x: 283, startPoint y: 171, endPoint x: 316, endPoint y: 204, distance: 46.9
click at [307, 190] on div at bounding box center [305, 191] width 4 height 4
drag, startPoint x: 310, startPoint y: 201, endPoint x: 237, endPoint y: 172, distance: 79.2
click at [248, 182] on div at bounding box center [249, 181] width 25 height 23
drag, startPoint x: 237, startPoint y: 170, endPoint x: 248, endPoint y: 176, distance: 12.9
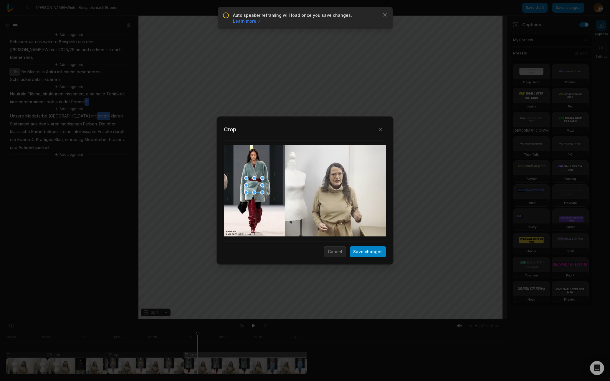
click at [248, 320] on div "Close Crop Save changes Cancel" at bounding box center [305, 320] width 610 height 0
click at [369, 251] on button "Save changes" at bounding box center [368, 251] width 37 height 11
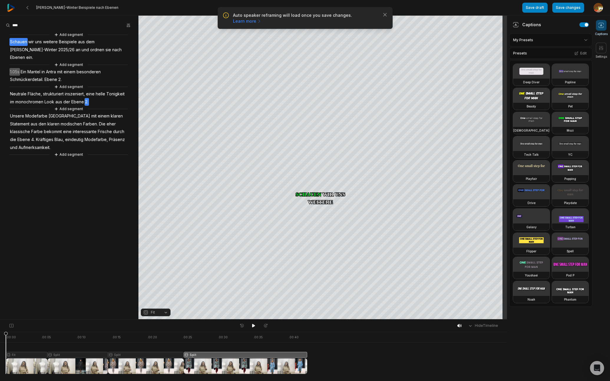
drag, startPoint x: 198, startPoint y: 335, endPoint x: 102, endPoint y: 336, distance: 95.7
click at [0, 352] on html "Auto speaker reframing will load once you save changes. Learn more Close [PERSO…" at bounding box center [305, 190] width 610 height 381
drag, startPoint x: 252, startPoint y: 325, endPoint x: 269, endPoint y: 320, distance: 17.0
click at [254, 325] on icon at bounding box center [253, 326] width 3 height 4
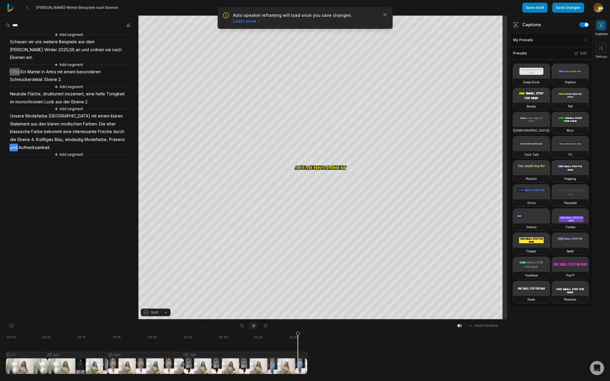
click at [253, 327] on icon at bounding box center [253, 325] width 5 height 5
click at [31, 136] on span "4." at bounding box center [33, 140] width 5 height 8
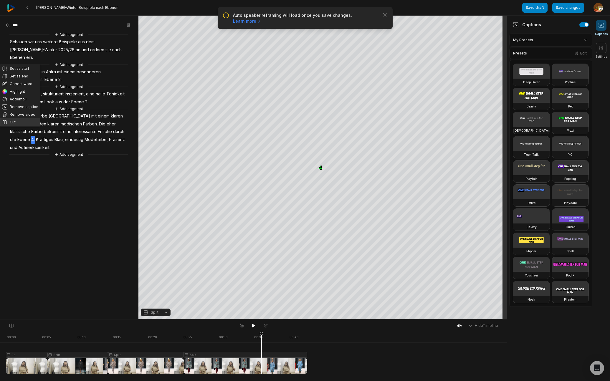
click at [14, 122] on button "Cut" at bounding box center [20, 122] width 40 height 8
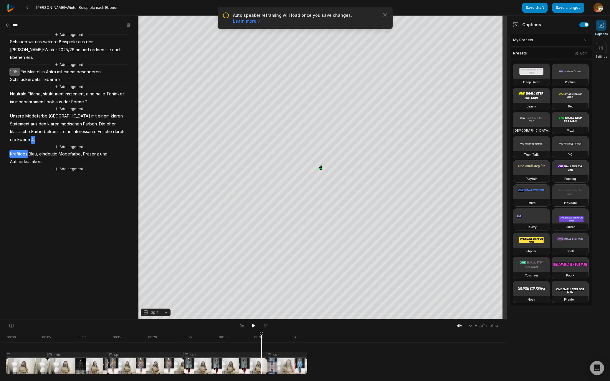
click at [16, 150] on span "Kräftiges" at bounding box center [18, 154] width 19 height 8
click at [252, 326] on icon at bounding box center [253, 326] width 3 height 4
click at [288, 355] on div at bounding box center [156, 353] width 301 height 42
click at [326, 161] on div "Crop" at bounding box center [323, 160] width 16 height 5
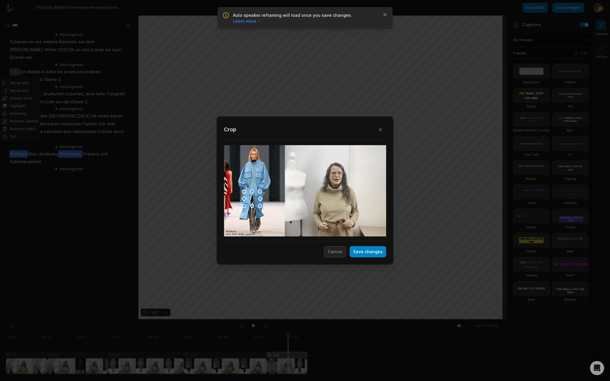
drag, startPoint x: 255, startPoint y: 186, endPoint x: 253, endPoint y: 199, distance: 13.7
click at [253, 199] on div at bounding box center [252, 199] width 16 height 14
click at [372, 254] on button "Save changes" at bounding box center [368, 251] width 37 height 11
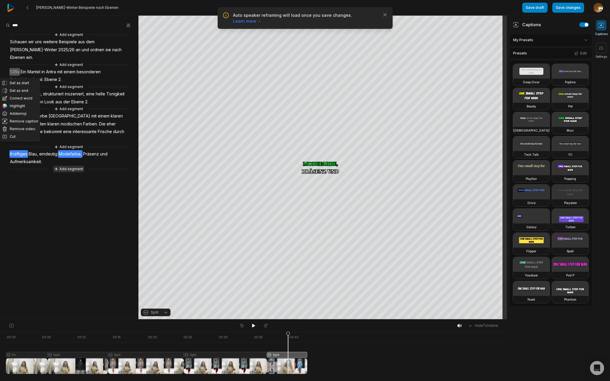
click at [71, 166] on button "Add segment" at bounding box center [68, 169] width 31 height 6
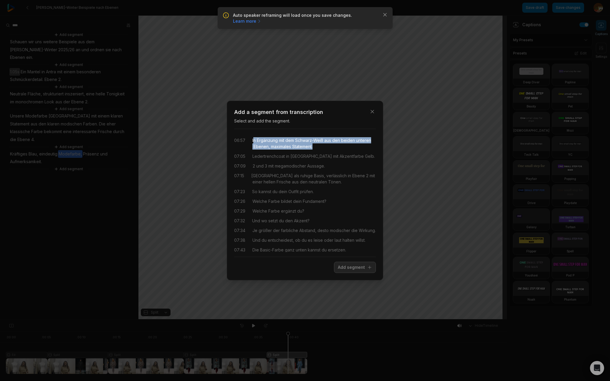
drag, startPoint x: 318, startPoint y: 145, endPoint x: 353, endPoint y: 156, distance: 37.1
click at [345, 148] on div "In Ergänzung mit dem Schwarz-Weiß aus den beiden unteren Ebenen, maximales Stat…" at bounding box center [313, 143] width 123 height 12
drag, startPoint x: 355, startPoint y: 266, endPoint x: 388, endPoint y: 233, distance: 46.7
click at [355, 266] on button "Add segment" at bounding box center [355, 267] width 42 height 11
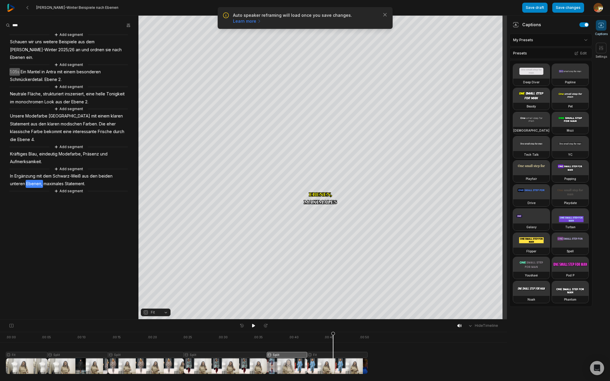
click at [333, 353] on div at bounding box center [187, 353] width 362 height 42
click at [165, 313] on button "Fit" at bounding box center [156, 313] width 30 height 8
click at [325, 173] on div "Your browser does not support mp4 format. Your browser does not support mp4 for…" at bounding box center [253, 168] width 507 height 304
click at [328, 95] on div "Crop" at bounding box center [323, 93] width 16 height 5
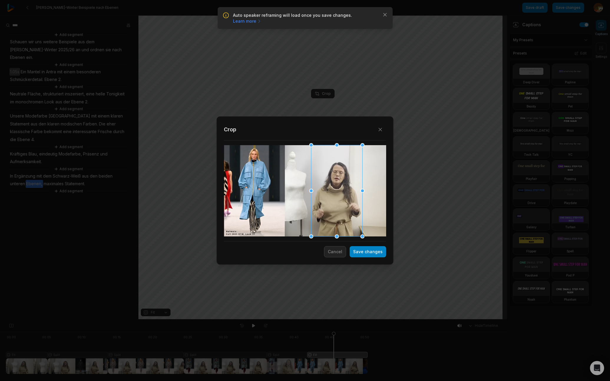
drag, startPoint x: 285, startPoint y: 195, endPoint x: 316, endPoint y: 192, distance: 31.7
click at [316, 192] on div at bounding box center [336, 190] width 51 height 91
drag, startPoint x: 313, startPoint y: 148, endPoint x: 324, endPoint y: 165, distance: 20.2
click at [320, 158] on div at bounding box center [319, 158] width 4 height 4
drag, startPoint x: 338, startPoint y: 201, endPoint x: 347, endPoint y: 204, distance: 9.9
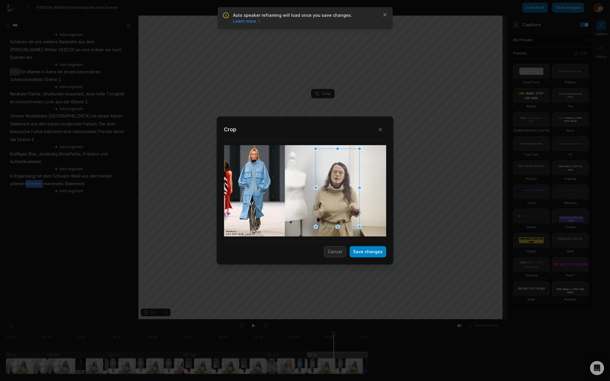
click at [335, 195] on div at bounding box center [338, 188] width 44 height 78
click at [370, 254] on button "Save changes" at bounding box center [368, 251] width 37 height 11
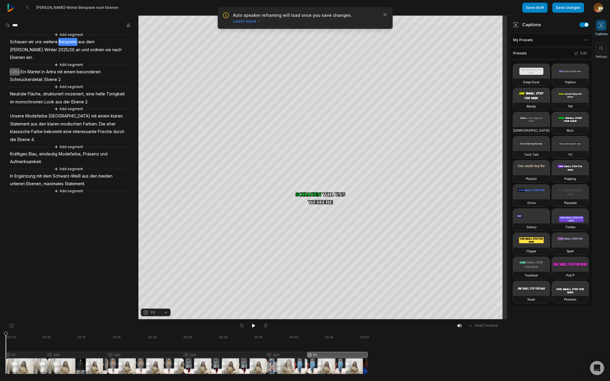
drag, startPoint x: 334, startPoint y: 335, endPoint x: 107, endPoint y: 357, distance: 228.2
click at [4, 367] on icon at bounding box center [6, 354] width 4 height 45
drag, startPoint x: 254, startPoint y: 326, endPoint x: 272, endPoint y: 321, distance: 18.5
click at [260, 324] on div at bounding box center [253, 326] width 32 height 8
drag, startPoint x: 253, startPoint y: 325, endPoint x: 274, endPoint y: 320, distance: 21.7
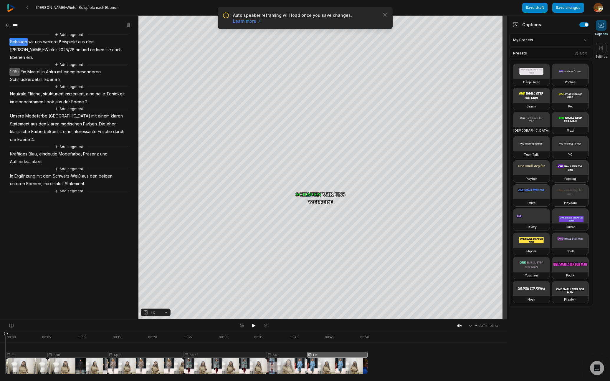
click at [256, 325] on button at bounding box center [253, 326] width 8 height 8
click at [6, 42] on div "Add segment Schauen wir uns weitere Beispiele aus dem Herbst-Winter 2025/26 an …" at bounding box center [69, 113] width 138 height 163
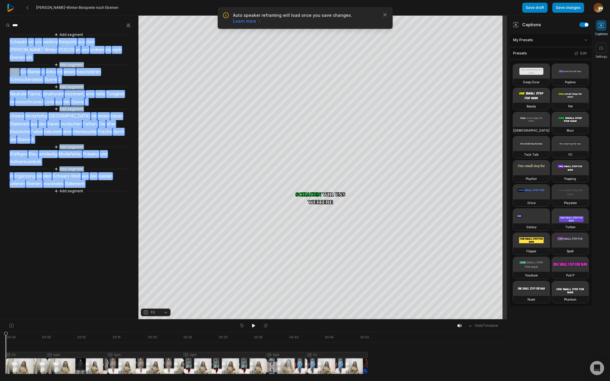
drag, startPoint x: 8, startPoint y: 42, endPoint x: 123, endPoint y: 176, distance: 177.2
click at [123, 176] on div "Add segment Schauen wir uns weitere Beispiele aus dem Herbst-Winter 2025/26 an …" at bounding box center [69, 113] width 138 height 163
copy div "Schauen wir uns weitere Beispiele aus dem Herbst-Winter 2025/26 an und ordnen s…"
drag, startPoint x: 575, startPoint y: 9, endPoint x: 545, endPoint y: 18, distance: 31.0
click at [575, 9] on button "Save changes" at bounding box center [568, 8] width 32 height 10
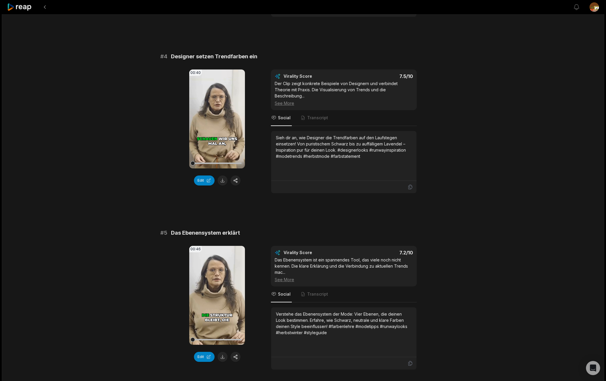
scroll to position [528, 0]
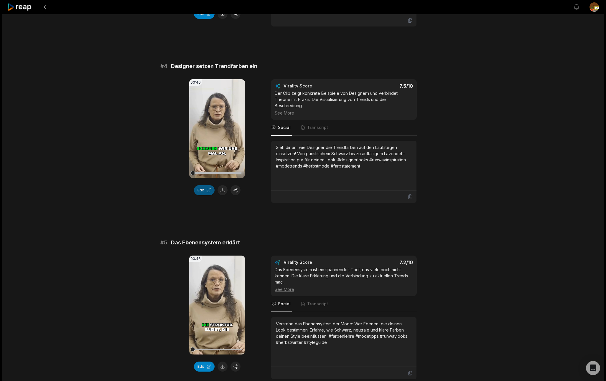
click at [204, 195] on button "Edit" at bounding box center [204, 190] width 21 height 10
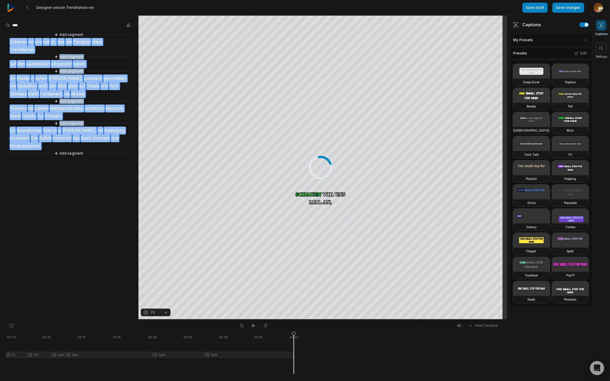
drag, startPoint x: 7, startPoint y: 42, endPoint x: 76, endPoint y: 143, distance: 123.2
click at [75, 144] on div "Add segment Schauen wir uns mal an, wie die Designer diese Trendfarben Add segm…" at bounding box center [69, 94] width 138 height 125
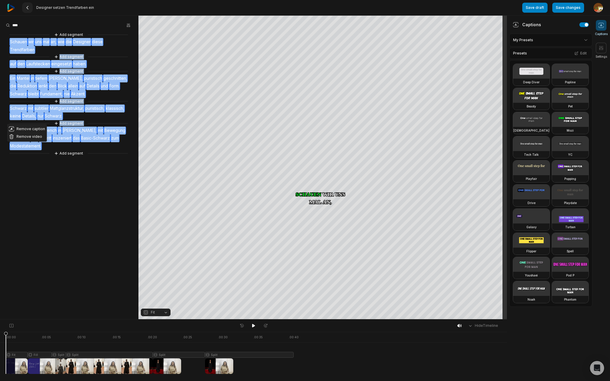
click at [28, 7] on icon at bounding box center [27, 7] width 5 height 5
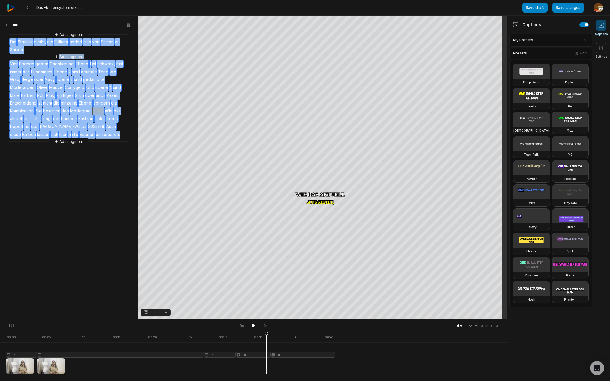
drag, startPoint x: 8, startPoint y: 42, endPoint x: 104, endPoint y: 135, distance: 134.1
click at [104, 135] on div "Add segment Die Struktur bleibt, die Füllung ändert sich von Saison zu Saison. …" at bounding box center [69, 88] width 138 height 113
copy div "Die Struktur bleibt, die Füllung ändert sich von Saison zu Saison. Add segment …"
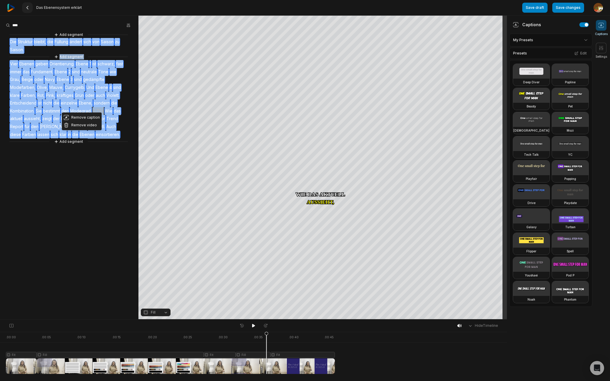
click at [28, 7] on icon at bounding box center [27, 7] width 5 height 5
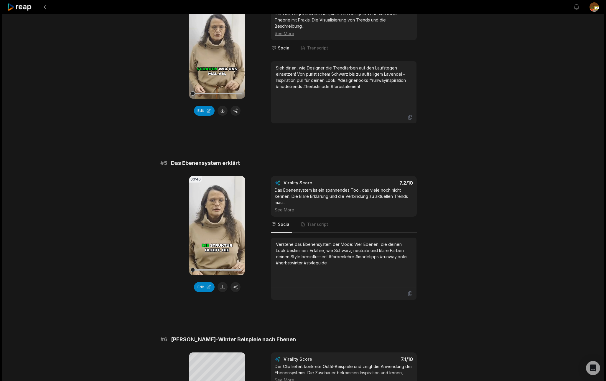
scroll to position [636, 0]
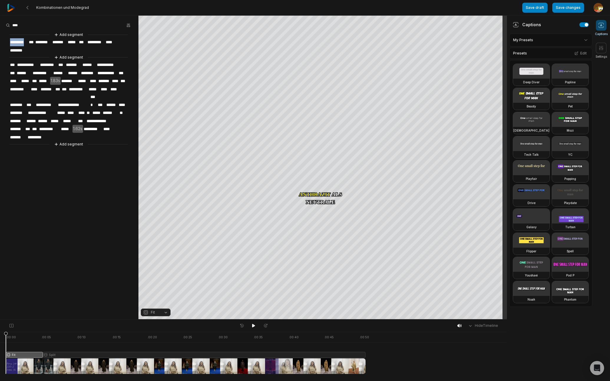
drag, startPoint x: 9, startPoint y: 43, endPoint x: 54, endPoint y: 126, distance: 94.9
click at [54, 127] on div "**********" at bounding box center [69, 90] width 138 height 116
drag, startPoint x: 44, startPoint y: 127, endPoint x: 9, endPoint y: 62, distance: 73.5
click at [10, 65] on div "**********" at bounding box center [69, 90] width 138 height 116
drag, startPoint x: 9, startPoint y: 43, endPoint x: 24, endPoint y: 53, distance: 18.7
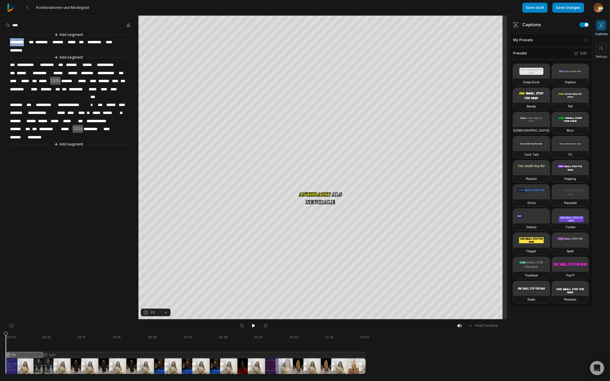
click at [29, 58] on div "**********" at bounding box center [69, 90] width 138 height 116
click at [88, 193] on aside "**********" at bounding box center [69, 168] width 138 height 304
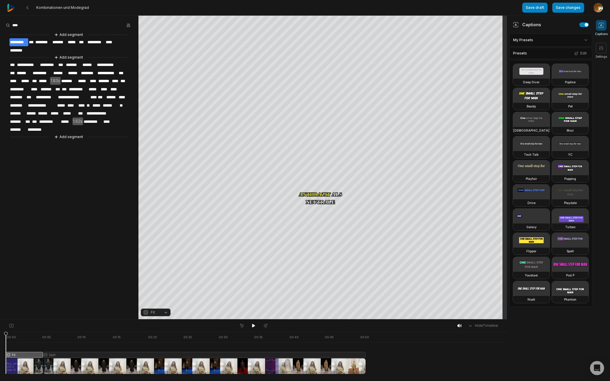
click at [6, 47] on div "**********" at bounding box center [69, 86] width 138 height 109
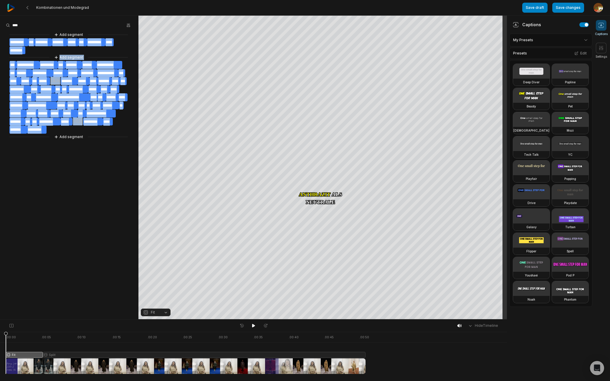
drag, startPoint x: 12, startPoint y: 46, endPoint x: 60, endPoint y: 125, distance: 92.3
click at [60, 125] on div "**********" at bounding box center [69, 86] width 138 height 109
copy div "**********"
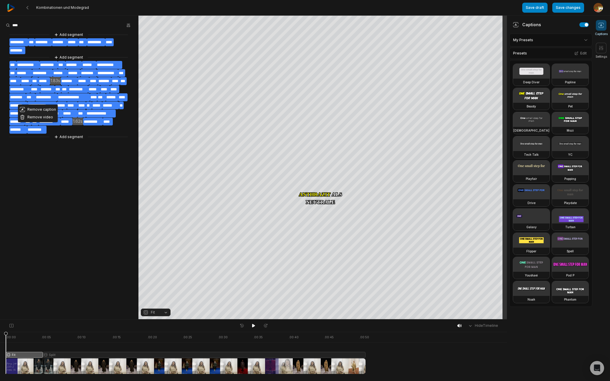
click at [75, 276] on aside "**********" at bounding box center [69, 168] width 138 height 304
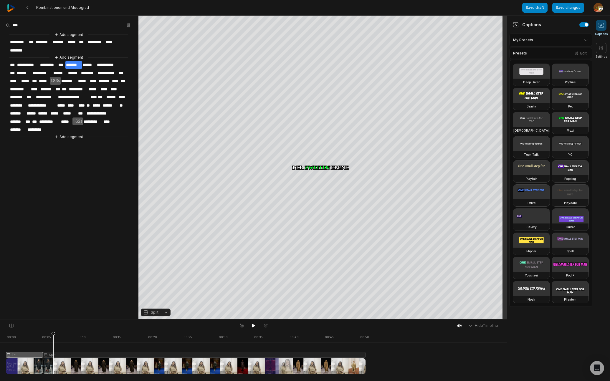
drag, startPoint x: 6, startPoint y: 334, endPoint x: 53, endPoint y: 335, distance: 47.4
click at [53, 335] on icon at bounding box center [54, 354] width 4 height 45
click at [92, 62] on span "******" at bounding box center [89, 65] width 15 height 8
click at [86, 126] on button "Cut" at bounding box center [90, 127] width 40 height 8
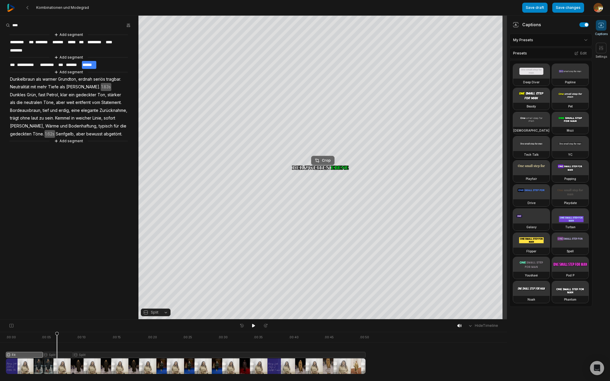
click at [328, 158] on div "Crop" at bounding box center [323, 160] width 16 height 5
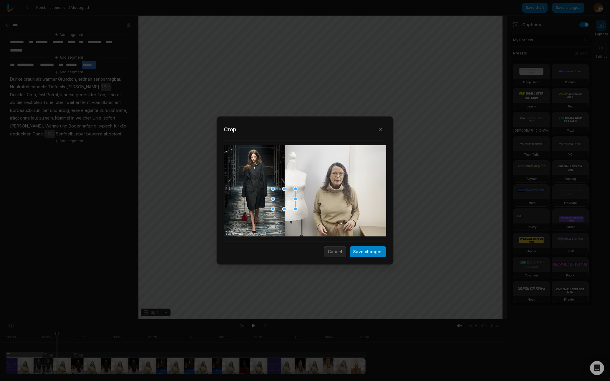
drag, startPoint x: 223, startPoint y: 145, endPoint x: 275, endPoint y: 186, distance: 65.9
click at [275, 320] on div "Close Crop Save changes Cancel" at bounding box center [305, 320] width 610 height 0
drag, startPoint x: 266, startPoint y: 188, endPoint x: 258, endPoint y: 187, distance: 8.3
click at [258, 187] on div at bounding box center [259, 190] width 22 height 20
drag, startPoint x: 247, startPoint y: 179, endPoint x: 257, endPoint y: 184, distance: 11.6
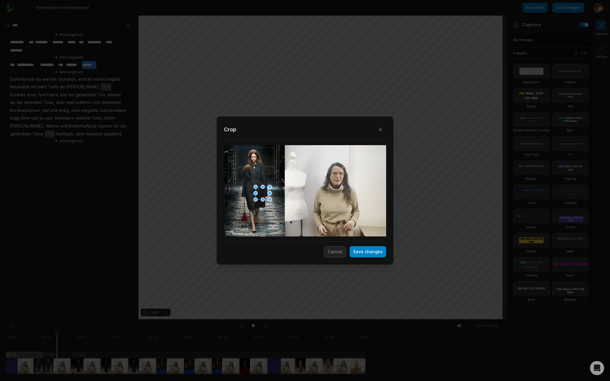
click at [257, 320] on div "Close Crop Save changes Cancel" at bounding box center [305, 320] width 610 height 0
drag, startPoint x: 261, startPoint y: 191, endPoint x: 300, endPoint y: 212, distance: 44.0
click at [254, 189] on div at bounding box center [255, 192] width 14 height 13
drag, startPoint x: 366, startPoint y: 253, endPoint x: 365, endPoint y: 243, distance: 10.5
click at [366, 253] on button "Save changes" at bounding box center [368, 251] width 37 height 11
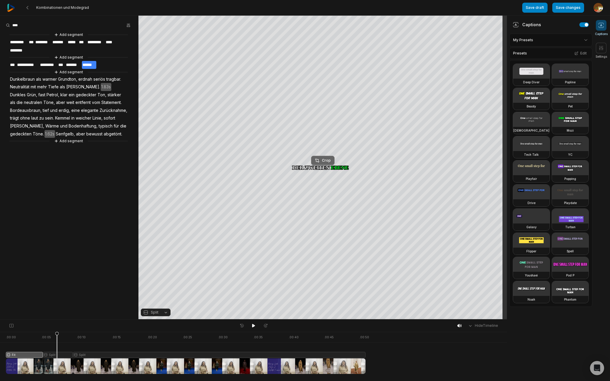
click at [324, 158] on div "Crop" at bounding box center [323, 160] width 16 height 5
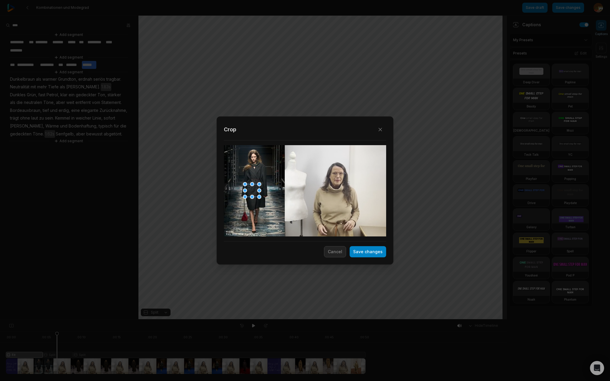
drag, startPoint x: 256, startPoint y: 194, endPoint x: 252, endPoint y: 192, distance: 3.8
click at [252, 192] on div at bounding box center [252, 190] width 14 height 13
drag, startPoint x: 362, startPoint y: 251, endPoint x: 460, endPoint y: 227, distance: 100.7
click at [363, 251] on button "Save changes" at bounding box center [368, 251] width 37 height 11
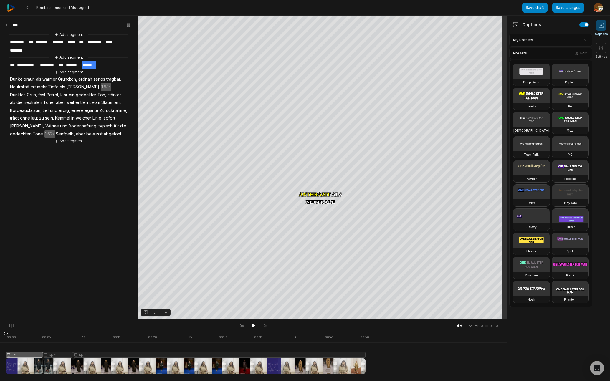
drag, startPoint x: 56, startPoint y: 335, endPoint x: -3, endPoint y: 338, distance: 59.5
click at [0, 338] on html "Kombinationen und Modegrad Save draft Save changes Open user menu Captions Sett…" at bounding box center [305, 190] width 610 height 381
drag, startPoint x: 255, startPoint y: 325, endPoint x: 263, endPoint y: 323, distance: 8.9
click at [255, 325] on icon at bounding box center [253, 325] width 5 height 5
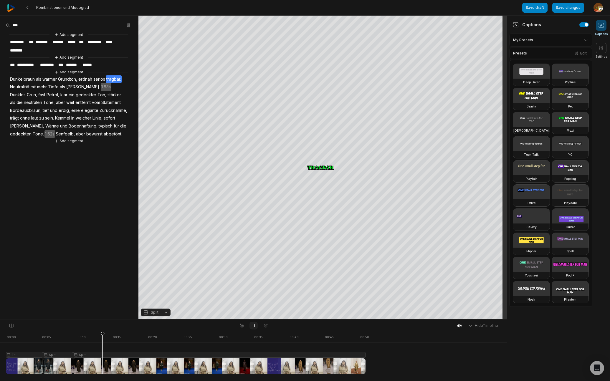
click at [254, 327] on icon at bounding box center [253, 325] width 5 height 5
drag, startPoint x: 102, startPoint y: 335, endPoint x: 81, endPoint y: 336, distance: 20.6
click at [81, 336] on icon at bounding box center [81, 353] width 4 height 42
click at [327, 162] on div "Crop" at bounding box center [323, 160] width 16 height 5
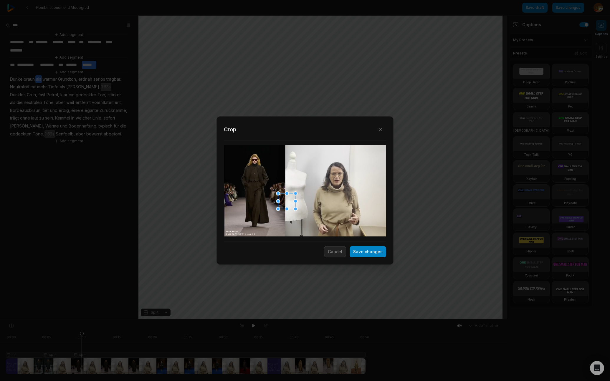
drag, startPoint x: 224, startPoint y: 146, endPoint x: 281, endPoint y: 191, distance: 72.8
click at [281, 320] on div "Close Crop Save changes Cancel" at bounding box center [305, 320] width 610 height 0
drag, startPoint x: 286, startPoint y: 200, endPoint x: 252, endPoint y: 183, distance: 38.6
click at [252, 183] on div at bounding box center [252, 184] width 17 height 16
drag, startPoint x: 244, startPoint y: 177, endPoint x: 254, endPoint y: 189, distance: 15.0
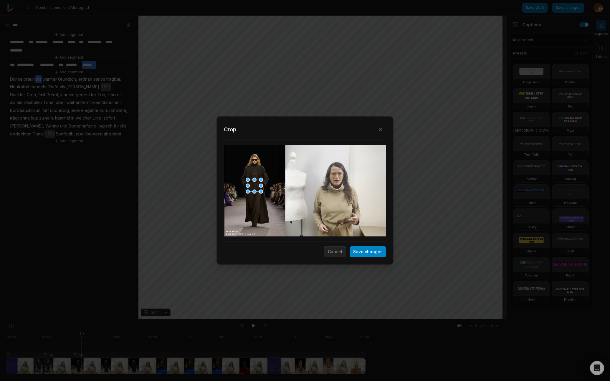
click at [247, 182] on div at bounding box center [248, 180] width 4 height 4
click at [250, 188] on div at bounding box center [252, 185] width 13 height 11
drag, startPoint x: 371, startPoint y: 253, endPoint x: 449, endPoint y: 207, distance: 90.9
click at [371, 253] on button "Save changes" at bounding box center [368, 251] width 37 height 11
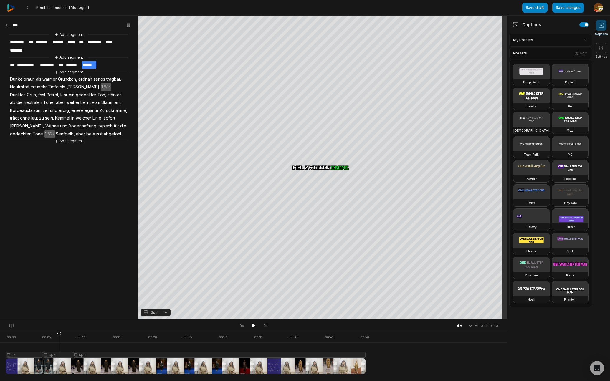
drag, startPoint x: 81, startPoint y: 333, endPoint x: 128, endPoint y: 329, distance: 47.0
click at [59, 335] on icon at bounding box center [59, 354] width 4 height 45
drag, startPoint x: 252, startPoint y: 326, endPoint x: 252, endPoint y: 323, distance: 3.3
click at [252, 323] on button at bounding box center [253, 326] width 8 height 8
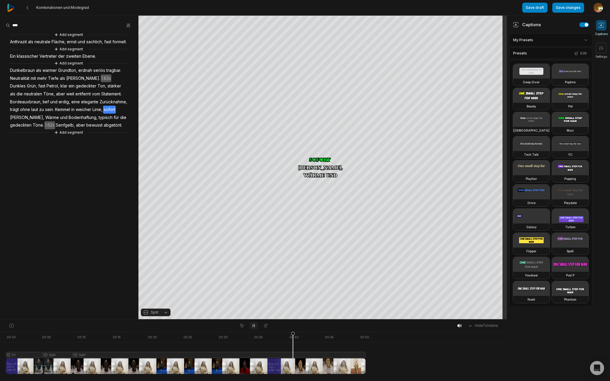
drag, startPoint x: 255, startPoint y: 327, endPoint x: 257, endPoint y: 321, distance: 6.5
click at [255, 327] on icon at bounding box center [253, 325] width 5 height 5
click at [54, 114] on span "Kemmel" at bounding box center [62, 110] width 16 height 8
click at [35, 70] on button "Correct word" at bounding box center [35, 70] width 40 height 8
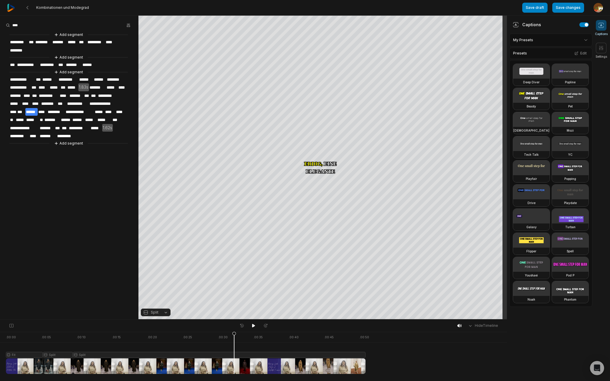
drag, startPoint x: 276, startPoint y: 334, endPoint x: 232, endPoint y: 332, distance: 43.4
click at [234, 335] on icon at bounding box center [234, 354] width 4 height 45
click at [253, 326] on icon at bounding box center [253, 326] width 3 height 4
click at [254, 326] on icon at bounding box center [253, 326] width 1 height 3
click at [19, 109] on button "Cut" at bounding box center [21, 108] width 40 height 8
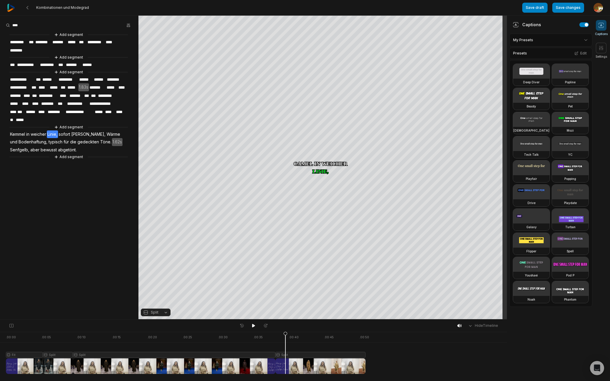
drag, startPoint x: 262, startPoint y: 334, endPoint x: 285, endPoint y: 333, distance: 23.6
click at [285, 333] on icon at bounding box center [286, 354] width 4 height 45
click at [49, 120] on button "Cut" at bounding box center [54, 122] width 40 height 8
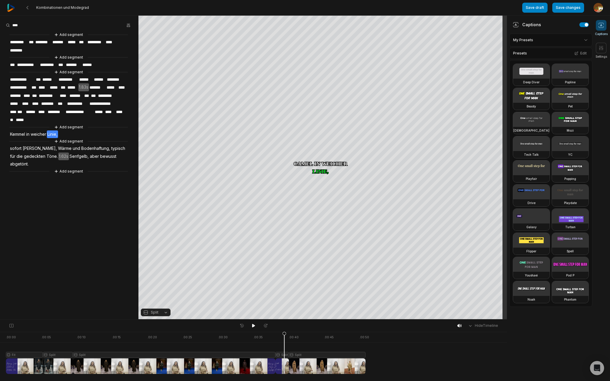
click at [19, 132] on span "Kemmel" at bounding box center [17, 134] width 16 height 8
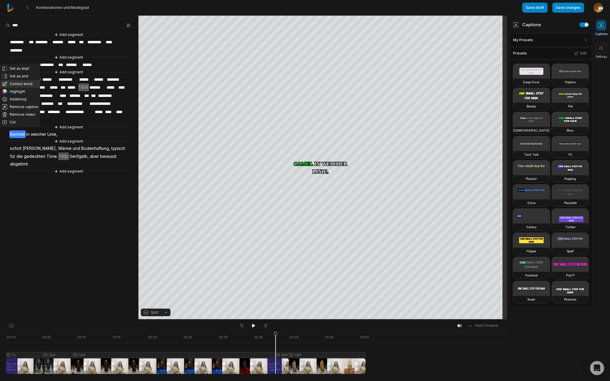
click at [22, 83] on button "Correct word" at bounding box center [20, 84] width 40 height 8
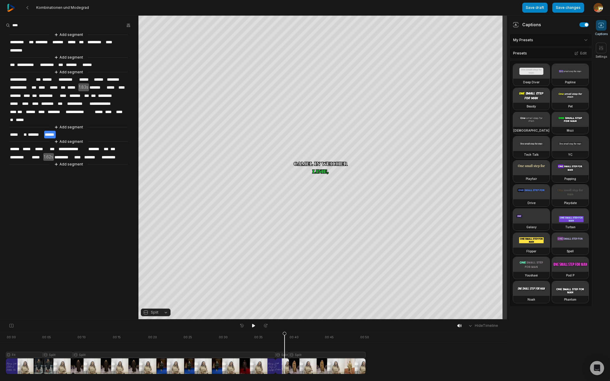
click at [285, 353] on div at bounding box center [186, 353] width 360 height 42
click at [166, 313] on button "Split" at bounding box center [156, 313] width 30 height 8
click at [157, 279] on div "Fit" at bounding box center [156, 280] width 30 height 8
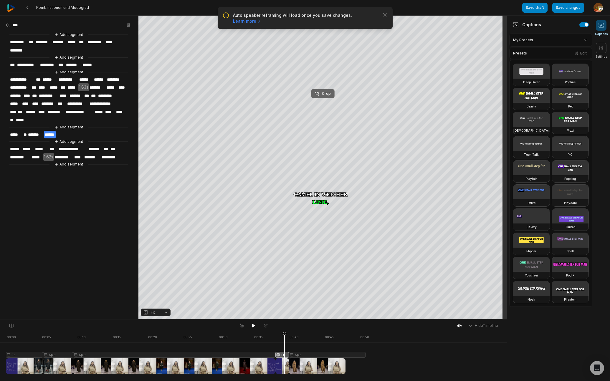
click at [328, 93] on div "Crop" at bounding box center [323, 93] width 16 height 5
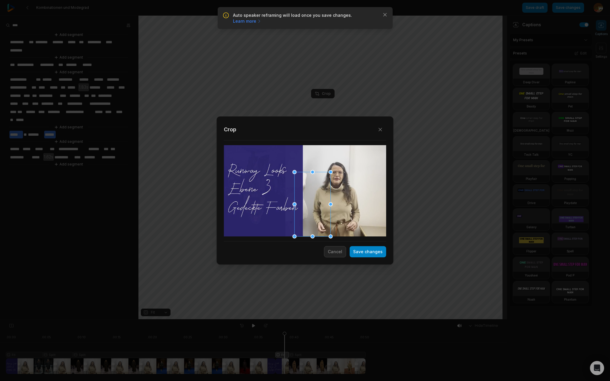
drag, startPoint x: 278, startPoint y: 146, endPoint x: 313, endPoint y: 163, distance: 37.8
click at [313, 320] on div "Close Crop Save changes Cancel" at bounding box center [305, 320] width 610 height 0
drag, startPoint x: 318, startPoint y: 216, endPoint x: 340, endPoint y: 196, distance: 29.4
click at [340, 196] on div at bounding box center [335, 183] width 36 height 65
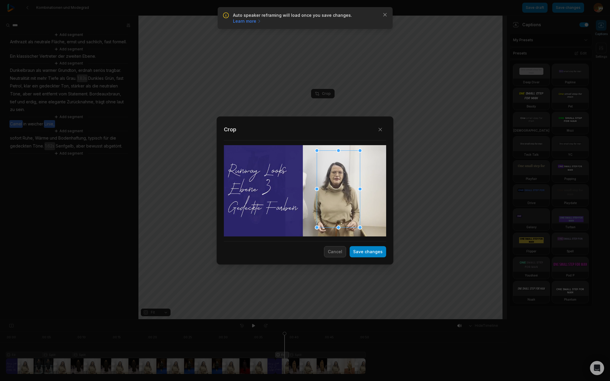
click at [361, 227] on div at bounding box center [360, 228] width 4 height 4
drag, startPoint x: 373, startPoint y: 252, endPoint x: 304, endPoint y: 292, distance: 79.7
click at [373, 252] on button "Save changes" at bounding box center [368, 251] width 37 height 11
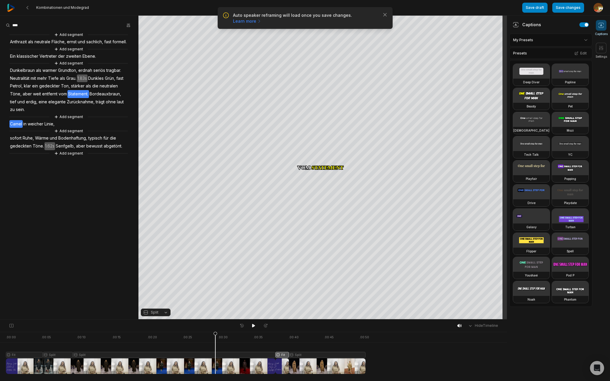
drag, startPoint x: 285, startPoint y: 335, endPoint x: 246, endPoint y: 325, distance: 40.5
click at [217, 335] on div at bounding box center [186, 353] width 360 height 42
click at [255, 324] on icon at bounding box center [253, 325] width 5 height 5
click at [254, 326] on icon at bounding box center [253, 326] width 1 height 3
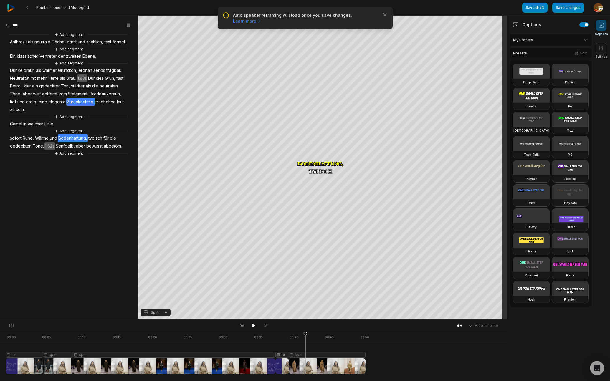
click at [89, 106] on span "Zurücknahme," at bounding box center [80, 102] width 29 height 8
click at [78, 99] on button "Cut" at bounding box center [81, 100] width 40 height 8
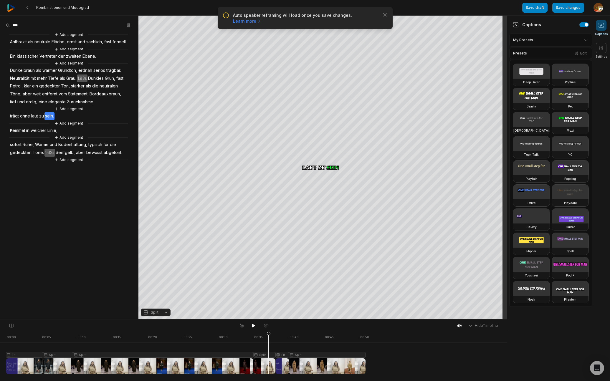
click at [269, 354] on div at bounding box center [186, 353] width 360 height 42
click at [167, 313] on button "Split" at bounding box center [156, 313] width 30 height 8
click at [156, 279] on div "Fit" at bounding box center [156, 280] width 30 height 8
click at [323, 94] on div "Crop" at bounding box center [323, 93] width 16 height 5
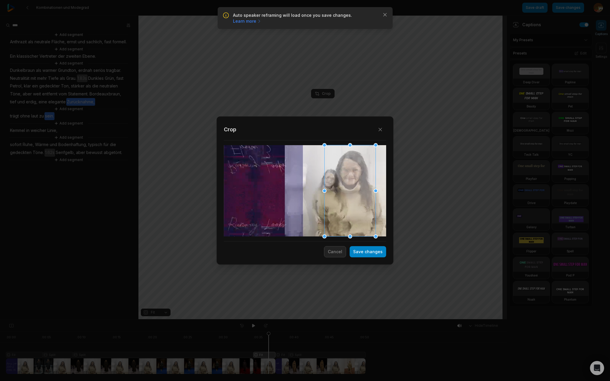
drag, startPoint x: 309, startPoint y: 198, endPoint x: 354, endPoint y: 194, distance: 45.2
click at [354, 194] on div at bounding box center [350, 190] width 51 height 91
click at [371, 254] on button "Save changes" at bounding box center [368, 251] width 37 height 11
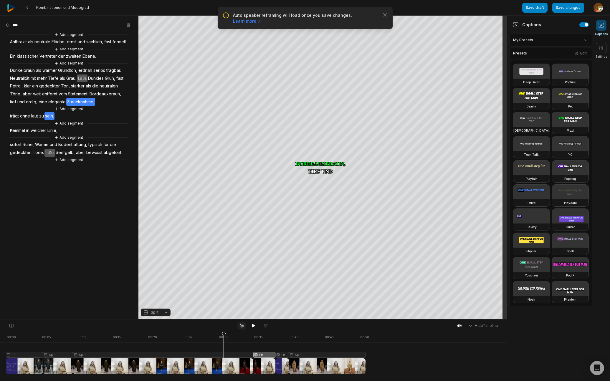
drag, startPoint x: 267, startPoint y: 333, endPoint x: 245, endPoint y: 327, distance: 22.7
click at [223, 341] on icon at bounding box center [224, 354] width 4 height 45
drag, startPoint x: 252, startPoint y: 326, endPoint x: 262, endPoint y: 321, distance: 10.9
click at [262, 321] on div "Hide Timeline" at bounding box center [253, 326] width 507 height 12
drag, startPoint x: 252, startPoint y: 326, endPoint x: 260, endPoint y: 325, distance: 7.5
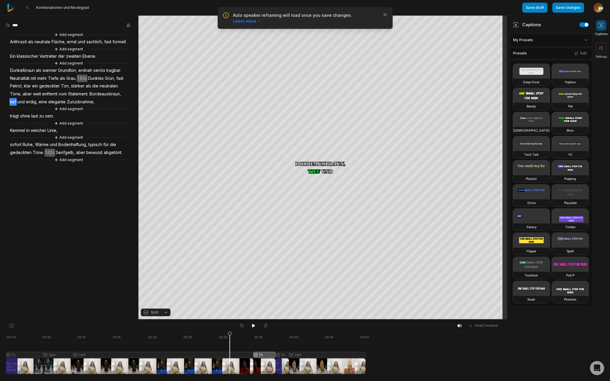
click at [254, 326] on icon at bounding box center [253, 326] width 3 height 4
drag, startPoint x: 254, startPoint y: 325, endPoint x: 262, endPoint y: 320, distance: 8.6
click at [254, 325] on icon at bounding box center [253, 326] width 1 height 3
drag, startPoint x: 282, startPoint y: 335, endPoint x: 264, endPoint y: 338, distance: 18.8
click at [264, 338] on icon at bounding box center [264, 354] width 4 height 45
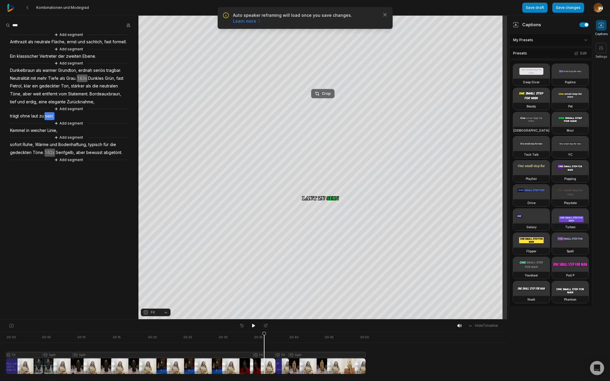
click at [326, 91] on div "Crop" at bounding box center [323, 93] width 16 height 5
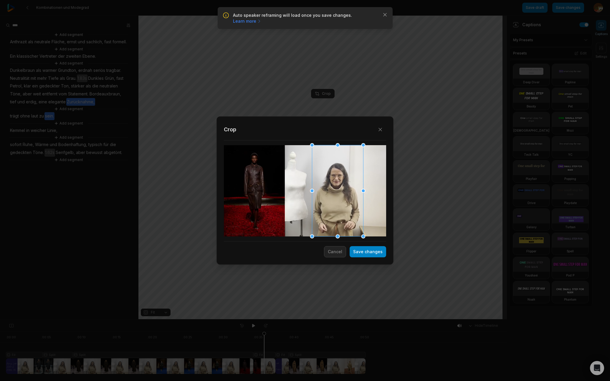
drag, startPoint x: 345, startPoint y: 192, endPoint x: 333, endPoint y: 193, distance: 12.4
click at [333, 193] on div at bounding box center [337, 190] width 51 height 91
drag, startPoint x: 378, startPoint y: 252, endPoint x: 325, endPoint y: 306, distance: 76.0
click at [378, 252] on button "Save changes" at bounding box center [368, 251] width 37 height 11
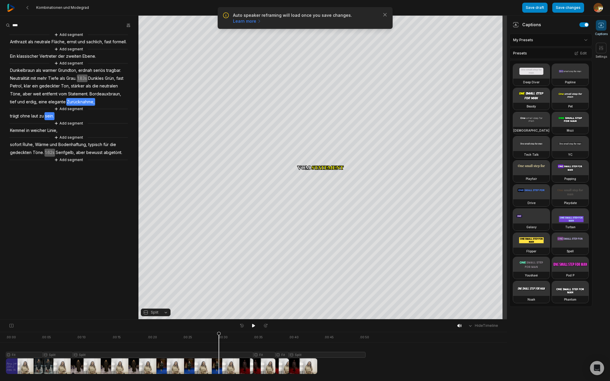
drag, startPoint x: 253, startPoint y: 336, endPoint x: 231, endPoint y: 332, distance: 21.8
click at [217, 335] on icon at bounding box center [219, 354] width 4 height 45
drag, startPoint x: 253, startPoint y: 327, endPoint x: 266, endPoint y: 321, distance: 14.1
click at [254, 326] on icon at bounding box center [253, 326] width 3 height 4
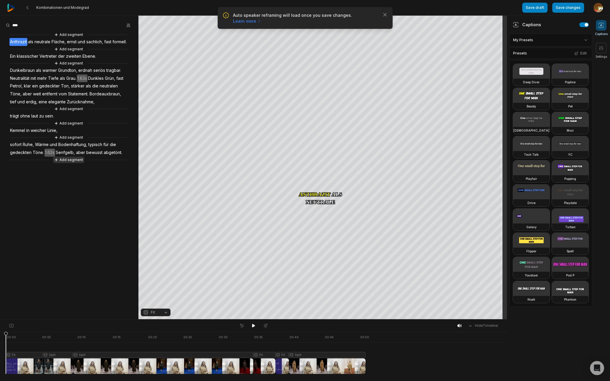
click at [75, 163] on button "Add segment" at bounding box center [68, 160] width 31 height 6
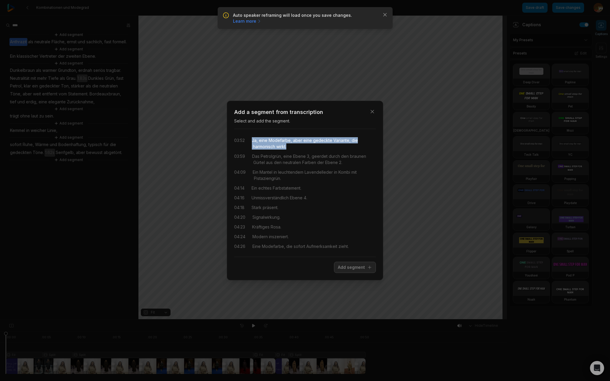
drag, startPoint x: 254, startPoint y: 141, endPoint x: 298, endPoint y: 148, distance: 45.2
click at [298, 148] on div "Ja, eine Modefarbe, aber eine gedeckte Variante, die harmonisch wirkt." at bounding box center [314, 143] width 124 height 12
drag, startPoint x: 371, startPoint y: 112, endPoint x: 392, endPoint y: 91, distance: 29.2
click at [372, 112] on icon "button" at bounding box center [372, 112] width 6 height 6
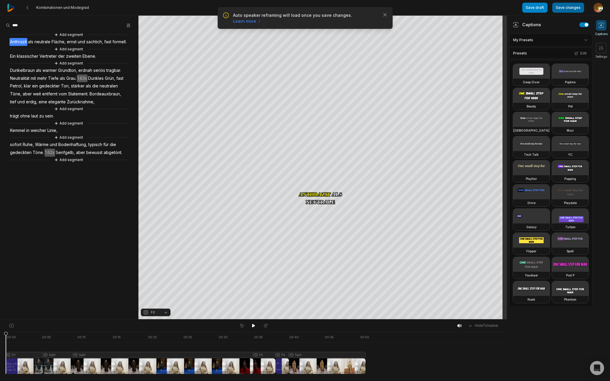
click at [572, 7] on button "Save changes" at bounding box center [568, 8] width 32 height 10
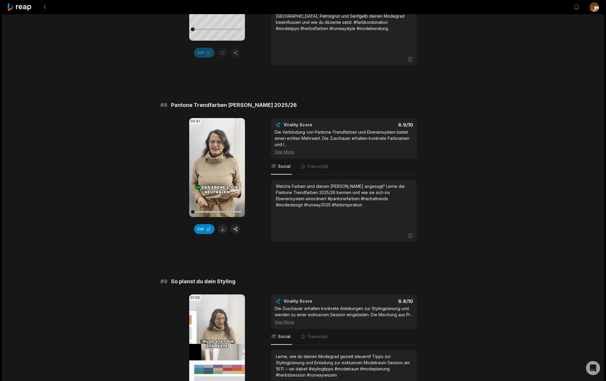
scroll to position [1188, 0]
click at [203, 225] on button "Edit" at bounding box center [204, 230] width 21 height 10
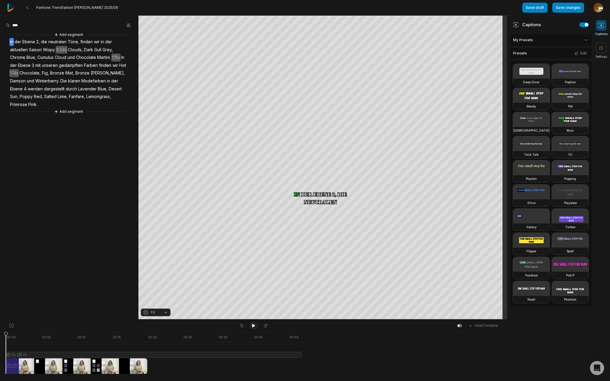
click at [252, 326] on icon at bounding box center [253, 326] width 3 height 4
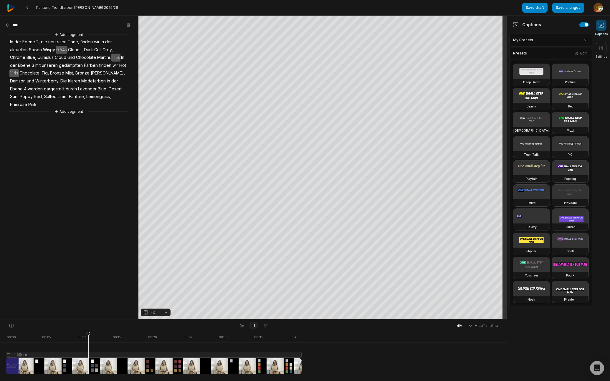
click at [255, 325] on icon at bounding box center [253, 325] width 5 height 5
drag, startPoint x: 90, startPoint y: 333, endPoint x: 4, endPoint y: 337, distance: 86.4
click at [4, 337] on icon at bounding box center [6, 354] width 4 height 45
drag, startPoint x: 5, startPoint y: 334, endPoint x: 35, endPoint y: 335, distance: 29.8
click at [25, 334] on icon at bounding box center [25, 354] width 4 height 45
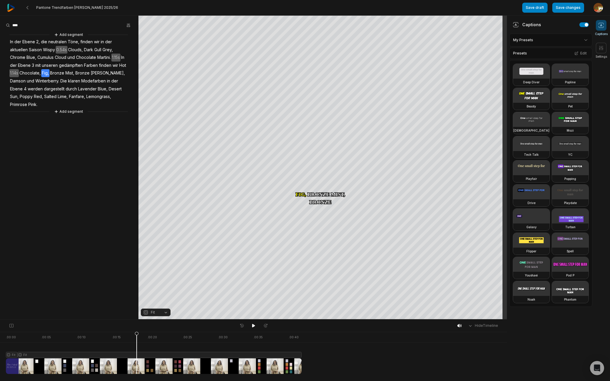
drag, startPoint x: 137, startPoint y: 353, endPoint x: 163, endPoint y: 329, distance: 35.9
click at [137, 353] on div at bounding box center [154, 353] width 296 height 42
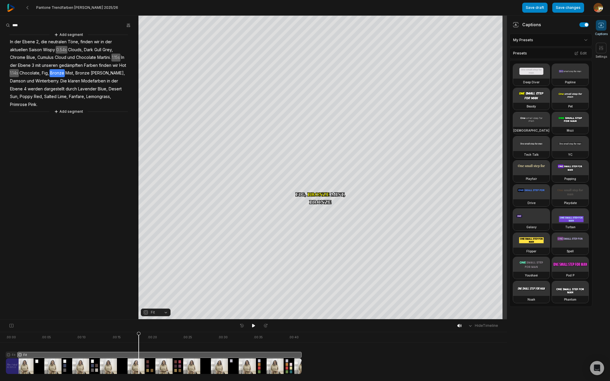
click at [167, 313] on button "Fit" at bounding box center [156, 313] width 30 height 8
click at [158, 287] on div "Split" at bounding box center [156, 288] width 30 height 8
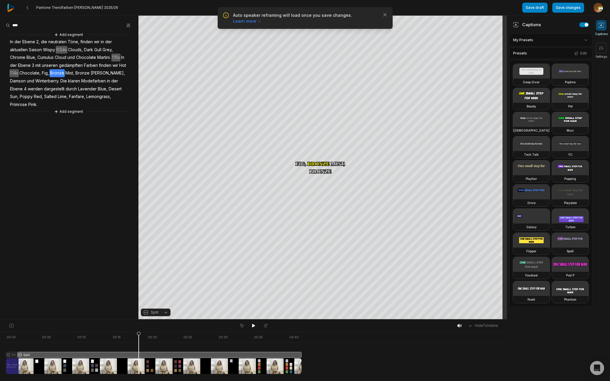
click at [166, 312] on button "Split" at bounding box center [156, 313] width 30 height 8
click at [158, 303] on div "Fill" at bounding box center [156, 303] width 30 height 8
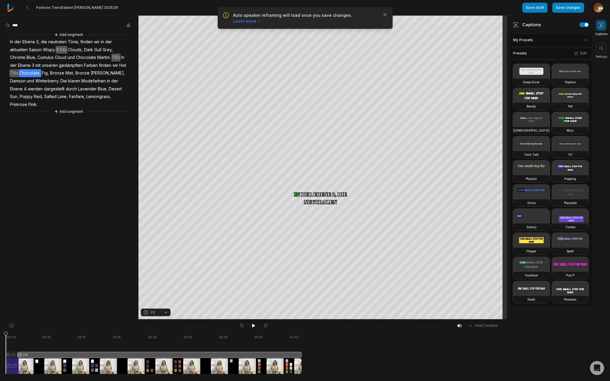
drag, startPoint x: 48, startPoint y: 344, endPoint x: 1, endPoint y: 348, distance: 46.7
click at [0, 350] on html "Auto speaker reframing will load once you save changes. Learn more Close Panton…" at bounding box center [305, 190] width 610 height 381
click at [254, 324] on icon at bounding box center [253, 325] width 5 height 5
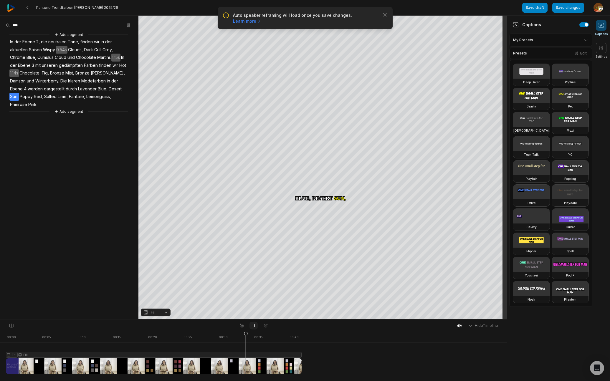
click at [253, 325] on icon at bounding box center [253, 325] width 5 height 5
click at [57, 81] on span "Winterberry." at bounding box center [47, 81] width 25 height 8
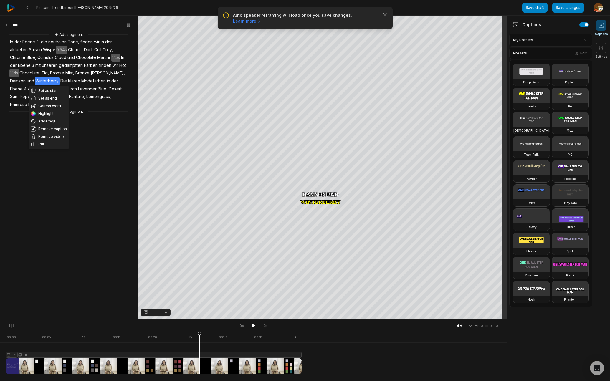
click at [46, 143] on button "Cut" at bounding box center [49, 144] width 40 height 8
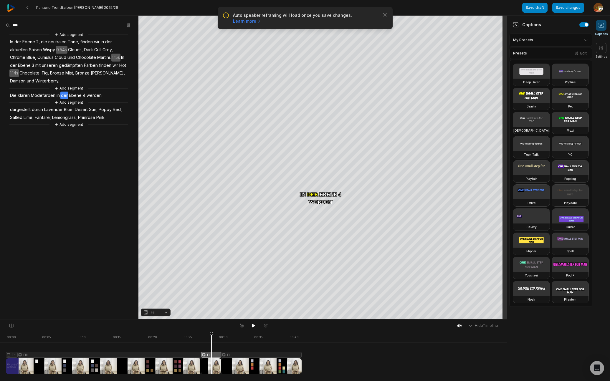
drag, startPoint x: 166, startPoint y: 313, endPoint x: 166, endPoint y: 309, distance: 4.8
click at [166, 313] on button "Fill" at bounding box center [156, 313] width 30 height 8
click at [154, 280] on div "Fit" at bounding box center [156, 280] width 30 height 8
click at [326, 95] on div "Crop" at bounding box center [323, 93] width 16 height 5
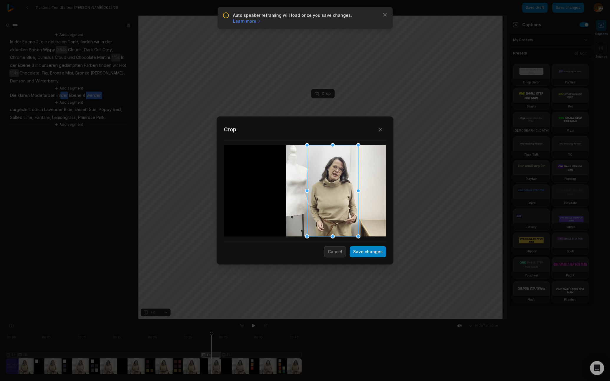
drag, startPoint x: 305, startPoint y: 196, endPoint x: 332, endPoint y: 195, distance: 27.7
click at [332, 195] on div at bounding box center [332, 190] width 51 height 91
drag, startPoint x: 376, startPoint y: 252, endPoint x: 361, endPoint y: 297, distance: 47.0
click at [377, 252] on button "Save changes" at bounding box center [368, 251] width 37 height 11
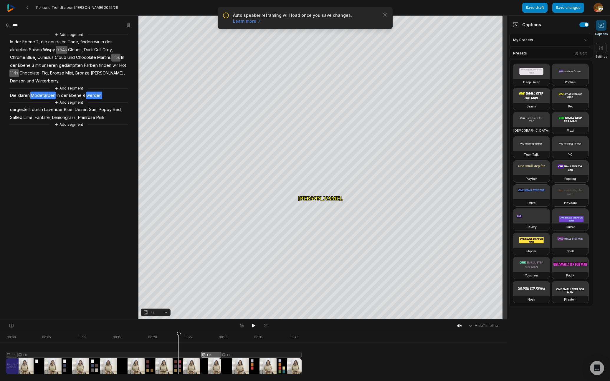
drag, startPoint x: 211, startPoint y: 334, endPoint x: 185, endPoint y: 337, distance: 26.7
click at [179, 339] on icon at bounding box center [179, 354] width 4 height 45
click at [254, 325] on icon at bounding box center [253, 325] width 5 height 5
click at [6, 41] on div "Add segment In der Ebene 2, die neutralen Töne, finden wir in der aktuellen Sai…" at bounding box center [69, 80] width 138 height 96
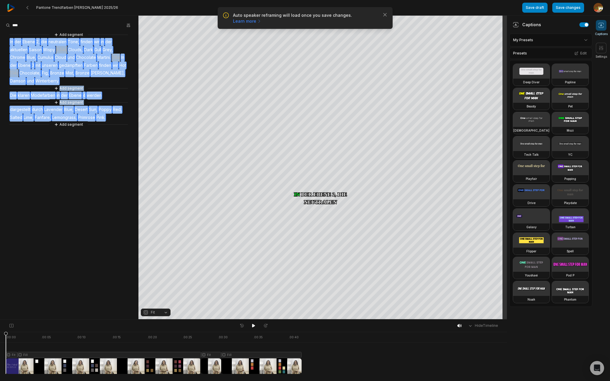
drag, startPoint x: 6, startPoint y: 42, endPoint x: 115, endPoint y: 118, distance: 132.7
click at [115, 118] on div "Add segment In der Ebene 2, die neutralen Töne, finden wir in der aktuellen Sai…" at bounding box center [69, 80] width 138 height 96
copy div "In der Ebene 2, die neutralen Töne, finden wir in der aktuellen Saison Wispy 0.…"
click at [563, 6] on button "Save changes" at bounding box center [568, 8] width 32 height 10
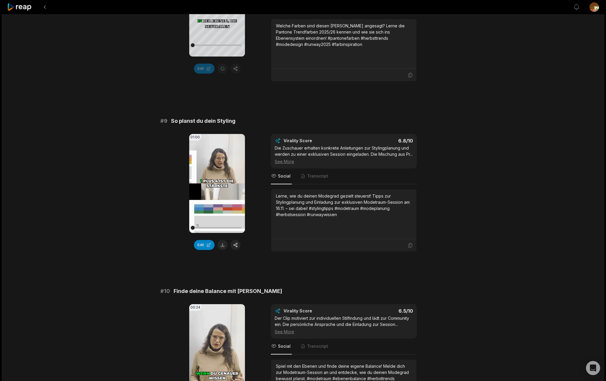
scroll to position [1382, 0]
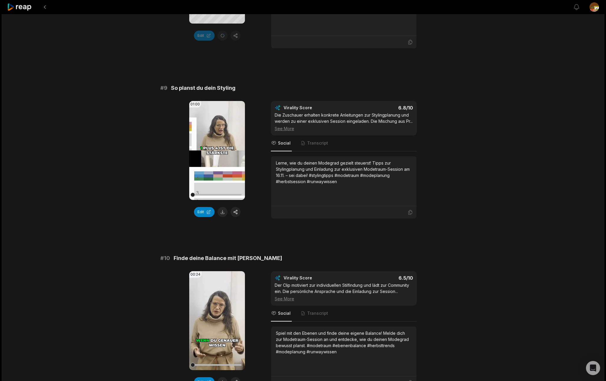
drag, startPoint x: 204, startPoint y: 205, endPoint x: 240, endPoint y: 195, distance: 37.0
click at [204, 207] on button "Edit" at bounding box center [204, 212] width 21 height 10
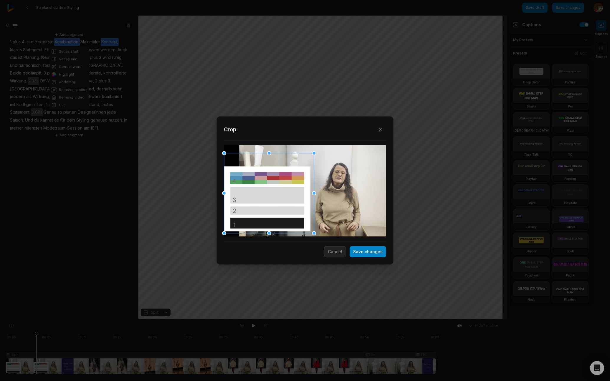
click at [288, 215] on div at bounding box center [269, 193] width 90 height 80
drag, startPoint x: 371, startPoint y: 254, endPoint x: 189, endPoint y: 297, distance: 187.9
click at [372, 254] on button "Save changes" at bounding box center [368, 251] width 37 height 11
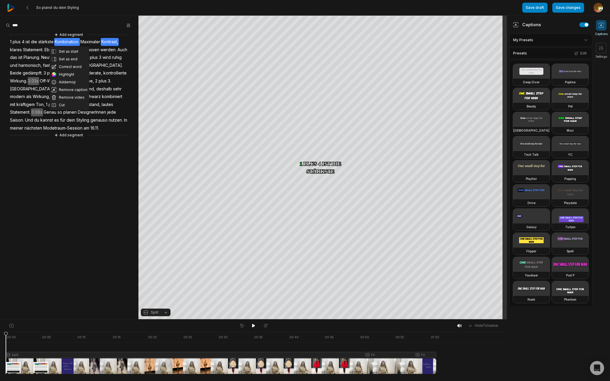
drag, startPoint x: 16, startPoint y: 334, endPoint x: -10, endPoint y: 335, distance: 25.9
click at [0, 335] on html "So planst du dein Styling Save draft Save changes Open user menu Captions Setti…" at bounding box center [305, 190] width 610 height 381
drag, startPoint x: 253, startPoint y: 325, endPoint x: 254, endPoint y: 320, distance: 5.6
click at [254, 320] on div "Hide Timeline" at bounding box center [253, 326] width 507 height 12
drag, startPoint x: 252, startPoint y: 326, endPoint x: 255, endPoint y: 323, distance: 4.4
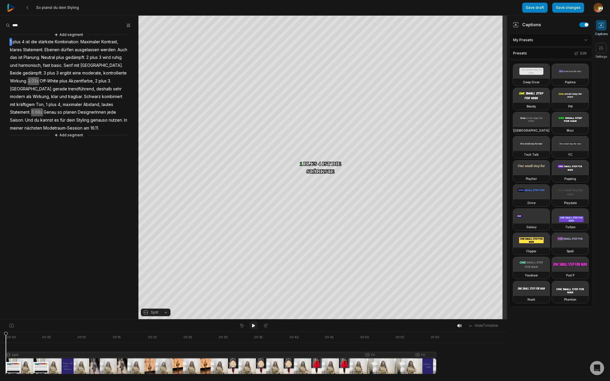
click at [252, 326] on icon at bounding box center [253, 326] width 3 height 4
drag, startPoint x: 252, startPoint y: 325, endPoint x: 248, endPoint y: 322, distance: 5.3
click at [253, 325] on icon at bounding box center [253, 325] width 5 height 5
click at [41, 57] on span "Planung." at bounding box center [32, 58] width 18 height 8
click at [40, 120] on button "Cut" at bounding box center [45, 121] width 40 height 8
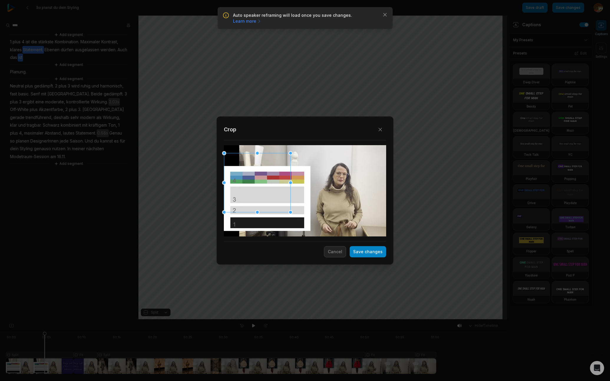
drag, startPoint x: 314, startPoint y: 233, endPoint x: 272, endPoint y: 209, distance: 48.6
click at [282, 320] on div "Close Crop Save changes Cancel" at bounding box center [305, 320] width 610 height 0
drag, startPoint x: 262, startPoint y: 195, endPoint x: 266, endPoint y: 187, distance: 9.0
click at [257, 212] on div at bounding box center [257, 201] width 66 height 58
drag, startPoint x: 288, startPoint y: 171, endPoint x: 294, endPoint y: 167, distance: 7.2
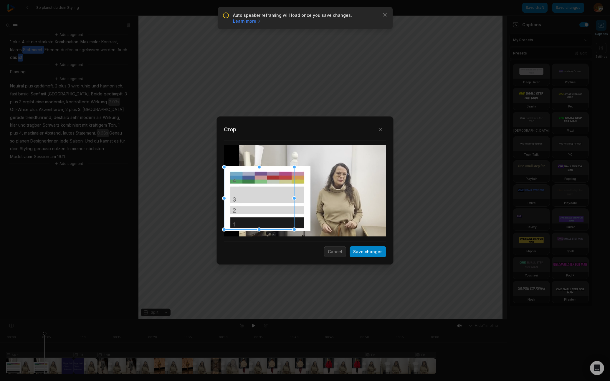
click at [294, 167] on div at bounding box center [294, 167] width 4 height 4
click at [294, 167] on div at bounding box center [295, 167] width 4 height 4
click at [270, 205] on div at bounding box center [259, 199] width 71 height 63
drag, startPoint x: 372, startPoint y: 252, endPoint x: 469, endPoint y: 249, distance: 96.6
click at [373, 252] on button "Save changes" at bounding box center [368, 251] width 37 height 11
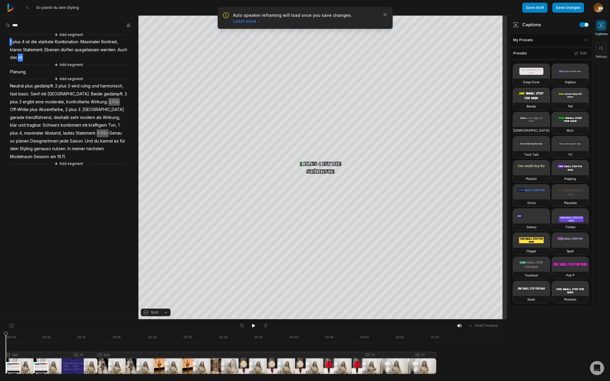
drag, startPoint x: 44, startPoint y: 335, endPoint x: 102, endPoint y: 330, distance: 57.9
click at [0, 331] on html "Auto speaker reframing will load once you save changes. Learn more Close So pla…" at bounding box center [305, 190] width 610 height 381
click at [254, 324] on icon at bounding box center [253, 325] width 5 height 5
click at [254, 325] on icon at bounding box center [253, 325] width 5 height 5
click at [24, 337] on icon at bounding box center [24, 354] width 4 height 45
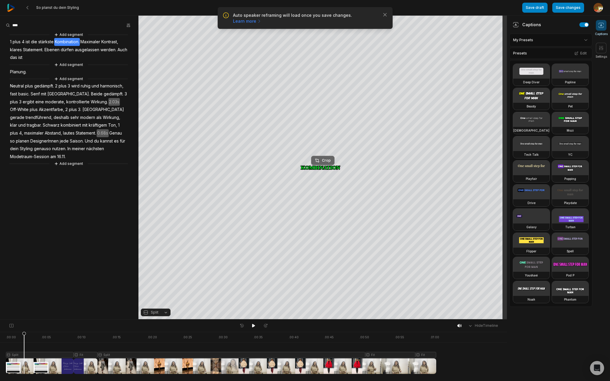
click at [325, 161] on div "Crop" at bounding box center [323, 160] width 16 height 5
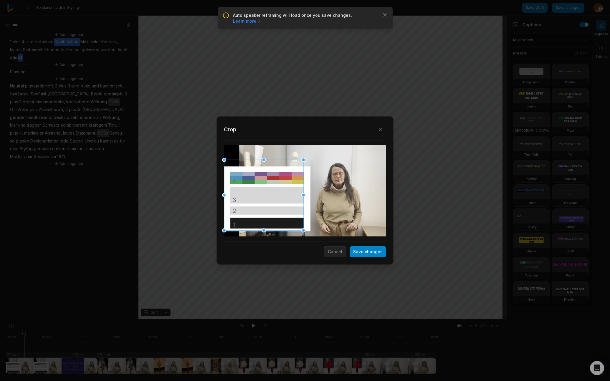
drag, startPoint x: 294, startPoint y: 167, endPoint x: 305, endPoint y: 163, distance: 11.6
click at [305, 320] on div "Close Crop Save changes Cancel" at bounding box center [305, 320] width 610 height 0
click at [272, 191] on div at bounding box center [263, 196] width 79 height 70
click at [374, 253] on button "Save changes" at bounding box center [368, 251] width 37 height 11
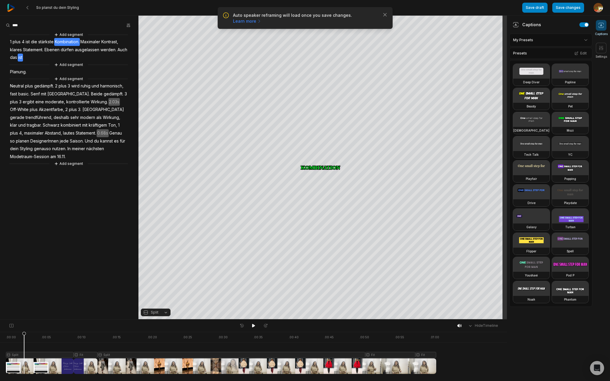
drag, startPoint x: 253, startPoint y: 326, endPoint x: 257, endPoint y: 320, distance: 7.4
click at [254, 326] on icon at bounding box center [253, 326] width 3 height 4
click at [254, 327] on icon at bounding box center [253, 326] width 1 height 3
click at [18, 86] on span "Neutral" at bounding box center [16, 86] width 15 height 8
click at [327, 161] on div "Crop" at bounding box center [323, 160] width 16 height 5
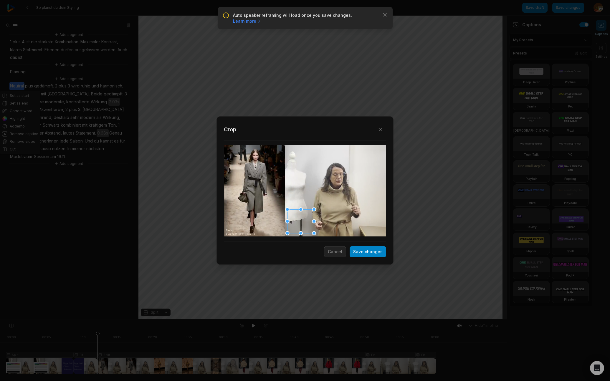
drag, startPoint x: 224, startPoint y: 153, endPoint x: 293, endPoint y: 204, distance: 86.1
click at [292, 320] on div "Close Crop Save changes Cancel" at bounding box center [305, 320] width 610 height 0
drag, startPoint x: 297, startPoint y: 221, endPoint x: 242, endPoint y: 174, distance: 72.7
click at [256, 186] on div at bounding box center [254, 183] width 27 height 24
drag, startPoint x: 241, startPoint y: 171, endPoint x: 248, endPoint y: 176, distance: 9.0
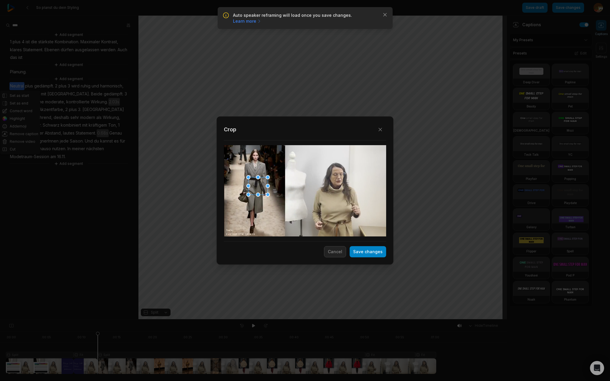
click at [248, 176] on div at bounding box center [248, 177] width 4 height 4
drag, startPoint x: 260, startPoint y: 186, endPoint x: 255, endPoint y: 187, distance: 4.9
click at [255, 187] on div at bounding box center [251, 186] width 19 height 17
drag, startPoint x: 368, startPoint y: 250, endPoint x: 395, endPoint y: 253, distance: 26.9
click at [368, 250] on button "Save changes" at bounding box center [368, 251] width 37 height 11
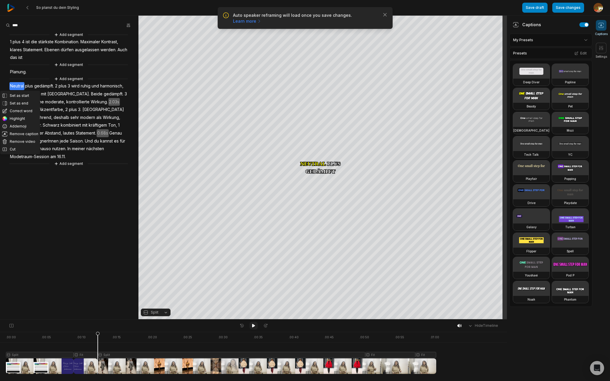
drag, startPoint x: 253, startPoint y: 326, endPoint x: 252, endPoint y: 323, distance: 3.4
click at [253, 326] on icon at bounding box center [253, 326] width 3 height 4
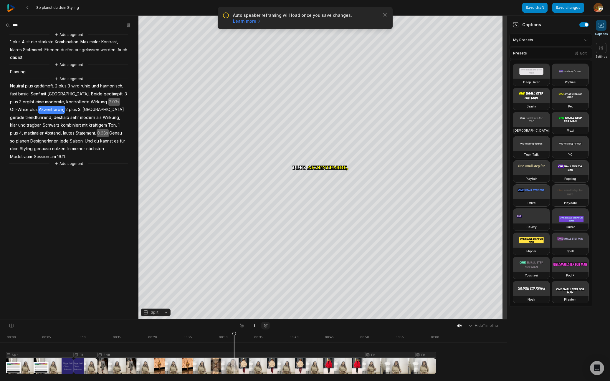
drag, startPoint x: 254, startPoint y: 325, endPoint x: 261, endPoint y: 323, distance: 7.6
click at [254, 325] on icon at bounding box center [253, 325] width 5 height 5
click at [91, 103] on span "Wirkung." at bounding box center [99, 102] width 18 height 8
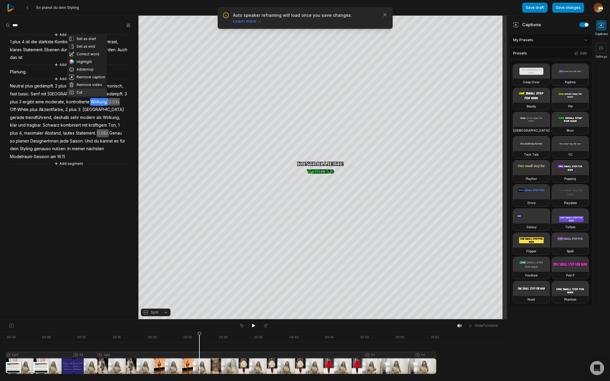
click at [84, 92] on button "Cut" at bounding box center [87, 93] width 40 height 8
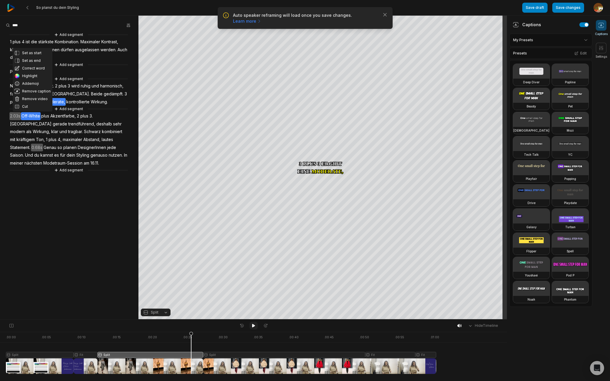
drag, startPoint x: 254, startPoint y: 326, endPoint x: 253, endPoint y: 322, distance: 3.9
click at [254, 326] on icon at bounding box center [253, 326] width 3 height 4
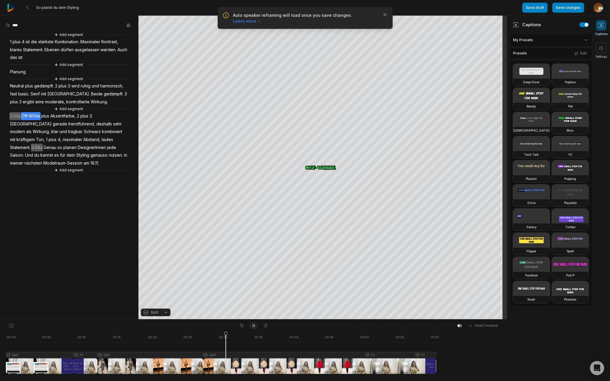
drag, startPoint x: 254, startPoint y: 326, endPoint x: 249, endPoint y: 328, distance: 4.3
click at [254, 326] on icon at bounding box center [253, 325] width 5 height 5
drag, startPoint x: 226, startPoint y: 335, endPoint x: 204, endPoint y: 326, distance: 23.4
click at [161, 336] on icon at bounding box center [163, 353] width 4 height 42
click at [253, 327] on icon at bounding box center [253, 326] width 3 height 4
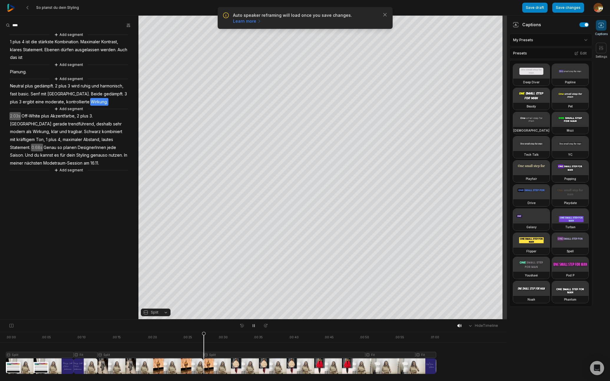
drag, startPoint x: 254, startPoint y: 326, endPoint x: 302, endPoint y: 323, distance: 47.8
click at [254, 326] on icon at bounding box center [253, 325] width 5 height 5
drag, startPoint x: 199, startPoint y: 334, endPoint x: 130, endPoint y: 335, distance: 69.5
click at [127, 336] on div at bounding box center [221, 353] width 430 height 42
click at [27, 95] on span "basic." at bounding box center [24, 94] width 12 height 8
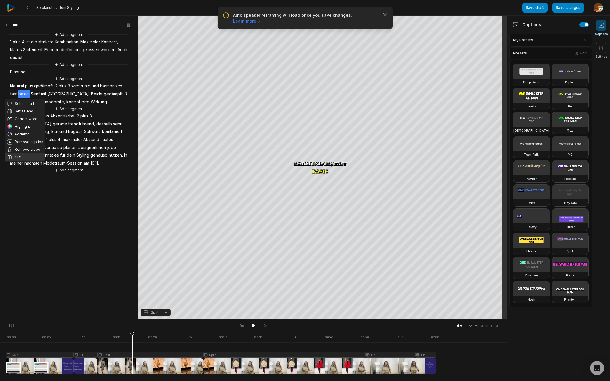
click at [22, 156] on button "Cut" at bounding box center [25, 157] width 40 height 8
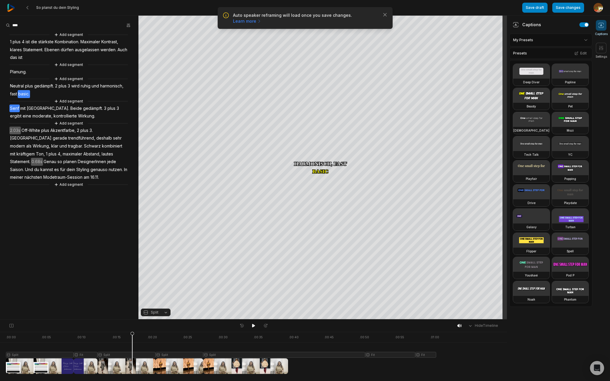
click at [16, 108] on span "Senf" at bounding box center [14, 109] width 10 height 8
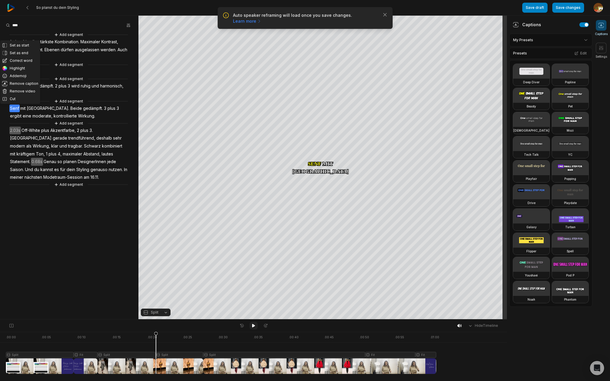
click at [252, 326] on icon at bounding box center [253, 326] width 3 height 4
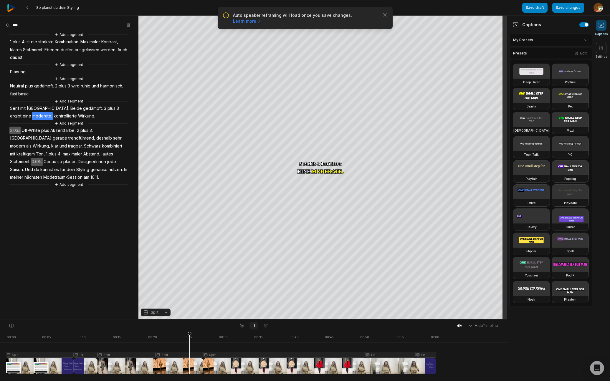
click at [254, 326] on icon at bounding box center [253, 326] width 1 height 3
click at [16, 106] on button "Cut" at bounding box center [21, 107] width 40 height 8
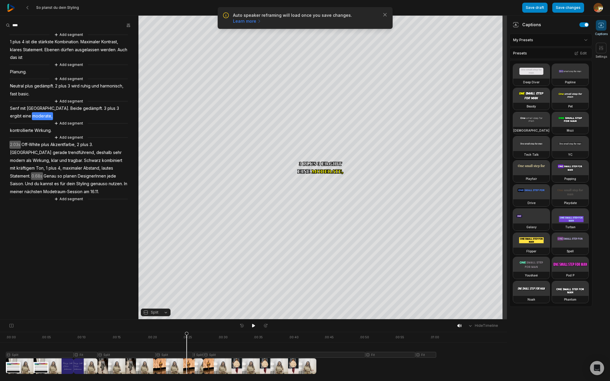
click at [19, 132] on span "kontrollierte" at bounding box center [21, 131] width 24 height 8
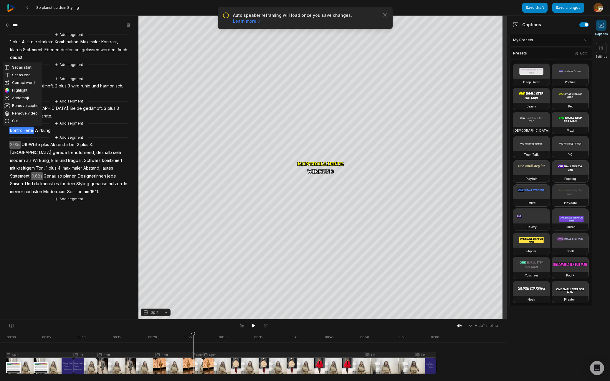
click at [197, 356] on div at bounding box center [221, 353] width 430 height 42
drag, startPoint x: 165, startPoint y: 312, endPoint x: 154, endPoint y: 275, distance: 38.4
click at [165, 312] on button "Split" at bounding box center [156, 313] width 30 height 8
drag, startPoint x: 154, startPoint y: 275, endPoint x: 159, endPoint y: 279, distance: 6.1
click at [156, 280] on div "Fit" at bounding box center [156, 280] width 30 height 8
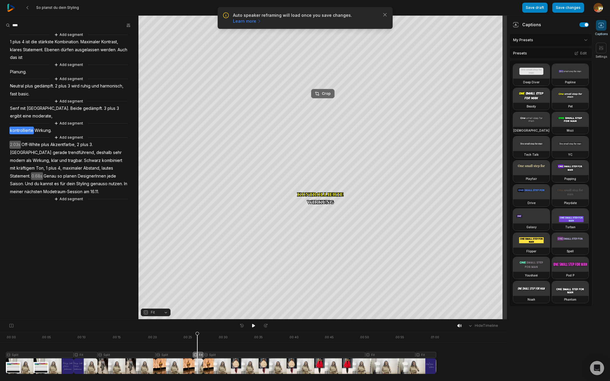
click at [329, 95] on div "Crop" at bounding box center [323, 93] width 16 height 5
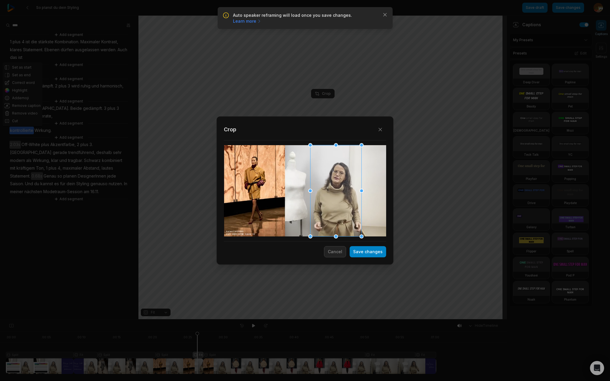
drag, startPoint x: 292, startPoint y: 189, endPoint x: 323, endPoint y: 187, distance: 31.0
click at [323, 187] on div at bounding box center [335, 190] width 51 height 91
drag, startPoint x: 310, startPoint y: 145, endPoint x: 313, endPoint y: 151, distance: 7.3
click at [313, 151] on div at bounding box center [314, 152] width 4 height 4
drag, startPoint x: 369, startPoint y: 254, endPoint x: 222, endPoint y: 286, distance: 150.6
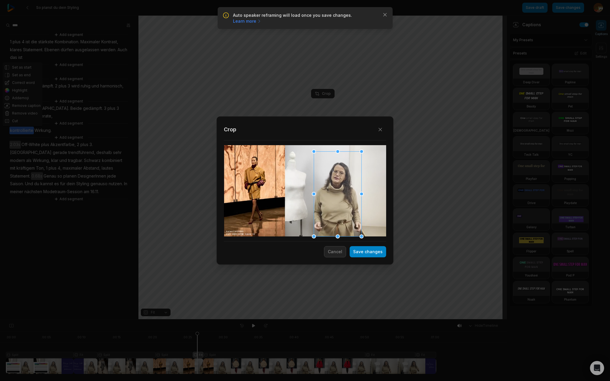
click at [369, 254] on button "Save changes" at bounding box center [368, 251] width 37 height 11
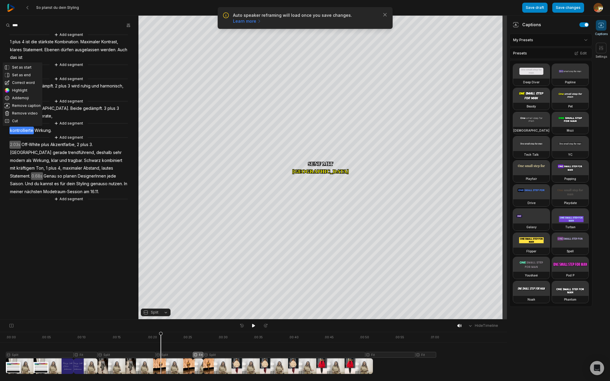
drag, startPoint x: 191, startPoint y: 336, endPoint x: 197, endPoint y: 332, distance: 7.8
click at [161, 338] on icon at bounding box center [161, 354] width 4 height 45
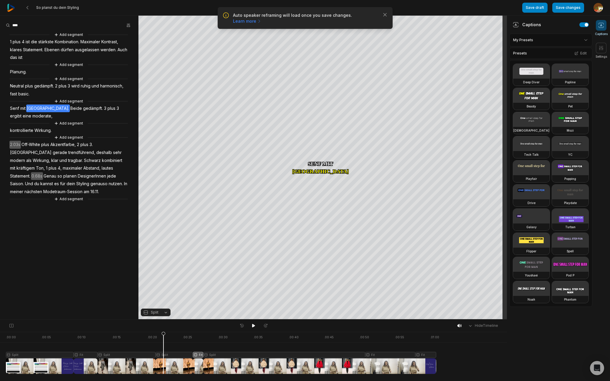
drag, startPoint x: 252, startPoint y: 327, endPoint x: 252, endPoint y: 319, distance: 7.7
click at [252, 326] on icon at bounding box center [253, 325] width 5 height 5
click at [255, 326] on icon at bounding box center [253, 325] width 5 height 5
drag, startPoint x: 228, startPoint y: 335, endPoint x: 221, endPoint y: 338, distance: 7.8
click at [221, 338] on icon at bounding box center [221, 354] width 4 height 45
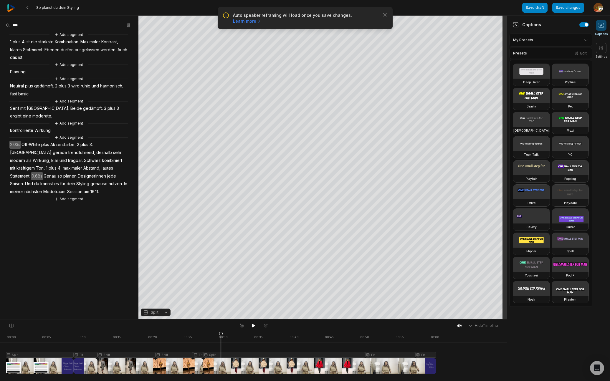
click at [68, 144] on span "Akzentfarbe," at bounding box center [63, 145] width 27 height 8
click at [64, 134] on button "Cut" at bounding box center [65, 135] width 40 height 8
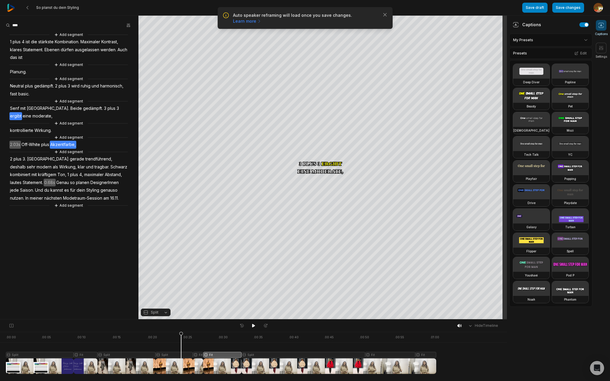
drag, startPoint x: 212, startPoint y: 335, endPoint x: 181, endPoint y: 342, distance: 31.6
click at [181, 342] on icon at bounding box center [181, 353] width 4 height 42
drag, startPoint x: 254, startPoint y: 325, endPoint x: 257, endPoint y: 320, distance: 5.5
click at [257, 320] on div "Hide Timeline" at bounding box center [253, 326] width 507 height 12
click at [253, 325] on icon at bounding box center [253, 326] width 3 height 4
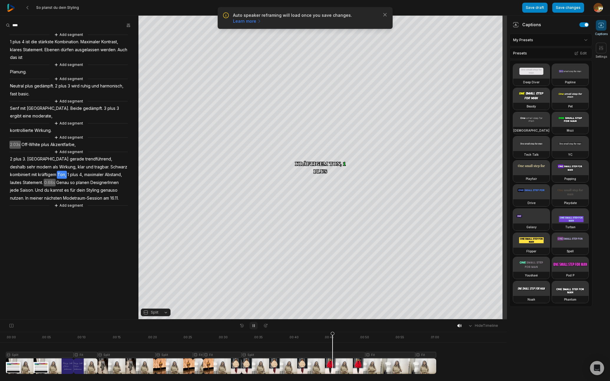
click at [254, 327] on icon at bounding box center [253, 326] width 1 height 3
click at [94, 167] on span "tragbar." at bounding box center [102, 167] width 16 height 8
click at [74, 156] on button "Cut" at bounding box center [77, 158] width 40 height 8
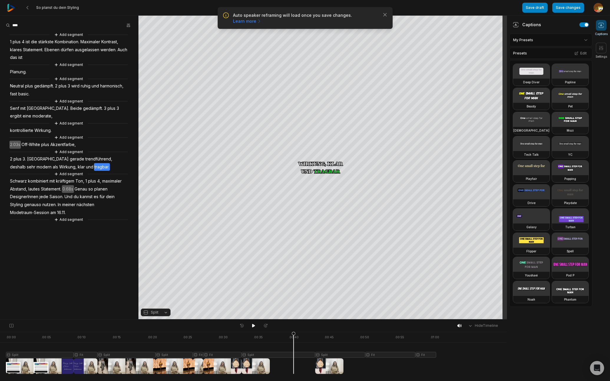
click at [16, 180] on span "Schwarz" at bounding box center [18, 181] width 18 height 8
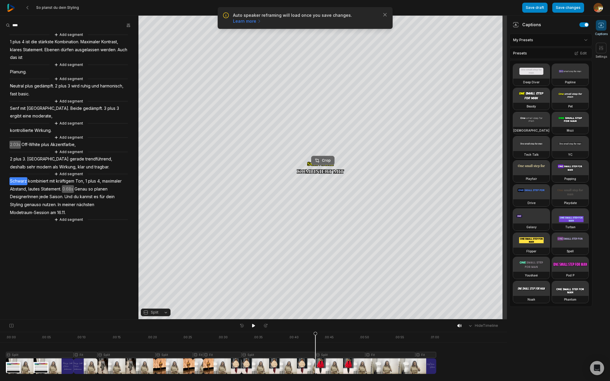
click at [328, 161] on div "Crop" at bounding box center [323, 160] width 16 height 5
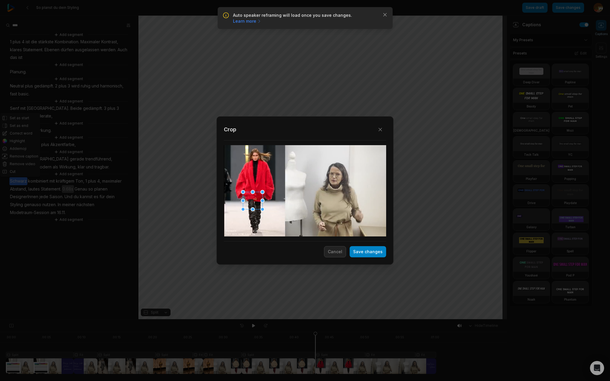
drag, startPoint x: 253, startPoint y: 196, endPoint x: 245, endPoint y: 195, distance: 7.8
click at [253, 201] on div at bounding box center [252, 200] width 19 height 17
drag, startPoint x: 243, startPoint y: 193, endPoint x: 248, endPoint y: 195, distance: 5.4
click at [248, 195] on div at bounding box center [246, 195] width 4 height 4
drag, startPoint x: 254, startPoint y: 203, endPoint x: 251, endPoint y: 179, distance: 24.0
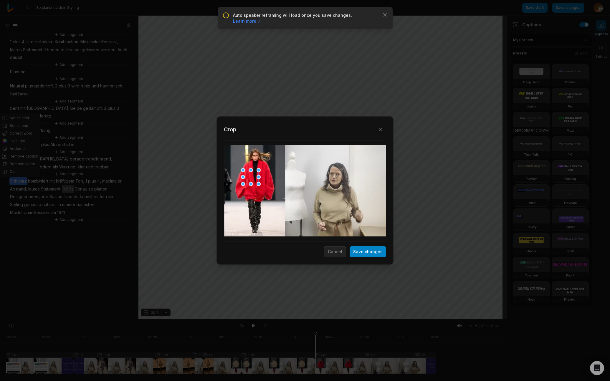
click at [251, 179] on div at bounding box center [251, 177] width 16 height 14
drag, startPoint x: 368, startPoint y: 253, endPoint x: 467, endPoint y: 239, distance: 99.9
click at [369, 253] on button "Save changes" at bounding box center [368, 251] width 37 height 11
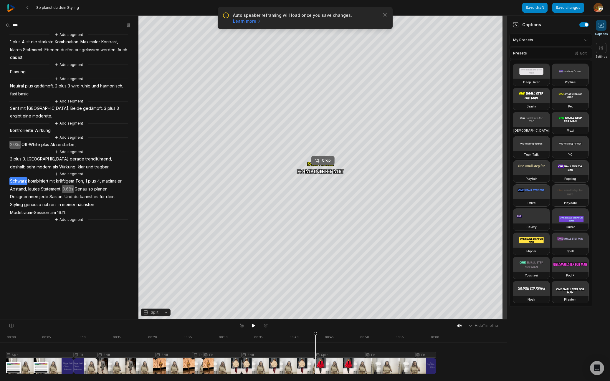
click at [324, 163] on div "Crop" at bounding box center [323, 160] width 16 height 5
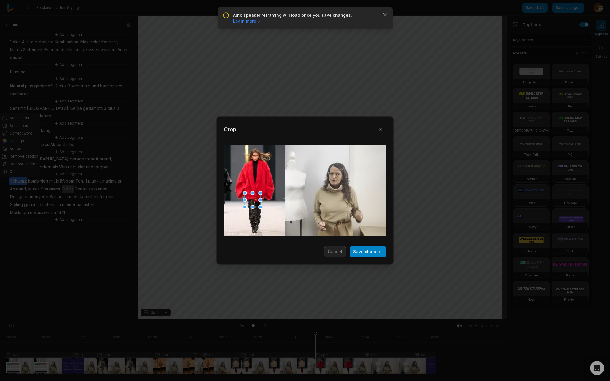
drag, startPoint x: 253, startPoint y: 183, endPoint x: 254, endPoint y: 199, distance: 16.5
click at [254, 199] on div at bounding box center [253, 200] width 16 height 14
click at [365, 252] on button "Save changes" at bounding box center [368, 251] width 37 height 11
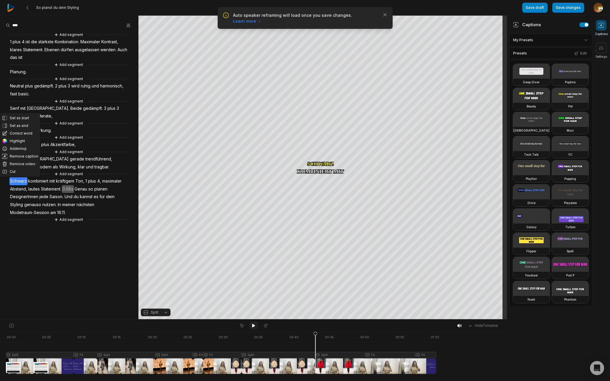
click at [254, 326] on icon at bounding box center [253, 326] width 3 height 4
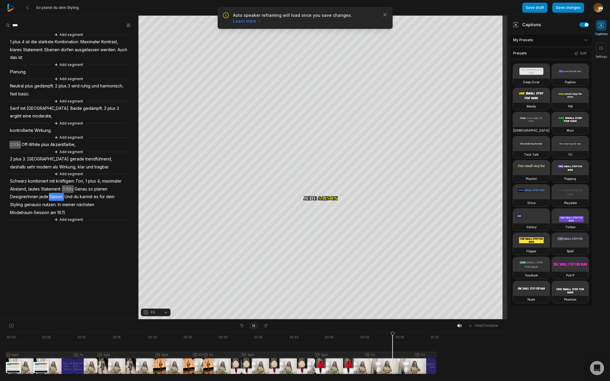
click at [255, 325] on icon at bounding box center [253, 325] width 5 height 5
click at [27, 196] on span "DesignerInnen" at bounding box center [23, 197] width 29 height 8
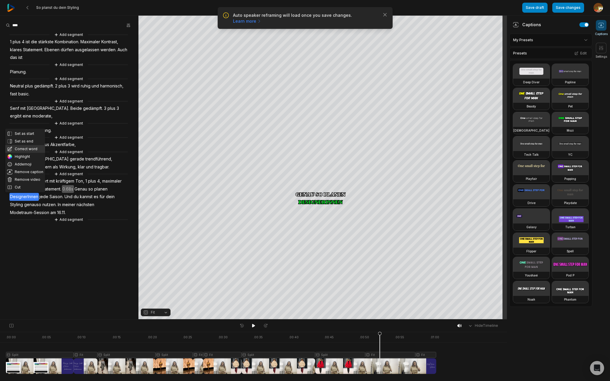
click at [23, 150] on button "Correct word" at bounding box center [25, 149] width 40 height 8
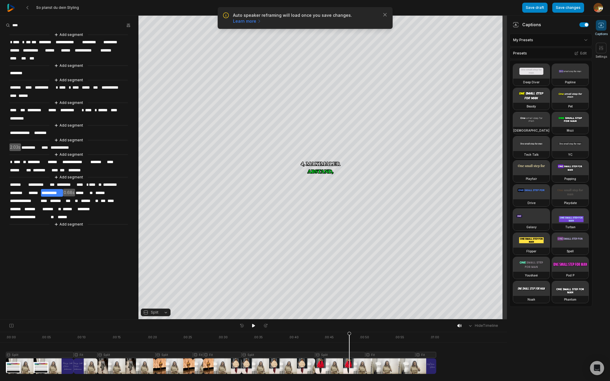
drag, startPoint x: 380, startPoint y: 334, endPoint x: 290, endPoint y: 333, distance: 89.5
click at [349, 336] on icon at bounding box center [350, 354] width 4 height 45
drag, startPoint x: 253, startPoint y: 326, endPoint x: 252, endPoint y: 323, distance: 3.7
click at [252, 323] on button at bounding box center [253, 326] width 8 height 8
click at [76, 221] on button "Add segment" at bounding box center [68, 224] width 31 height 6
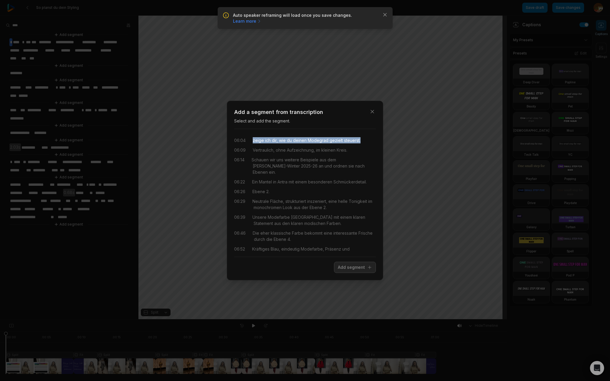
drag, startPoint x: 253, startPoint y: 140, endPoint x: 362, endPoint y: 140, distance: 108.7
click at [362, 140] on div "06:04 zeige ich dir, wie du deinen Modegrad gezielt steuerst." at bounding box center [305, 140] width 142 height 6
click at [360, 269] on button "Add segment" at bounding box center [355, 267] width 42 height 11
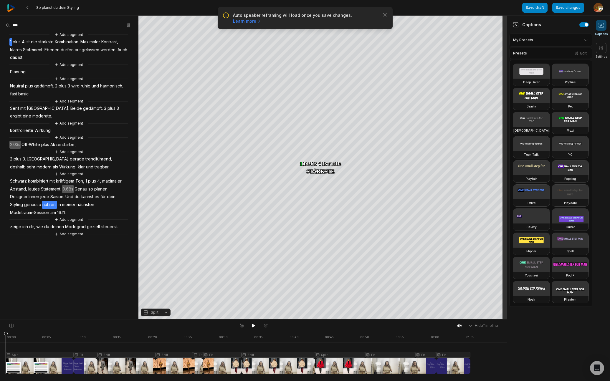
click at [48, 205] on span "nutzen." at bounding box center [49, 205] width 15 height 8
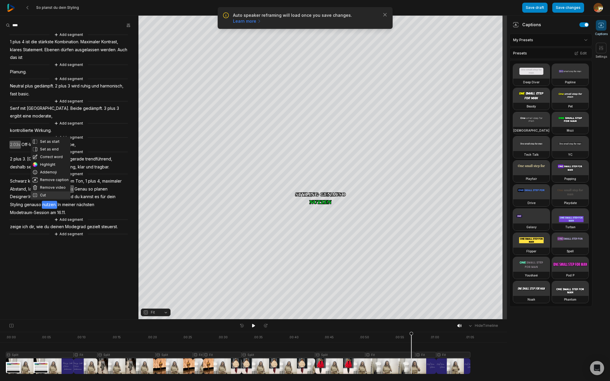
click at [47, 197] on button "Cut" at bounding box center [51, 195] width 40 height 8
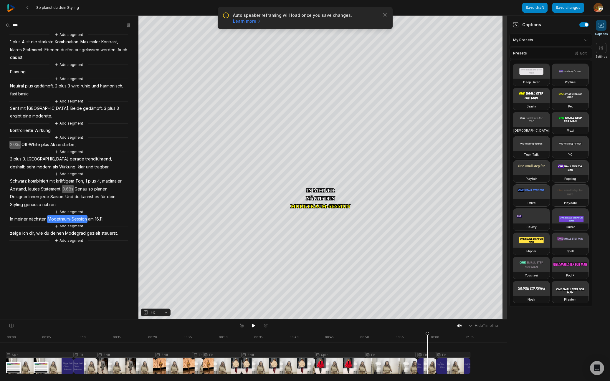
click at [427, 354] on div at bounding box center [238, 353] width 464 height 42
click at [166, 313] on button "Fit" at bounding box center [156, 313] width 30 height 8
click at [156, 302] on div "Fill" at bounding box center [156, 303] width 30 height 8
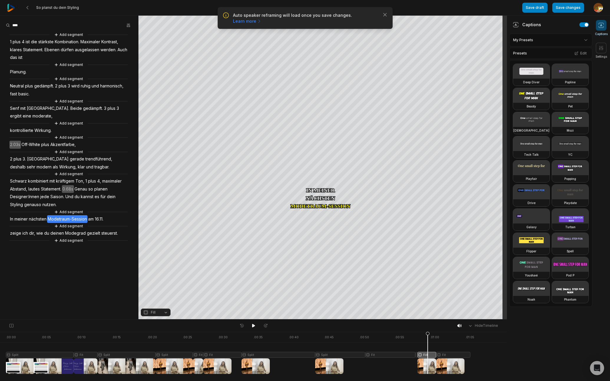
click at [451, 354] on div at bounding box center [238, 353] width 464 height 42
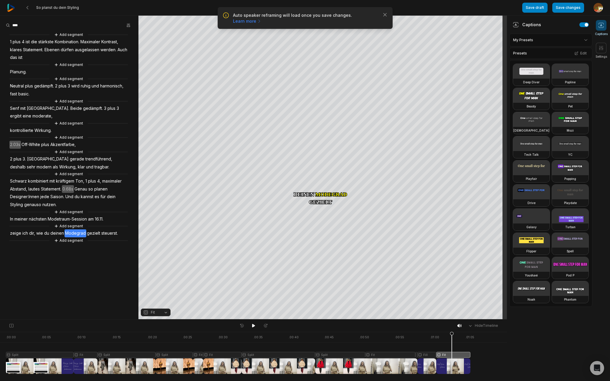
drag, startPoint x: 165, startPoint y: 313, endPoint x: 158, endPoint y: 310, distance: 8.6
click at [165, 313] on button "Fit" at bounding box center [156, 313] width 30 height 8
click at [154, 303] on div "Fill" at bounding box center [156, 303] width 30 height 8
drag, startPoint x: 451, startPoint y: 334, endPoint x: 323, endPoint y: 339, distance: 128.5
click at [353, 345] on icon at bounding box center [355, 354] width 4 height 45
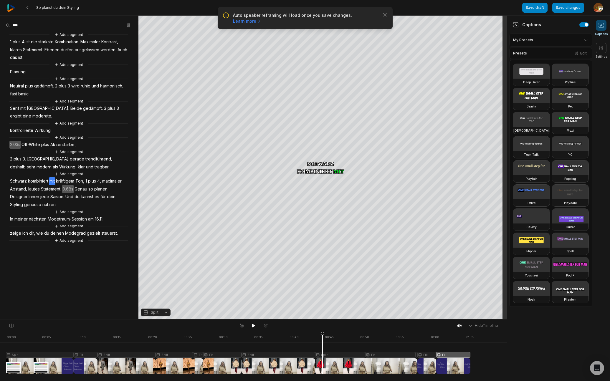
drag, startPoint x: 255, startPoint y: 325, endPoint x: 262, endPoint y: 322, distance: 7.8
click at [255, 325] on icon at bounding box center [253, 325] width 5 height 5
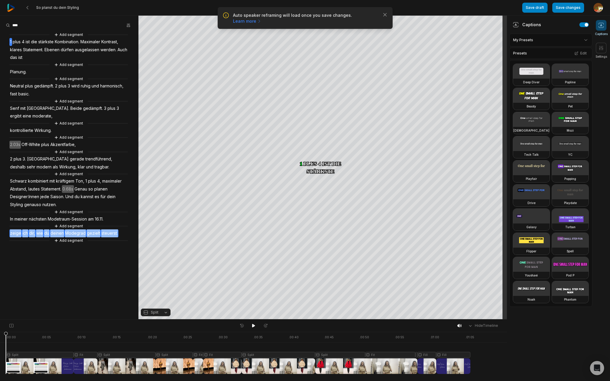
drag, startPoint x: 8, startPoint y: 235, endPoint x: 121, endPoint y: 233, distance: 112.8
click at [121, 233] on div "Add segment 1 plus 4 ist die stärkste Kombination. Maximaler Kontrast, klares S…" at bounding box center [69, 138] width 138 height 212
copy div "zeige ich dir, wie du deinen Modegrad gezielt steuerst."
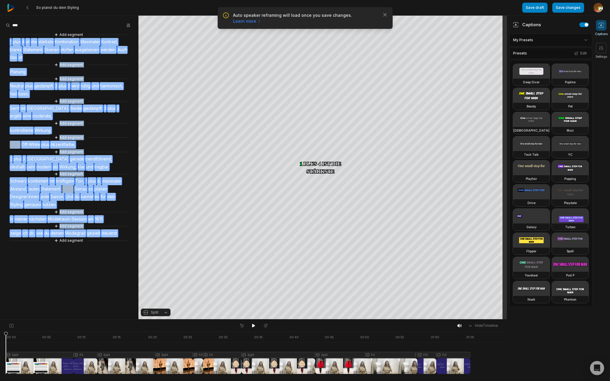
drag, startPoint x: 8, startPoint y: 43, endPoint x: 118, endPoint y: 234, distance: 220.9
click at [118, 234] on div "Add segment 1 plus 4 ist die stärkste Kombination. Maximaler Kontrast, klares S…" at bounding box center [69, 138] width 138 height 212
copy div "1 plus 4 ist die stärkste Kombination. Maximaler Kontrast, klares Statement. Eb…"
click at [568, 9] on button "Save changes" at bounding box center [568, 8] width 32 height 10
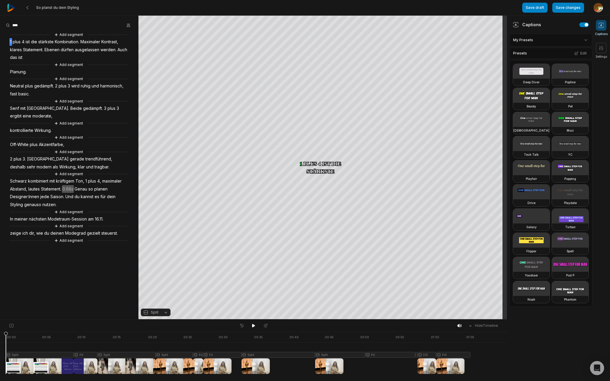
click at [29, 9] on icon at bounding box center [27, 7] width 5 height 5
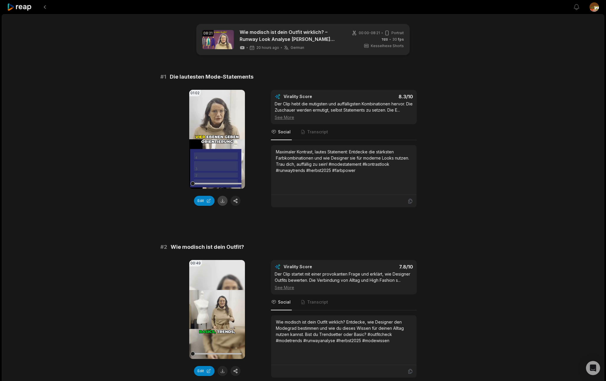
drag, startPoint x: 222, startPoint y: 200, endPoint x: 252, endPoint y: 203, distance: 30.2
click at [224, 200] on button at bounding box center [222, 201] width 10 height 10
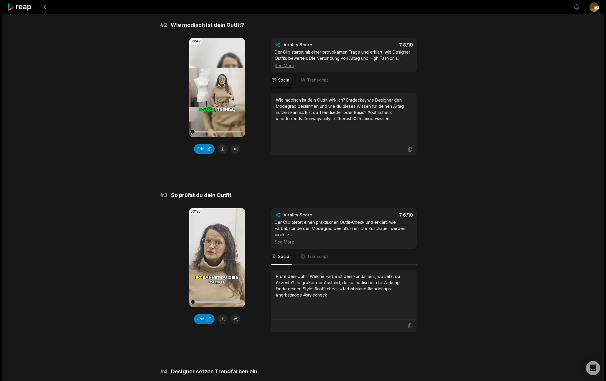
scroll to position [267, 0]
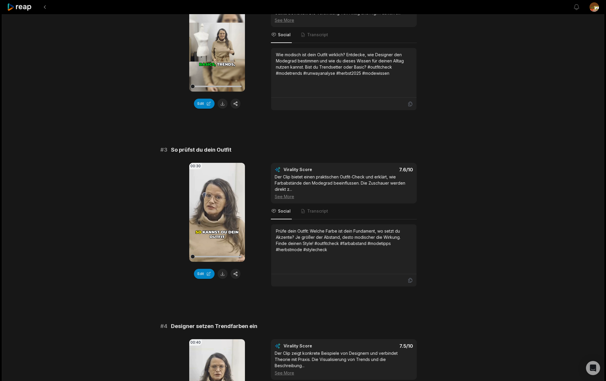
drag, startPoint x: 221, startPoint y: 103, endPoint x: 278, endPoint y: 145, distance: 70.3
click at [222, 103] on button at bounding box center [222, 104] width 10 height 10
drag, startPoint x: 223, startPoint y: 274, endPoint x: 263, endPoint y: 281, distance: 41.0
click at [224, 274] on button at bounding box center [222, 274] width 10 height 10
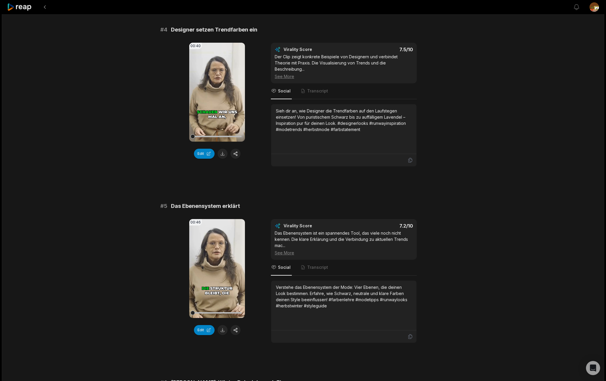
scroll to position [586, 0]
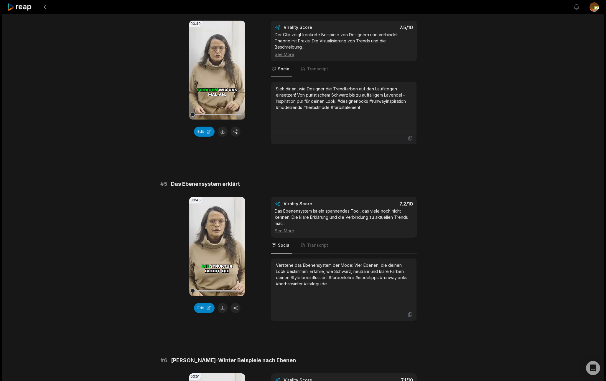
drag, startPoint x: 222, startPoint y: 134, endPoint x: 267, endPoint y: 147, distance: 47.6
click at [222, 134] on button at bounding box center [222, 132] width 10 height 10
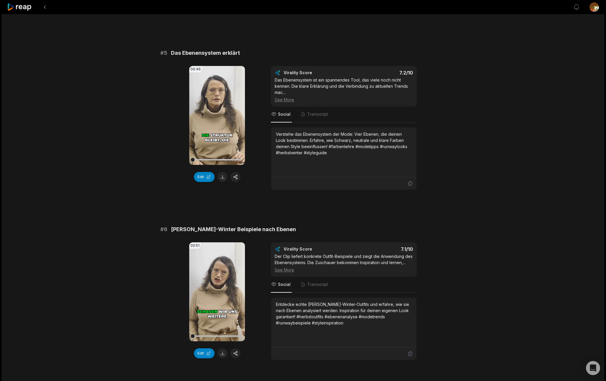
scroll to position [730, 0]
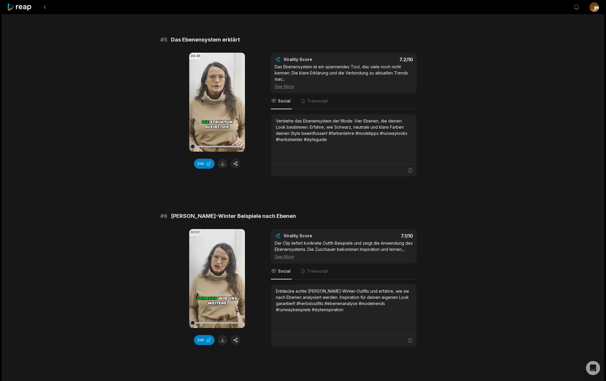
click at [223, 159] on button at bounding box center [222, 164] width 10 height 10
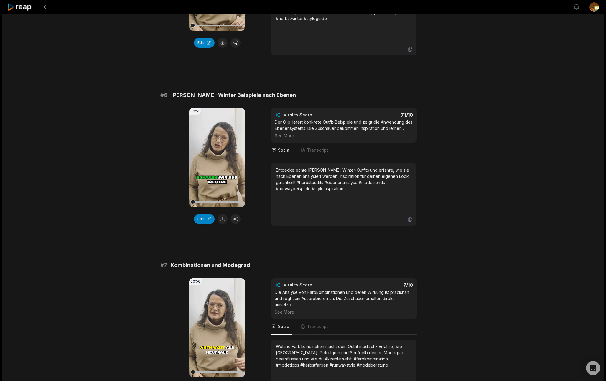
scroll to position [861, 0]
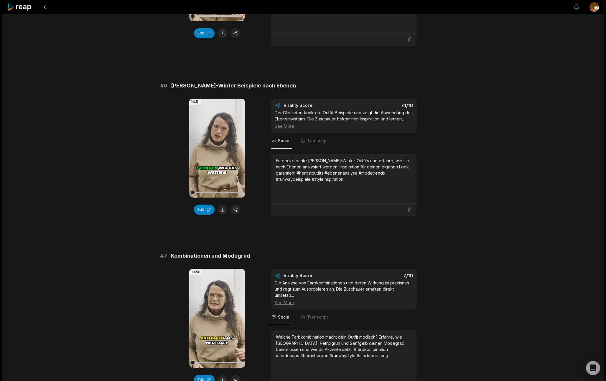
drag, startPoint x: 224, startPoint y: 205, endPoint x: 300, endPoint y: 221, distance: 78.2
click at [224, 205] on button at bounding box center [222, 210] width 10 height 10
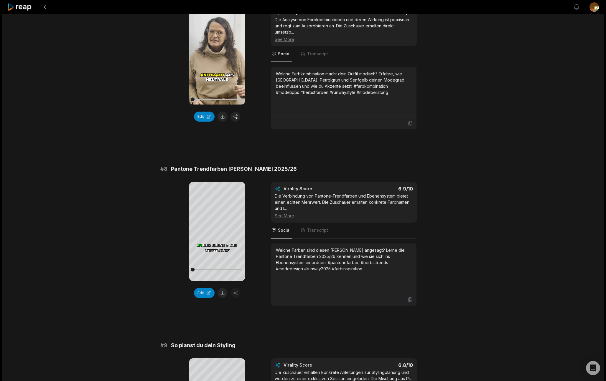
scroll to position [1147, 0]
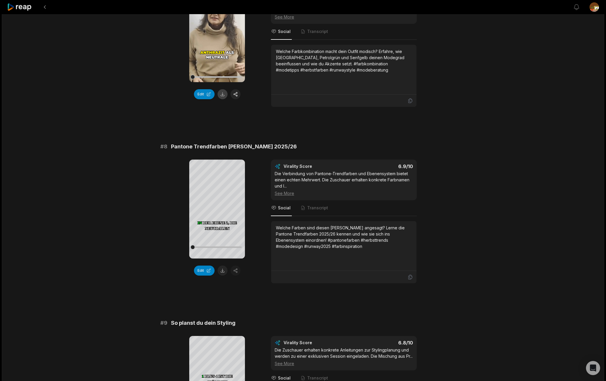
click at [223, 90] on button at bounding box center [222, 94] width 10 height 10
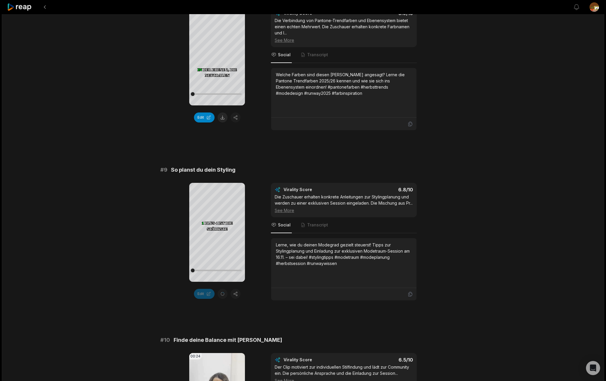
drag, startPoint x: 221, startPoint y: 110, endPoint x: 258, endPoint y: 125, distance: 39.0
click at [221, 113] on button at bounding box center [222, 118] width 10 height 10
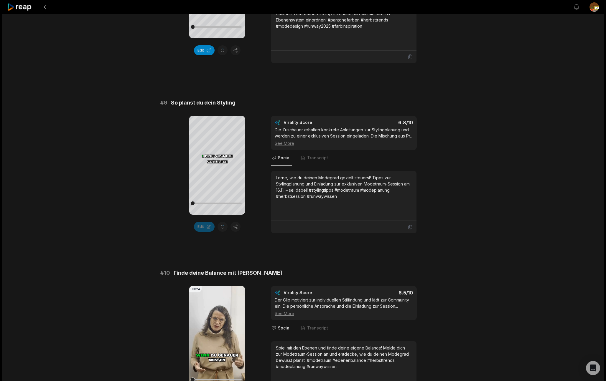
scroll to position [1428, 0]
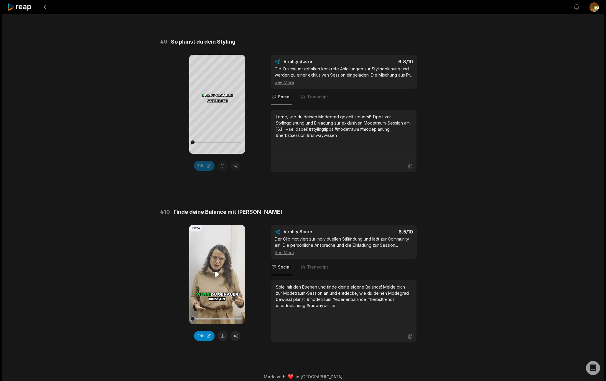
click at [216, 272] on icon at bounding box center [217, 274] width 4 height 5
drag, startPoint x: 216, startPoint y: 269, endPoint x: 229, endPoint y: 267, distance: 12.9
click at [218, 272] on icon at bounding box center [217, 274] width 4 height 5
click at [206, 331] on button "Edit" at bounding box center [204, 336] width 21 height 10
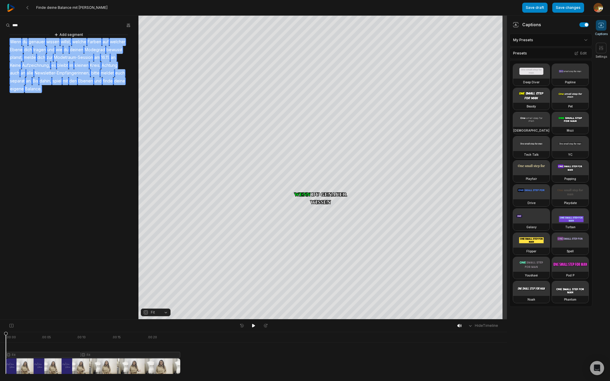
drag, startPoint x: 16, startPoint y: 44, endPoint x: 68, endPoint y: 100, distance: 76.1
click at [68, 100] on aside "Add segment Wenn du genauer wissen willst, welche Farben auf welcher Ebene dich…" at bounding box center [69, 168] width 138 height 304
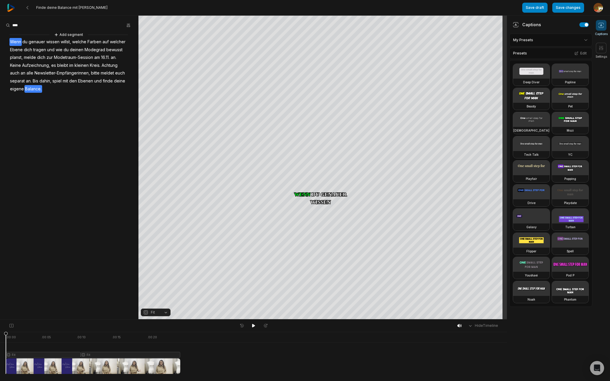
click at [64, 102] on aside "Add segment Wenn du genauer wissen willst, welche Farben auf welcher Ebene dich…" at bounding box center [69, 168] width 138 height 304
click at [6, 41] on div "Add segment Wenn du genauer wissen willst, welche Farben auf welcher Ebene dich…" at bounding box center [69, 62] width 138 height 61
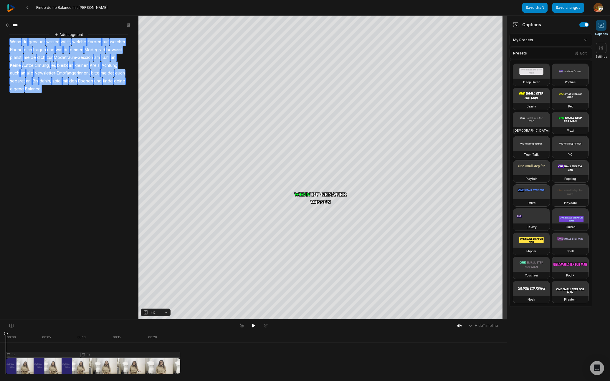
drag, startPoint x: 6, startPoint y: 41, endPoint x: 53, endPoint y: 90, distance: 68.1
click at [53, 90] on div "Add segment Wenn du genauer wissen willst, welche Farben auf welcher Ebene dich…" at bounding box center [69, 62] width 138 height 61
copy div "Wenn du genauer wissen willst, welche Farben auf welcher Ebene dich tragen und …"
click at [29, 8] on icon at bounding box center [27, 7] width 5 height 5
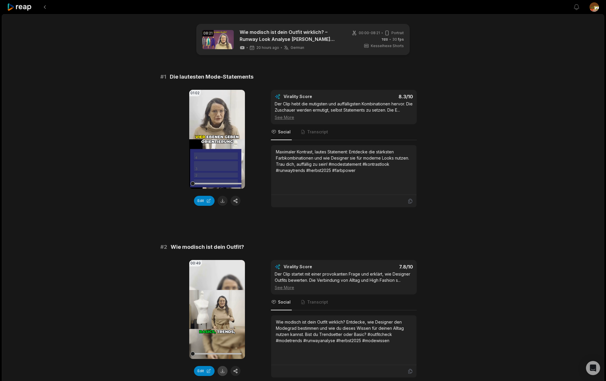
click at [223, 372] on button at bounding box center [222, 371] width 10 height 10
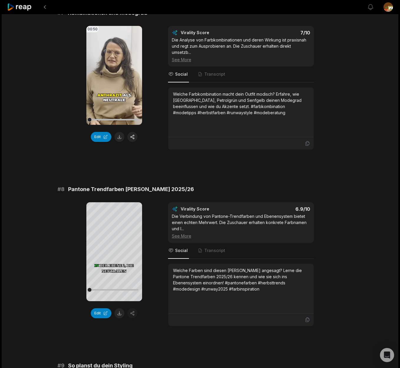
scroll to position [1111, 0]
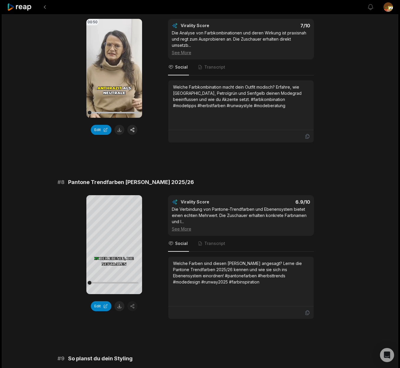
drag, startPoint x: 120, startPoint y: 300, endPoint x: 142, endPoint y: 302, distance: 22.2
click at [121, 301] on button at bounding box center [119, 306] width 10 height 10
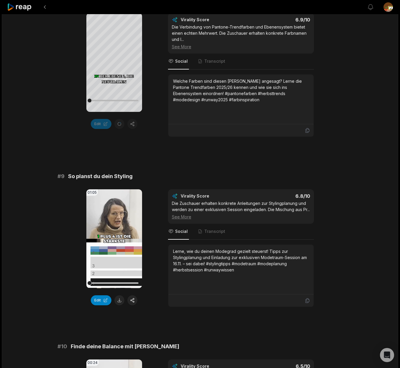
scroll to position [1317, 0]
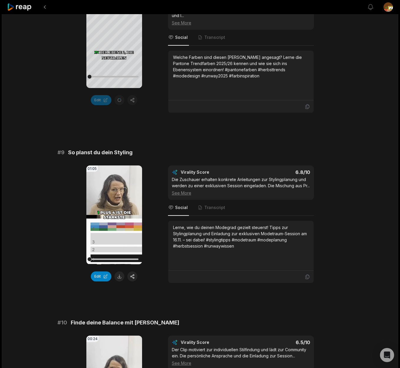
drag, startPoint x: 120, startPoint y: 271, endPoint x: 125, endPoint y: 272, distance: 4.9
click at [120, 272] on button at bounding box center [119, 277] width 10 height 10
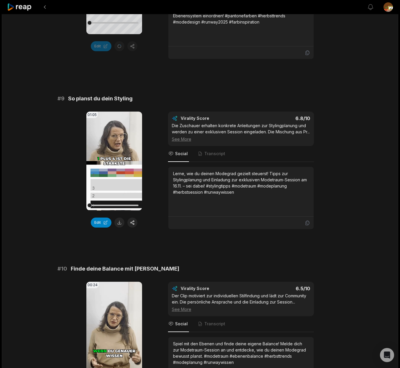
scroll to position [1441, 0]
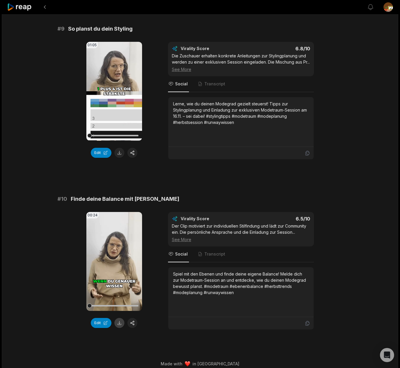
click at [120, 318] on button at bounding box center [119, 323] width 10 height 10
click at [100, 318] on button "Edit" at bounding box center [101, 323] width 21 height 10
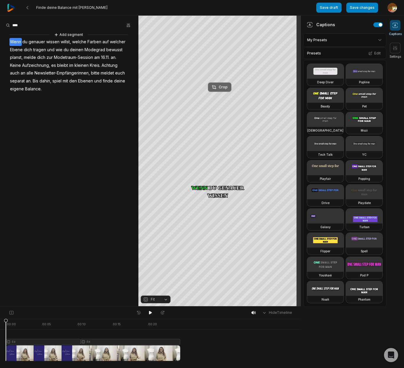
click at [224, 89] on div "Crop" at bounding box center [220, 87] width 16 height 5
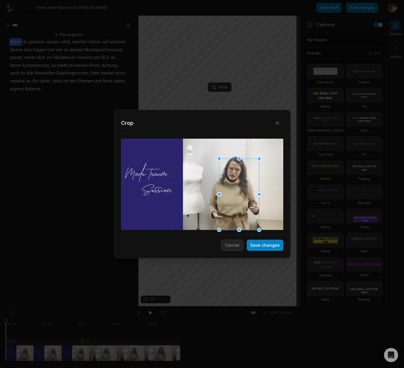
drag, startPoint x: 209, startPoint y: 138, endPoint x: 216, endPoint y: 161, distance: 23.5
click at [216, 307] on div "Close Crop Save changes Cancel" at bounding box center [202, 307] width 404 height 0
drag, startPoint x: 233, startPoint y: 200, endPoint x: 231, endPoint y: 197, distance: 3.6
click at [231, 197] on div at bounding box center [235, 184] width 40 height 71
drag, startPoint x: 274, startPoint y: 246, endPoint x: 160, endPoint y: 294, distance: 124.2
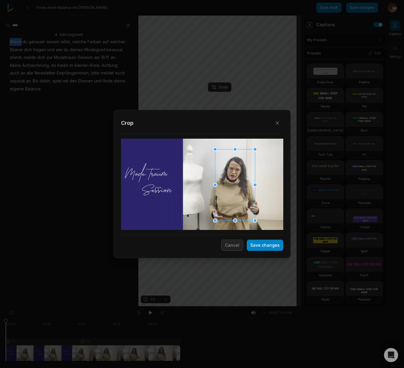
click at [275, 246] on button "Save changes" at bounding box center [265, 245] width 37 height 11
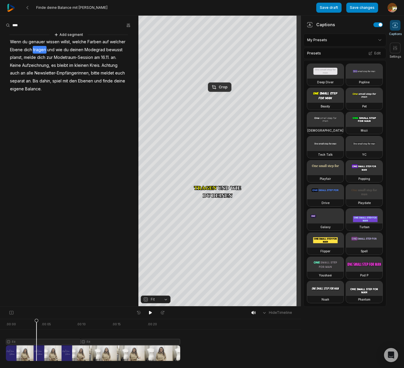
drag, startPoint x: 5, startPoint y: 321, endPoint x: 37, endPoint y: 321, distance: 31.2
click at [37, 321] on icon at bounding box center [37, 341] width 4 height 45
click at [18, 58] on span "planst," at bounding box center [16, 58] width 14 height 8
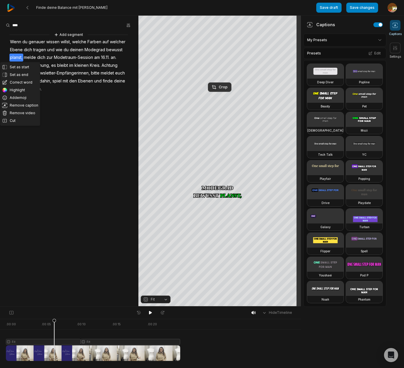
click at [16, 121] on button "Cut" at bounding box center [20, 121] width 40 height 8
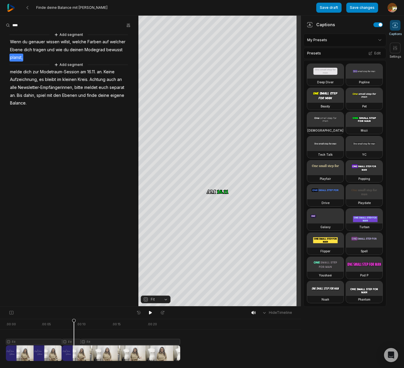
click at [74, 342] on div at bounding box center [93, 340] width 174 height 42
click at [164, 300] on button "Fit" at bounding box center [156, 300] width 30 height 8
drag, startPoint x: 156, startPoint y: 290, endPoint x: 160, endPoint y: 289, distance: 4.6
click at [156, 290] on div "Fill" at bounding box center [156, 290] width 30 height 8
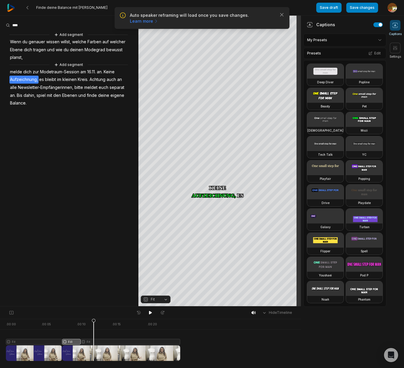
click at [94, 341] on div at bounding box center [93, 340] width 174 height 42
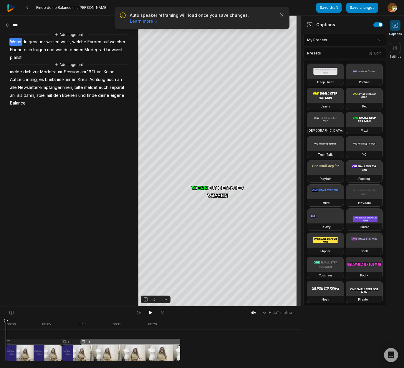
drag, startPoint x: 94, startPoint y: 320, endPoint x: 118, endPoint y: 315, distance: 24.7
click at [0, 325] on html "Auto speaker reframing will load once you save changes. Learn more Close Finde …" at bounding box center [202, 184] width 404 height 368
drag, startPoint x: 149, startPoint y: 313, endPoint x: 112, endPoint y: 267, distance: 58.2
click at [148, 312] on icon at bounding box center [150, 312] width 5 height 5
drag, startPoint x: 6, startPoint y: 322, endPoint x: -35, endPoint y: 312, distance: 42.4
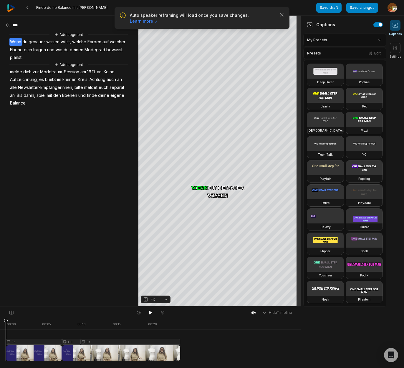
click at [0, 312] on html "Auto speaker reframing will load once you save changes. Learn more Close Finde …" at bounding box center [202, 184] width 404 height 368
click at [356, 5] on button "Save changes" at bounding box center [362, 8] width 32 height 10
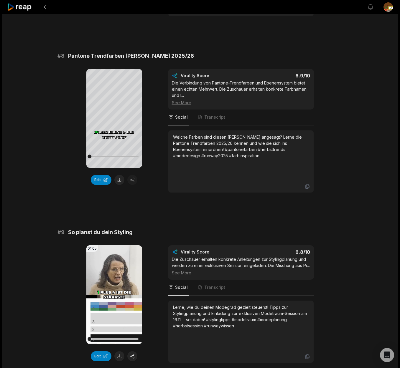
scroll to position [1236, 0]
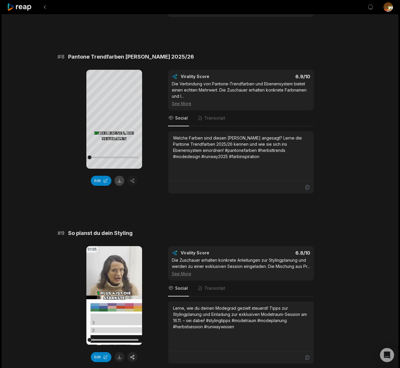
click at [120, 176] on button at bounding box center [119, 181] width 10 height 10
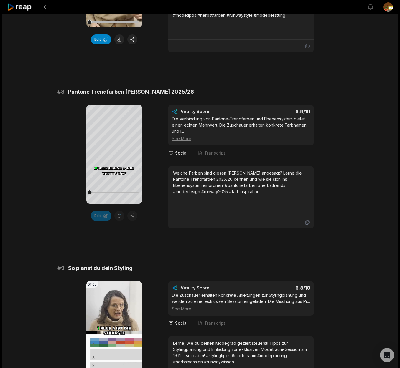
scroll to position [1201, 0]
click at [388, 355] on icon "Open Intercom Messenger" at bounding box center [386, 355] width 7 height 8
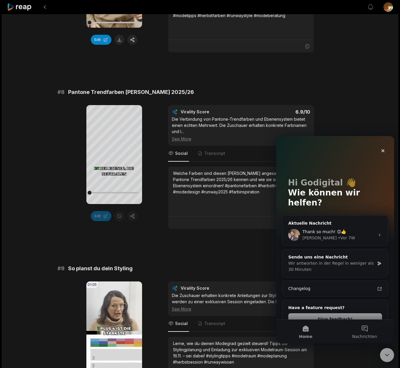
scroll to position [0, 0]
click at [359, 260] on div "Wir antworten in der Regel in weniger als 30 Minuten" at bounding box center [331, 266] width 86 height 12
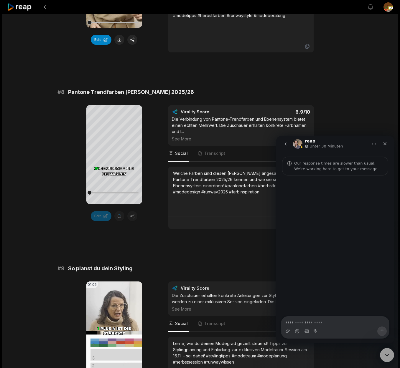
drag, startPoint x: 330, startPoint y: 322, endPoint x: 338, endPoint y: 306, distance: 17.9
click at [330, 322] on textarea "Nachricht senden..." at bounding box center [335, 322] width 108 height 10
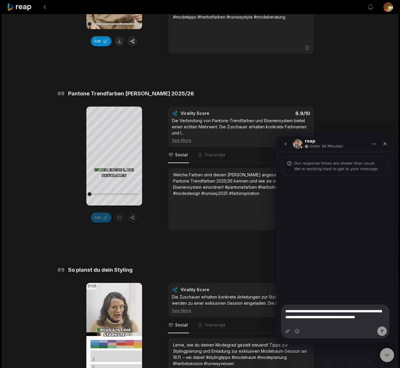
click at [326, 316] on textarea "**********" at bounding box center [335, 316] width 108 height 22
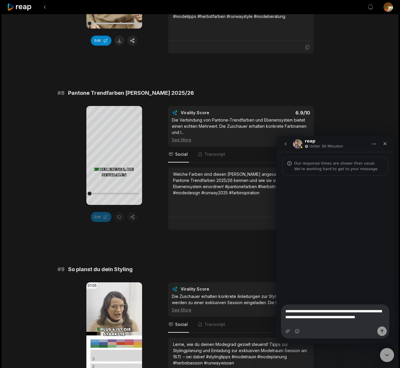
click at [325, 318] on textarea "**********" at bounding box center [335, 316] width 108 height 22
drag, startPoint x: 365, startPoint y: 323, endPoint x: 369, endPoint y: 321, distance: 5.0
click at [366, 321] on textarea "**********" at bounding box center [335, 310] width 108 height 22
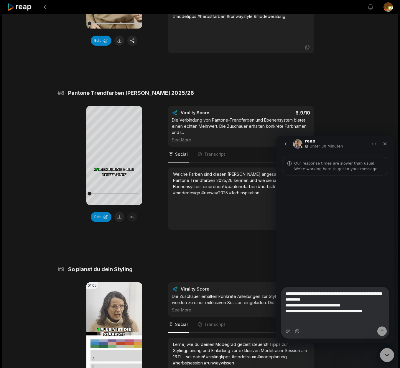
click at [303, 299] on textarea "**********" at bounding box center [335, 304] width 108 height 34
click at [302, 300] on textarea "**********" at bounding box center [335, 304] width 108 height 34
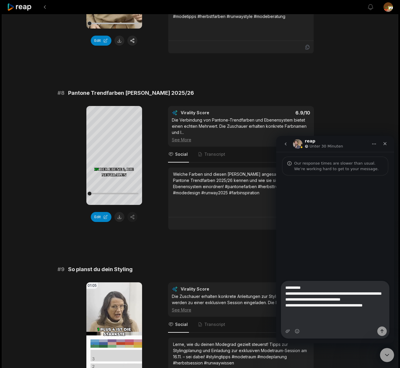
click at [285, 318] on textarea "**********" at bounding box center [335, 300] width 108 height 39
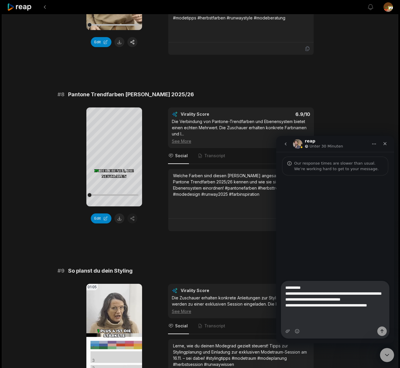
drag, startPoint x: 338, startPoint y: 317, endPoint x: 340, endPoint y: 315, distance: 3.1
click at [338, 316] on textarea "**********" at bounding box center [335, 300] width 108 height 39
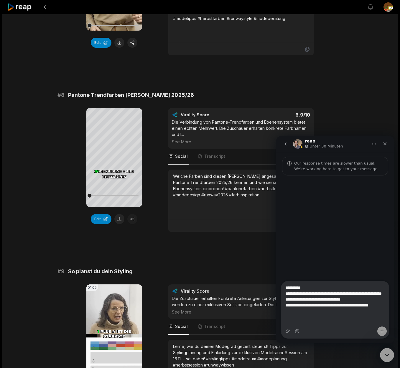
click at [385, 317] on textarea "**********" at bounding box center [335, 300] width 108 height 39
type textarea "**********"
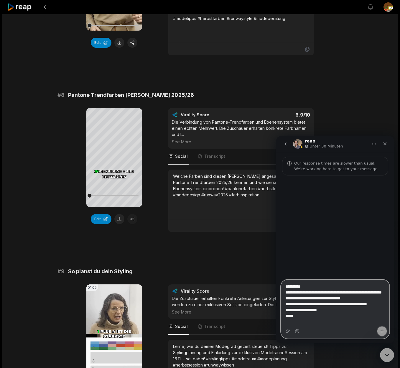
drag, startPoint x: 383, startPoint y: 332, endPoint x: 382, endPoint y: 328, distance: 3.8
click at [383, 331] on icon "Sende eine Nachricht…" at bounding box center [381, 331] width 5 height 5
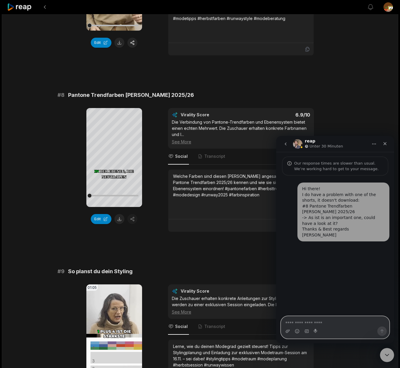
scroll to position [0, 0]
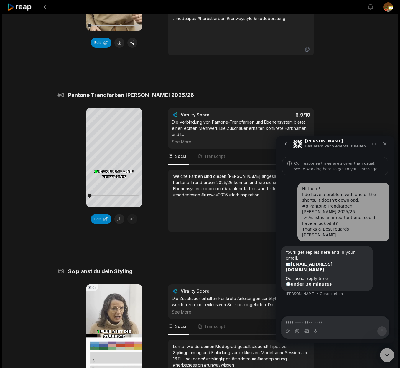
drag, startPoint x: 120, startPoint y: 213, endPoint x: 202, endPoint y: 239, distance: 86.1
click at [120, 214] on button at bounding box center [119, 219] width 10 height 10
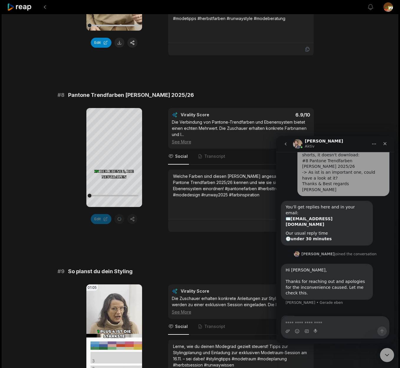
scroll to position [46, 0]
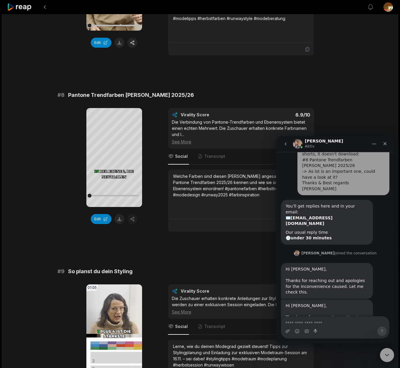
scroll to position [72, 0]
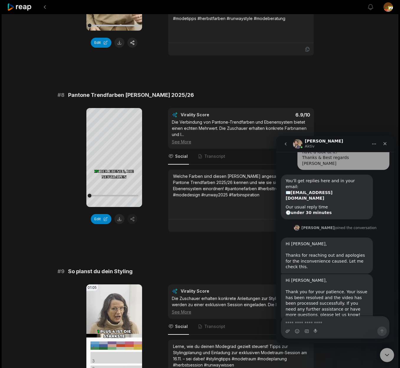
drag, startPoint x: 124, startPoint y: 242, endPoint x: 123, endPoint y: 218, distance: 23.9
click at [121, 214] on button at bounding box center [119, 219] width 10 height 10
click at [298, 323] on textarea "Nachricht senden..." at bounding box center [335, 322] width 108 height 10
click at [298, 331] on icon "Emoji-Auswahl" at bounding box center [297, 331] width 5 height 5
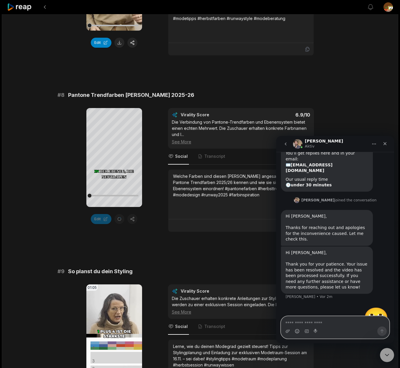
scroll to position [105, 0]
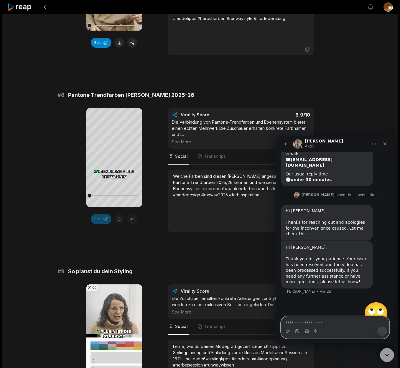
drag, startPoint x: 311, startPoint y: 324, endPoint x: 314, endPoint y: 323, distance: 3.3
click at [311, 324] on textarea "Nachricht senden..." at bounding box center [335, 322] width 108 height 10
type textarea "**********"
click at [383, 330] on icon "Sende eine Nachricht…" at bounding box center [381, 332] width 3 height 4
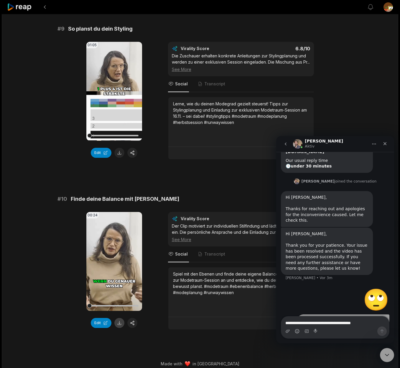
scroll to position [141, 0]
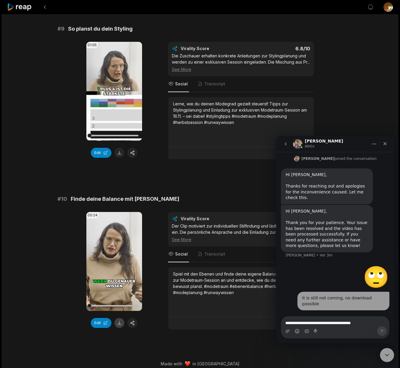
click at [120, 318] on button at bounding box center [119, 323] width 10 height 10
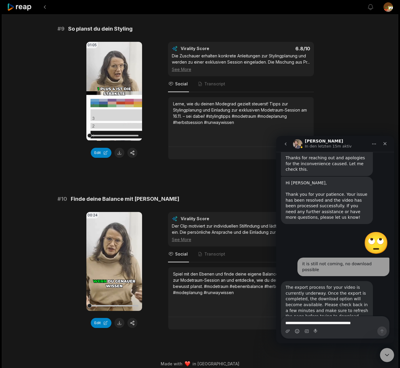
scroll to position [170, 0]
